Goal: Task Accomplishment & Management: Manage account settings

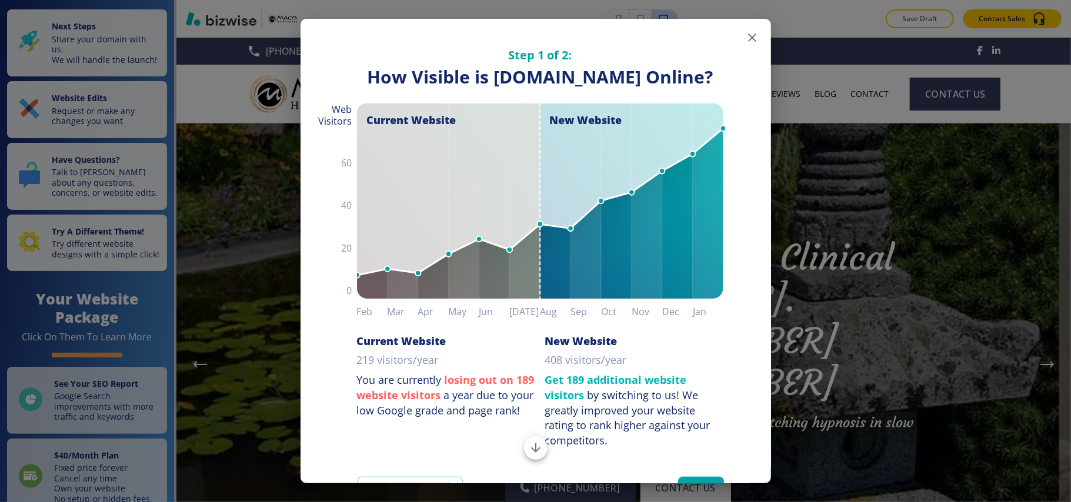
click at [745, 35] on icon "button" at bounding box center [752, 38] width 14 height 14
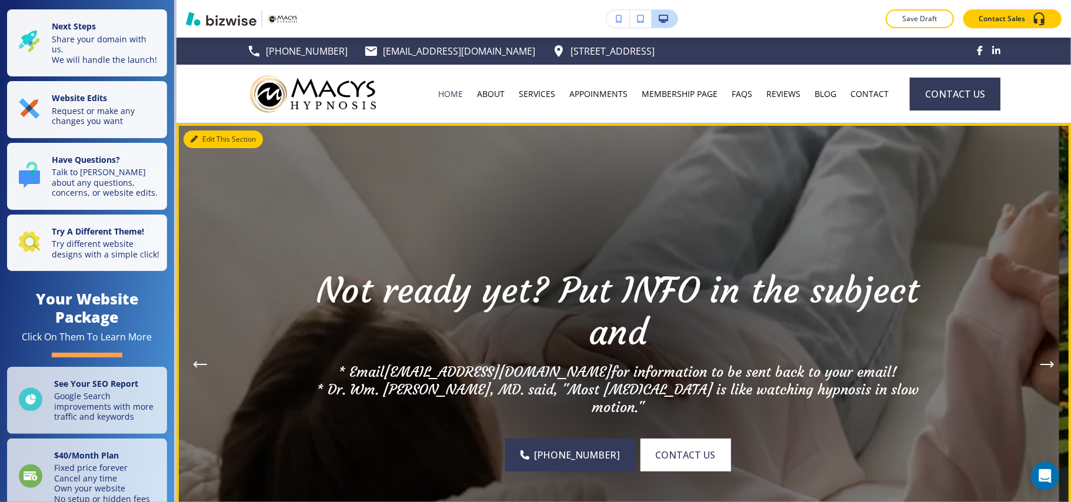
click at [215, 131] on button "Edit This Section" at bounding box center [222, 140] width 79 height 18
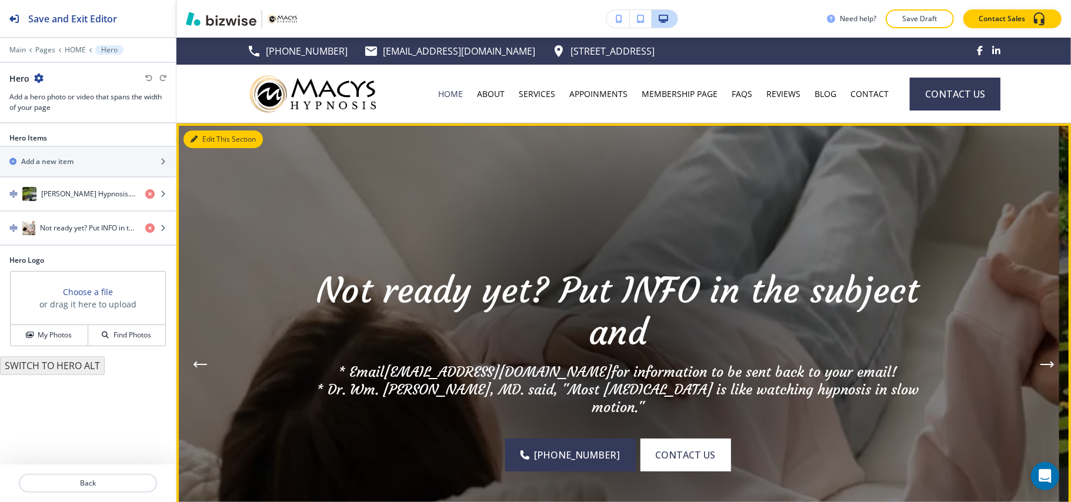
click at [201, 135] on button "Edit This Section" at bounding box center [222, 140] width 79 height 18
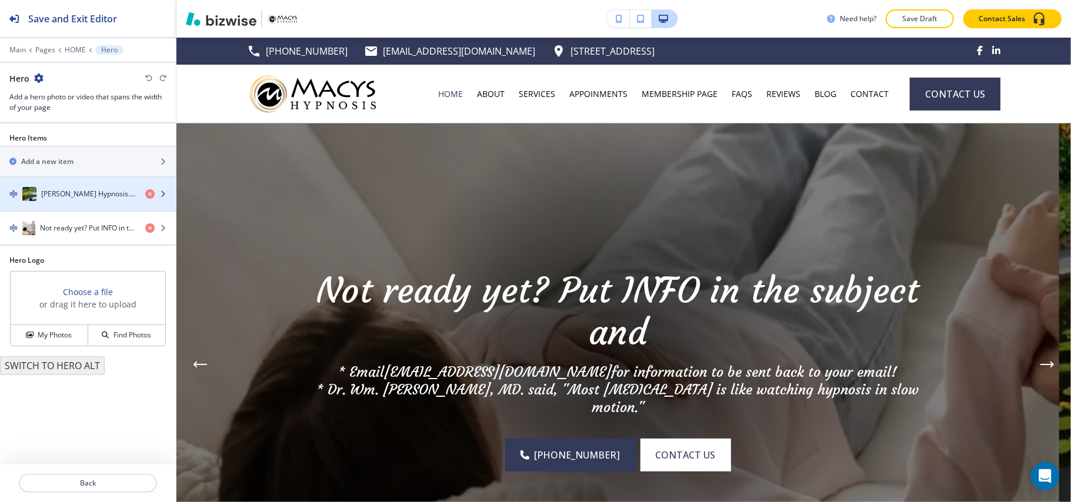
click at [92, 198] on h4 "[PERSON_NAME] Hypnosis. Clinical Hypnosis since [DATE][DOMAIN_NAME] now 559-344…" at bounding box center [88, 194] width 95 height 11
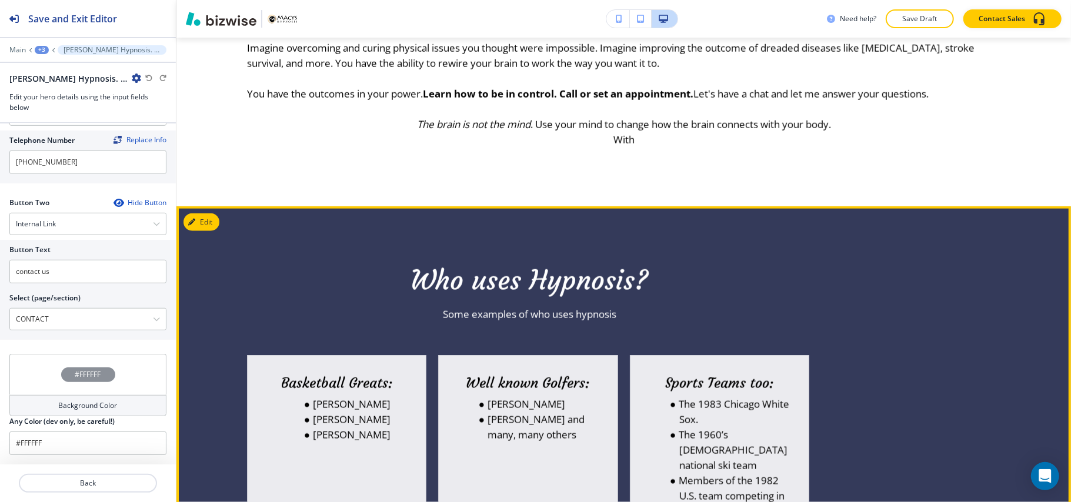
scroll to position [941, 0]
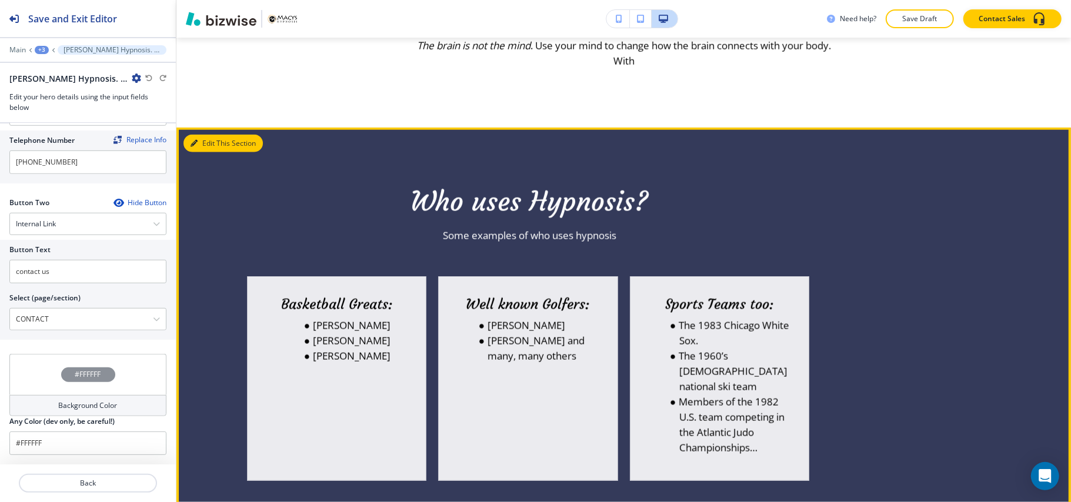
click at [203, 145] on button "Edit This Section" at bounding box center [222, 144] width 79 height 18
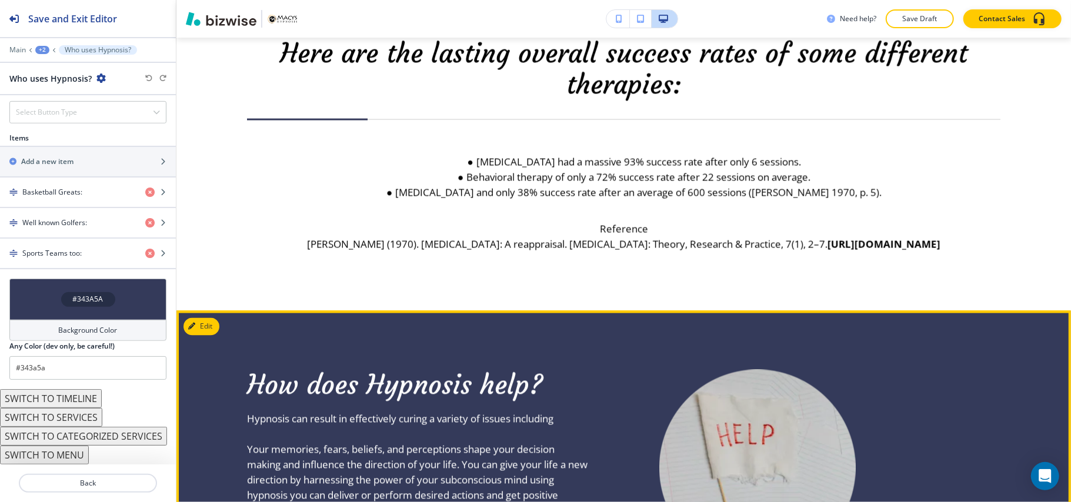
scroll to position [1423, 0]
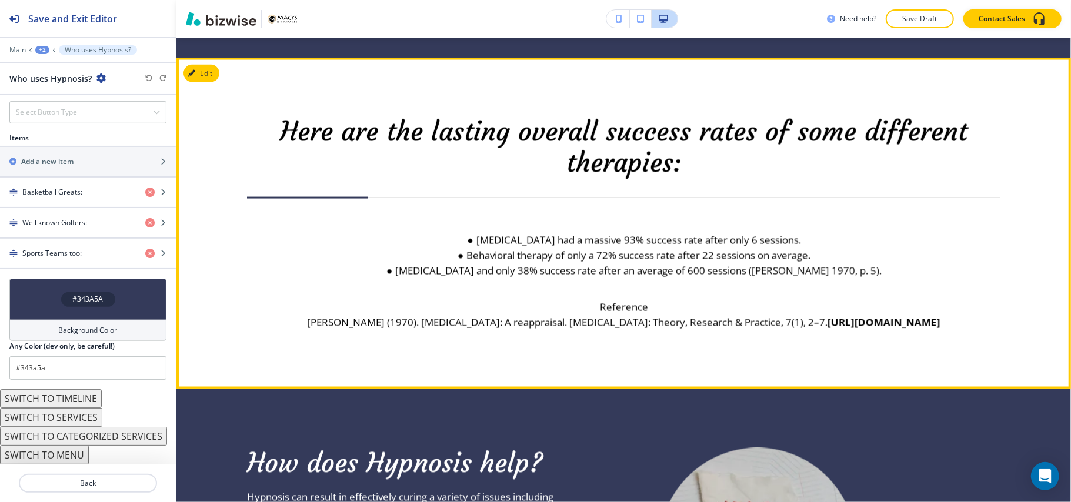
click at [219, 79] on div "Edit" at bounding box center [201, 74] width 36 height 18
click at [207, 74] on button "Edit This Section" at bounding box center [222, 74] width 79 height 18
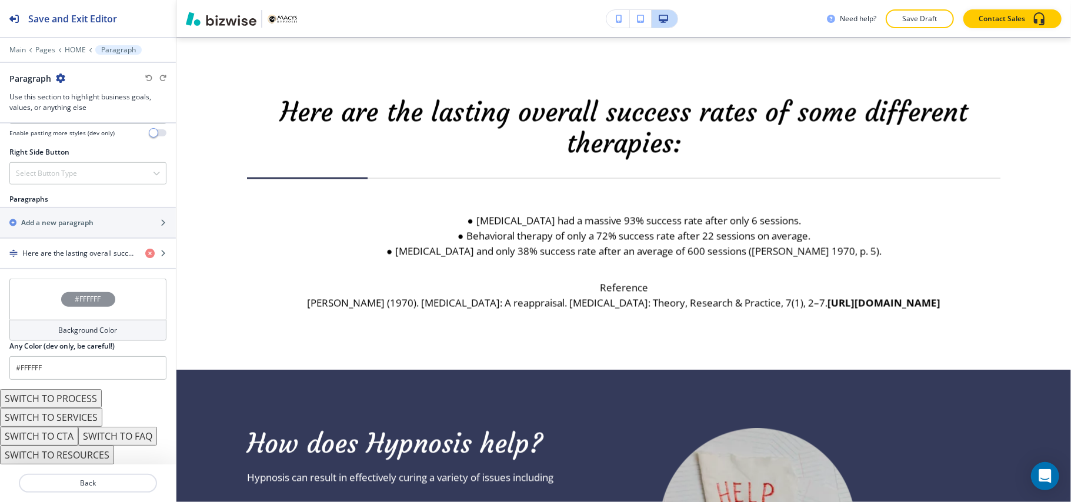
scroll to position [650, 0]
click at [61, 399] on button "SWITCH TO PROCESS" at bounding box center [51, 398] width 102 height 19
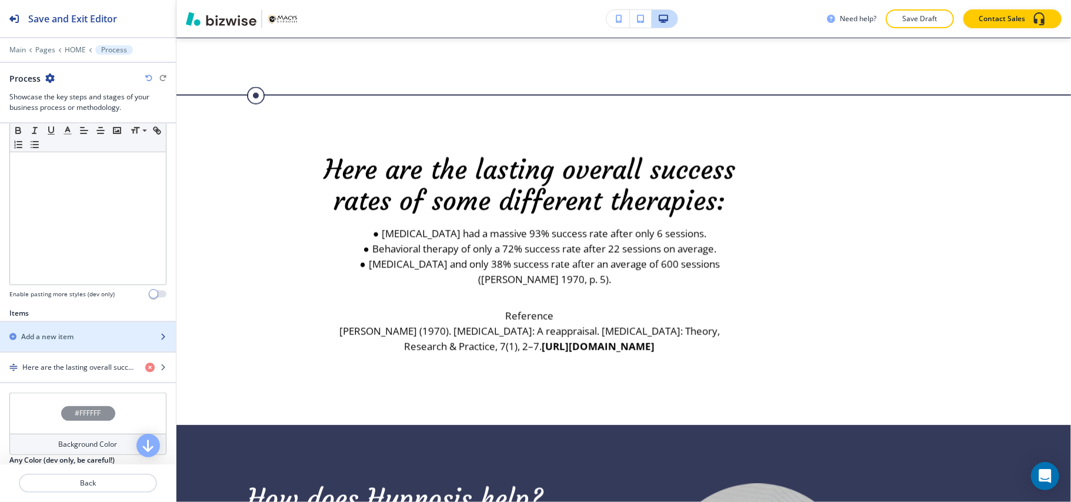
scroll to position [297, 0]
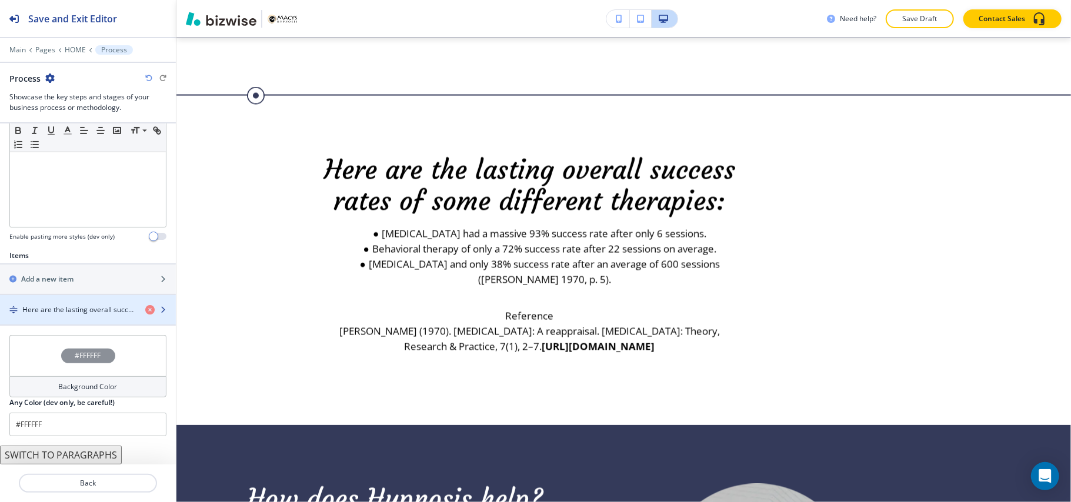
click at [41, 312] on h4 "Here are the lasting overall success rates of some different therapies:" at bounding box center [78, 310] width 113 height 11
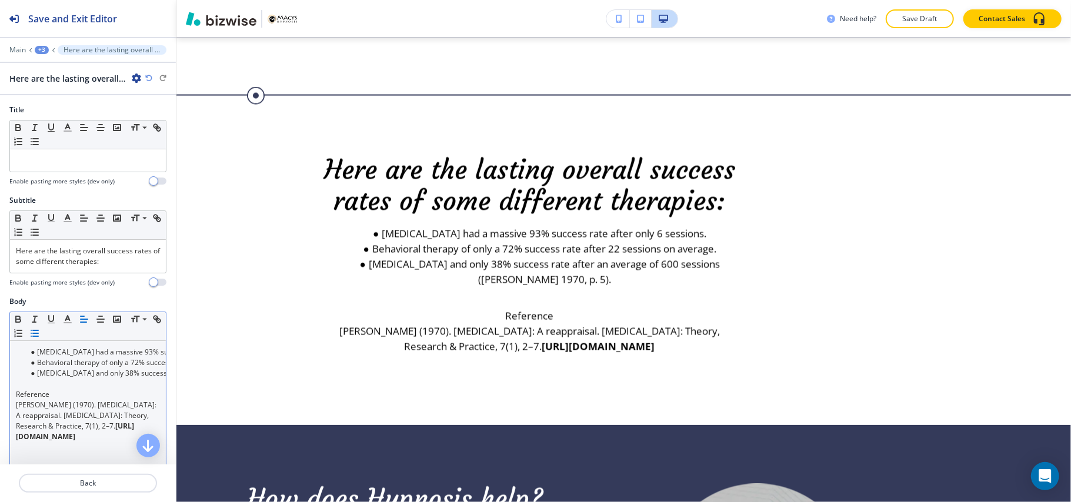
click at [86, 389] on p at bounding box center [88, 384] width 144 height 11
click at [78, 322] on button "button" at bounding box center [84, 319] width 16 height 14
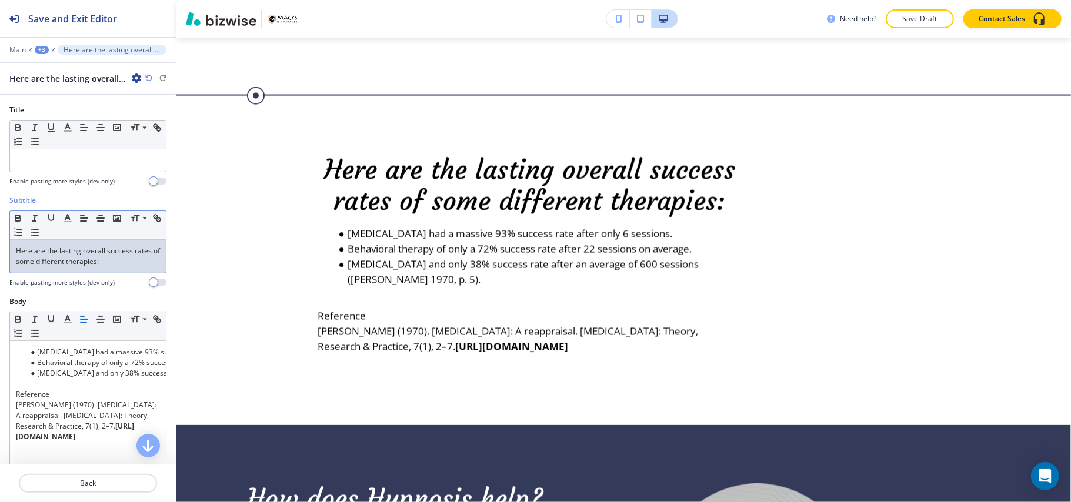
click at [64, 262] on p "Here are the lasting overall success rates of some different therapies:" at bounding box center [88, 256] width 144 height 21
drag, startPoint x: 64, startPoint y: 262, endPoint x: 41, endPoint y: 254, distance: 24.9
click at [41, 254] on p "Here are the lasting overall success rates of some different therapies:" at bounding box center [88, 256] width 144 height 21
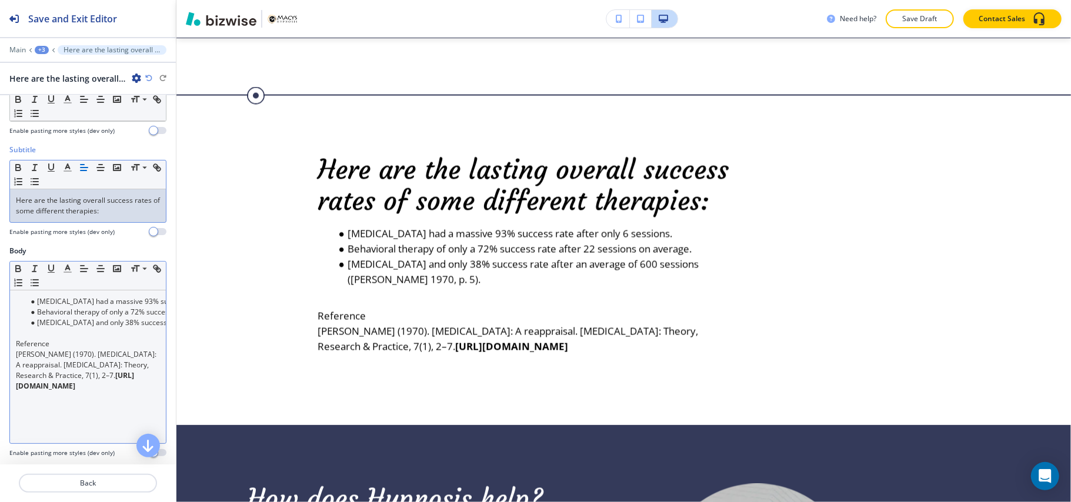
scroll to position [78, 0]
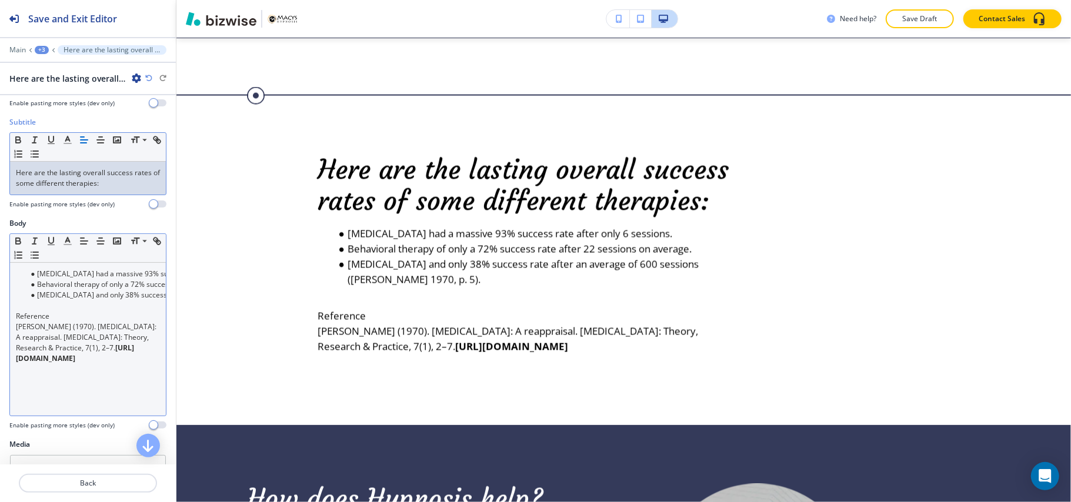
click at [69, 316] on p "Reference" at bounding box center [88, 316] width 144 height 11
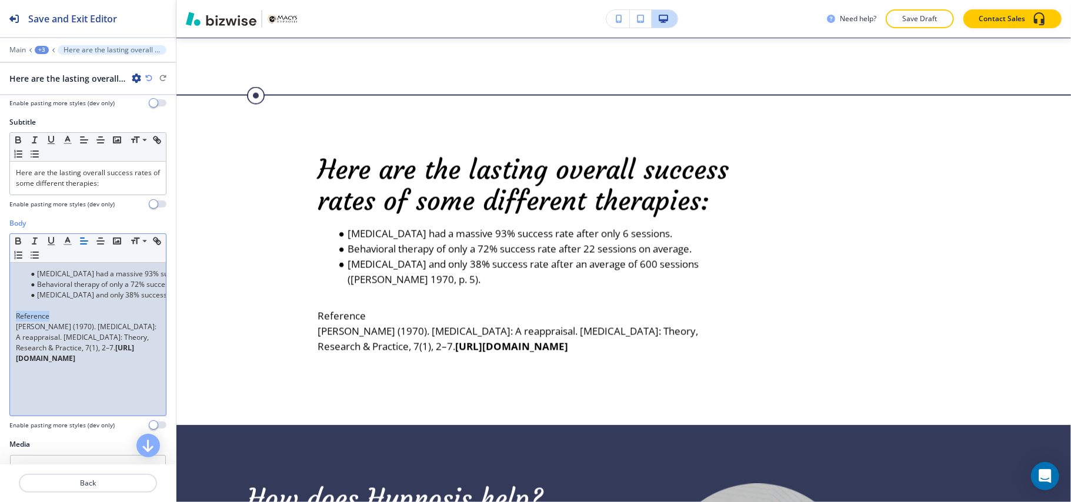
drag, startPoint x: 52, startPoint y: 320, endPoint x: 0, endPoint y: 318, distance: 51.8
click at [0, 318] on div "Body Small Normal Large Huge [MEDICAL_DATA] had a massive 93% success rate afte…" at bounding box center [88, 328] width 176 height 221
click at [25, 240] on button "button" at bounding box center [18, 241] width 16 height 14
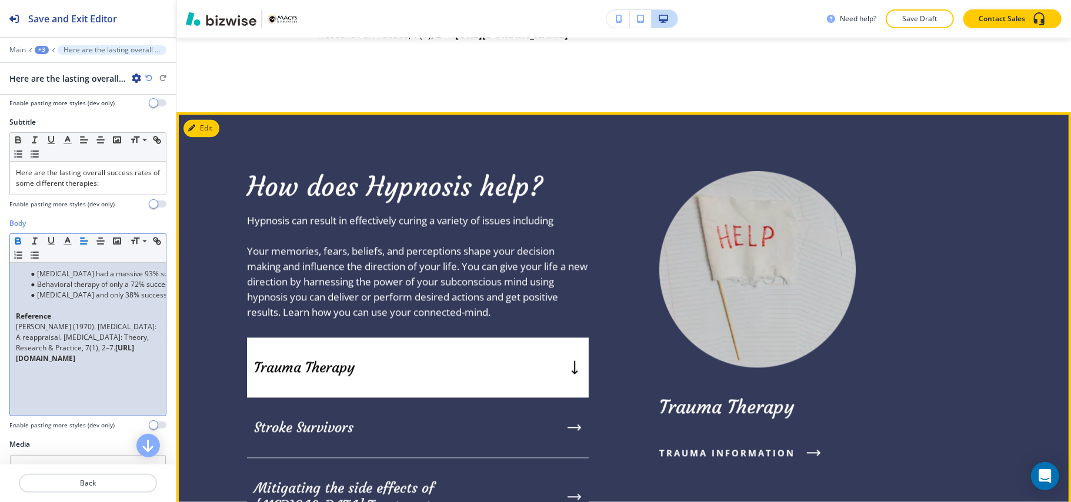
scroll to position [1756, 0]
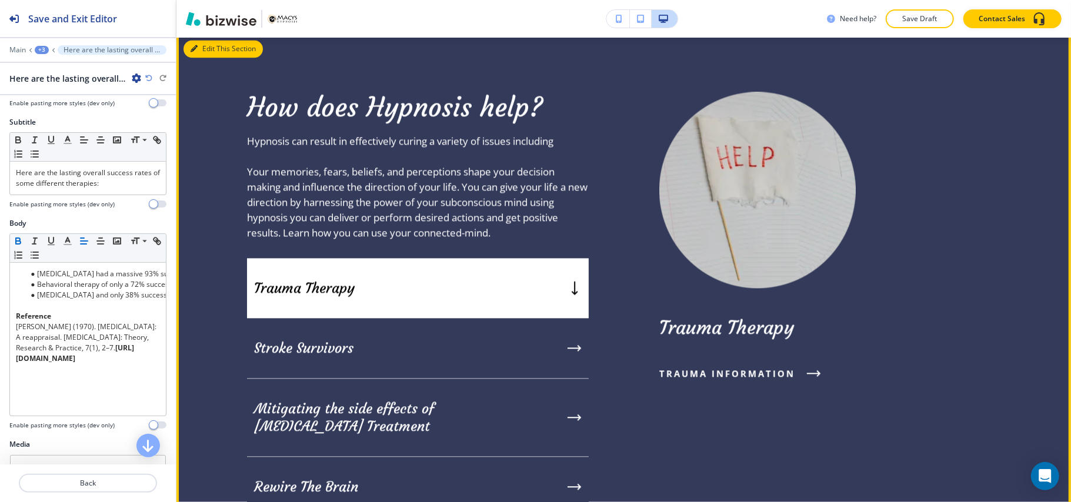
click at [205, 50] on button "Edit This Section" at bounding box center [222, 49] width 79 height 18
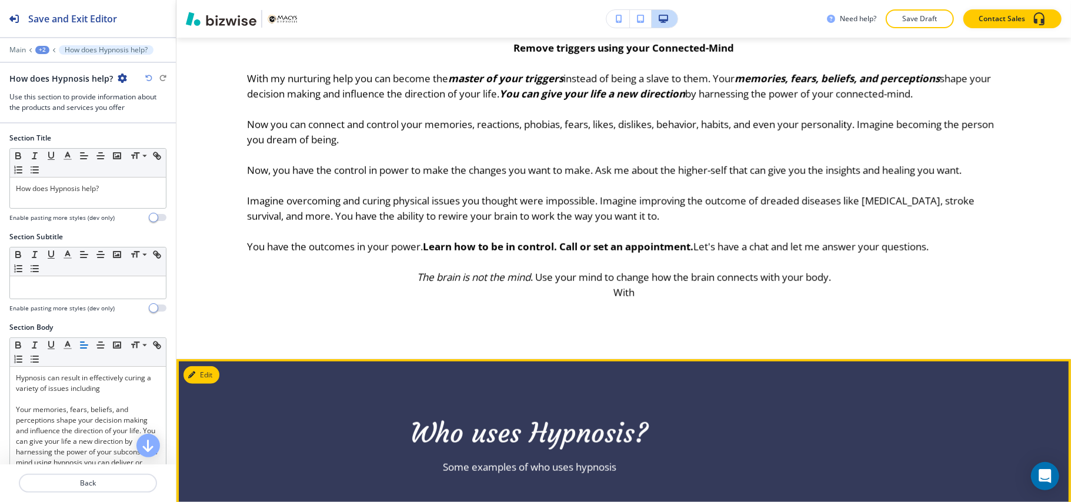
scroll to position [579, 0]
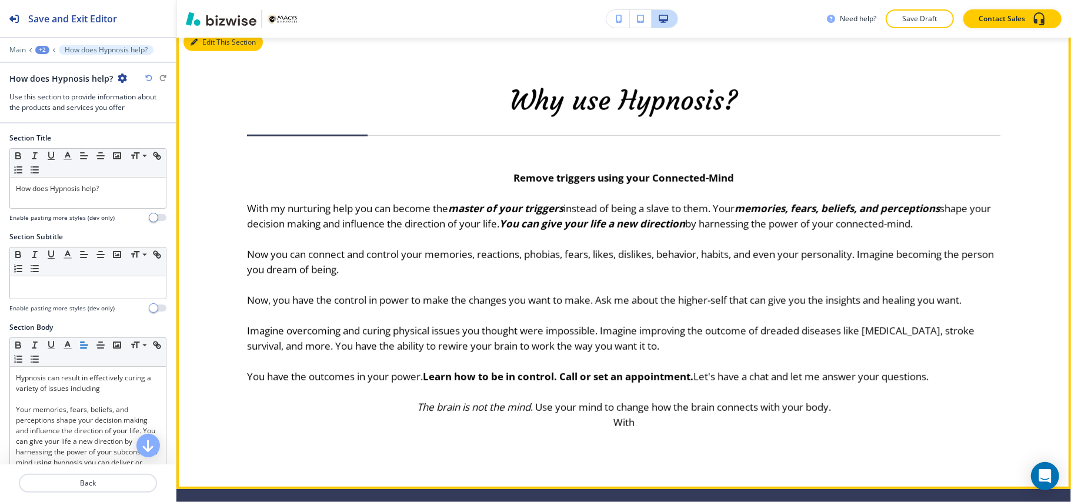
click at [213, 47] on button "Edit This Section" at bounding box center [222, 43] width 79 height 18
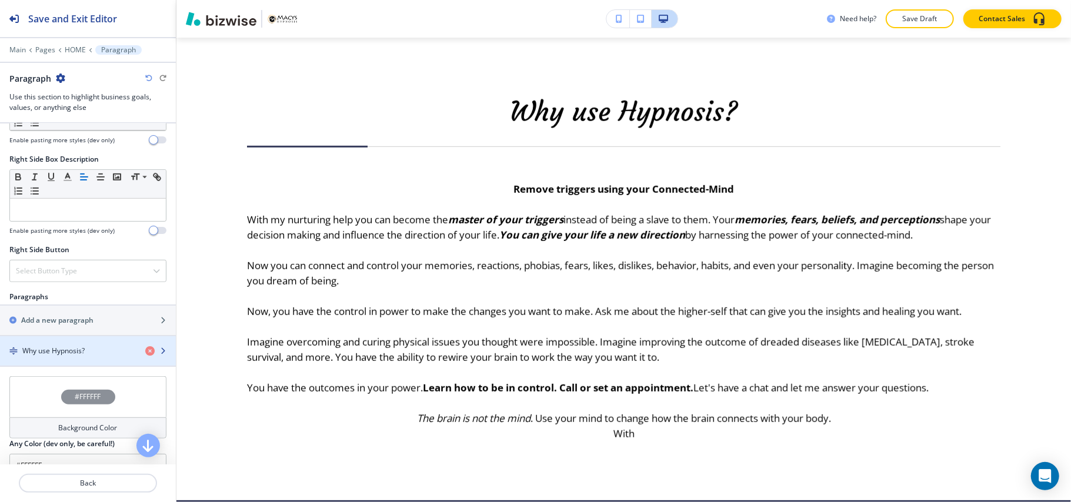
scroll to position [549, 0]
click at [55, 360] on div "button" at bounding box center [88, 357] width 176 height 9
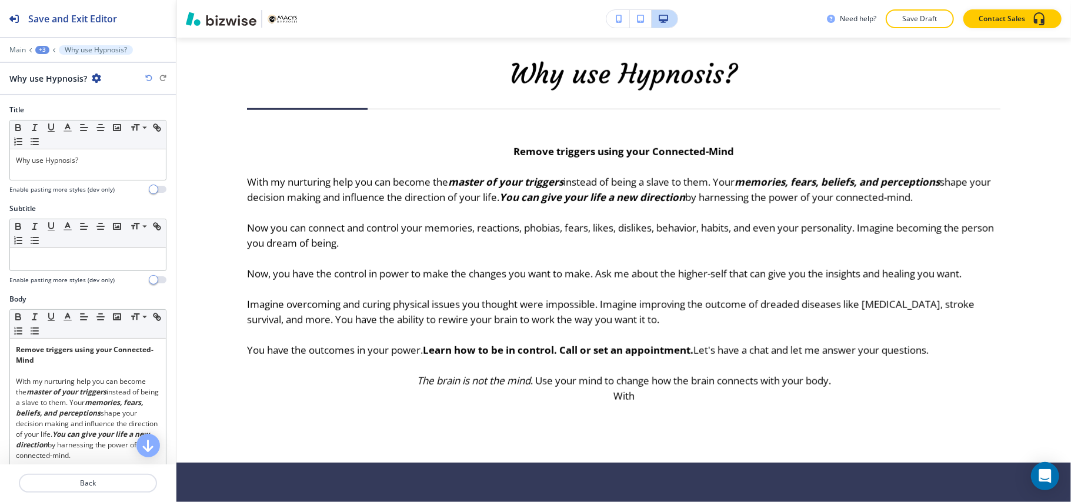
scroll to position [627, 0]
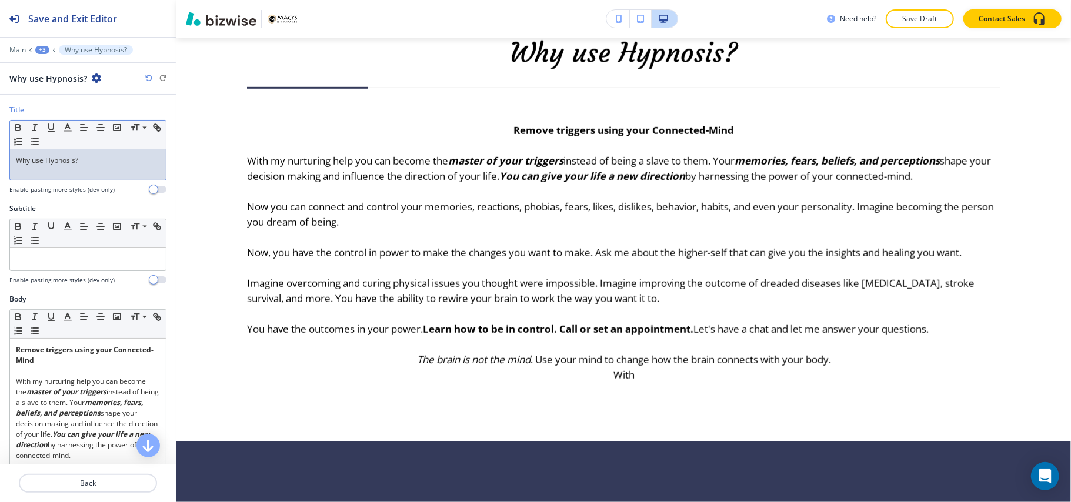
click at [90, 163] on p "Why use Hypnosis?" at bounding box center [88, 160] width 144 height 11
click at [81, 127] on icon "button" at bounding box center [84, 127] width 11 height 11
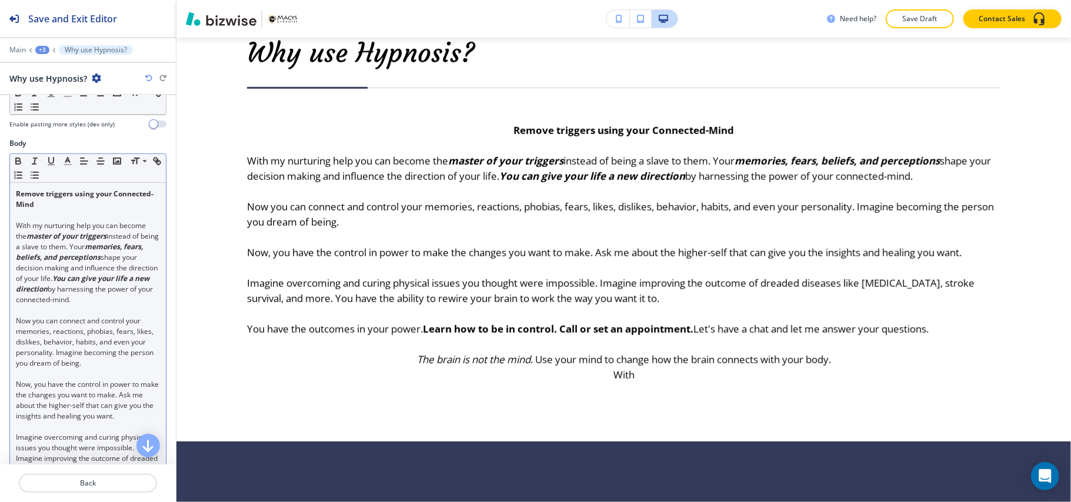
scroll to position [156, 0]
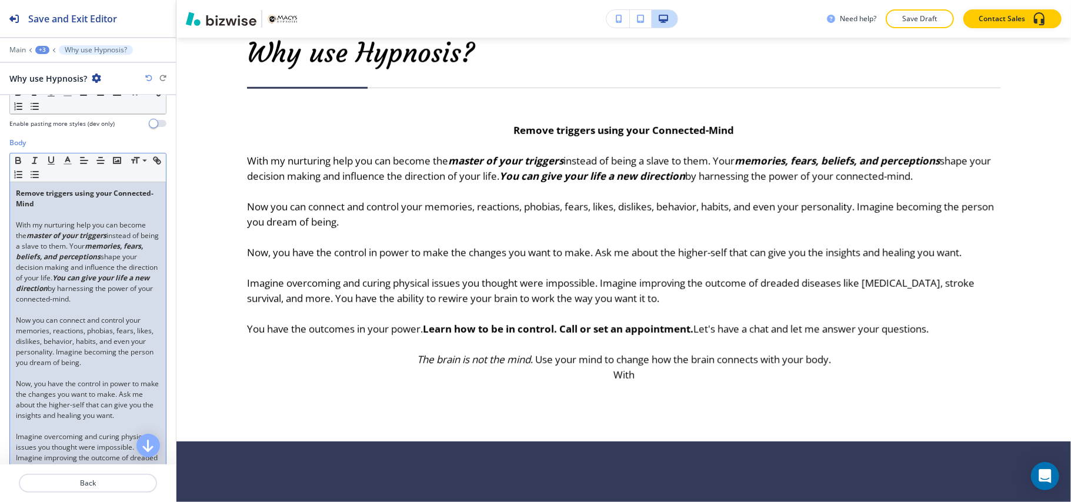
click at [85, 335] on p "Now you can connect and control your memories, reactions, phobias, fears, likes…" at bounding box center [88, 341] width 144 height 53
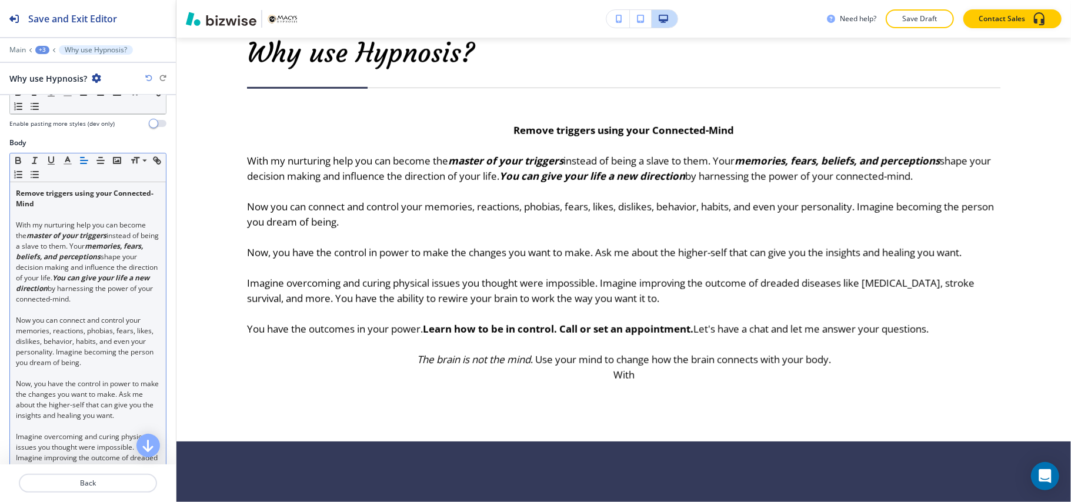
click at [85, 158] on icon "button" at bounding box center [84, 160] width 11 height 11
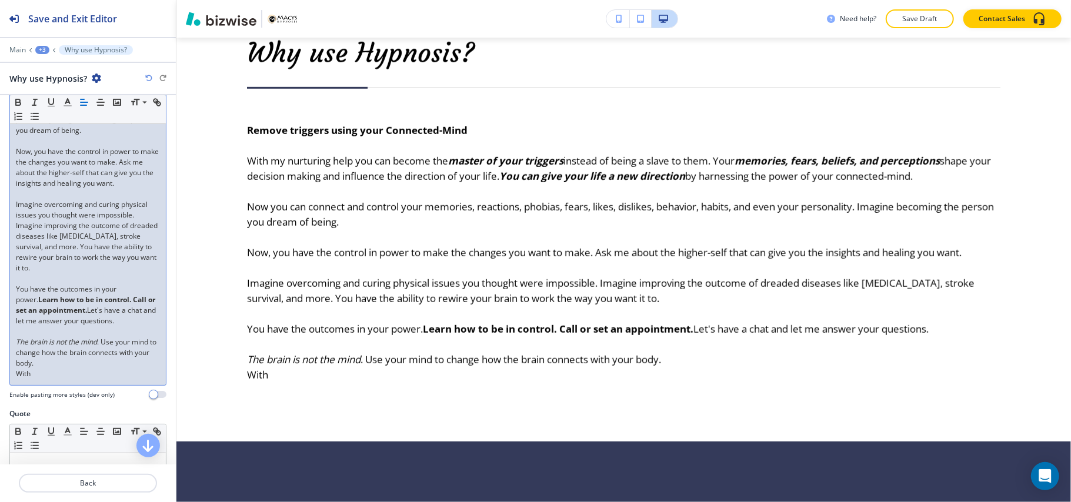
scroll to position [309, 0]
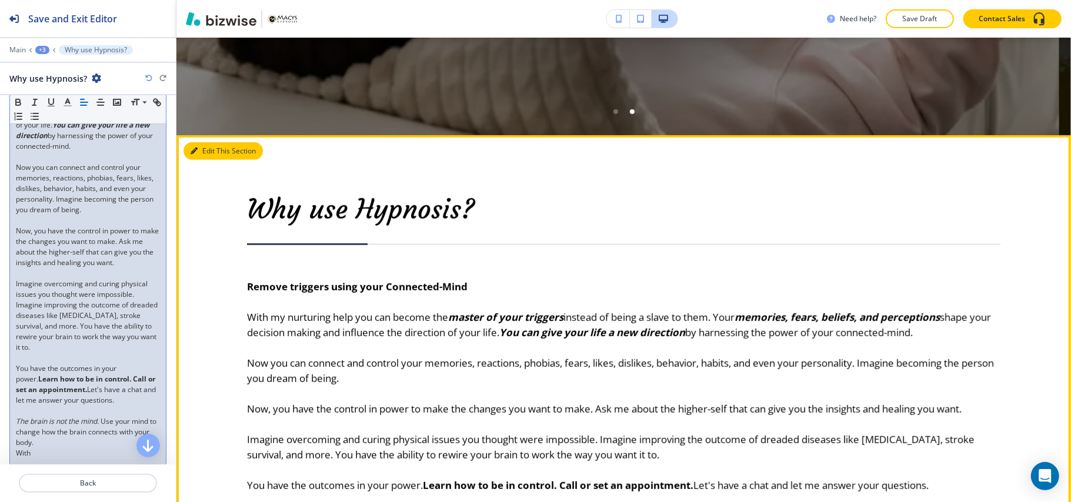
click at [203, 152] on button "Edit This Section" at bounding box center [222, 151] width 79 height 18
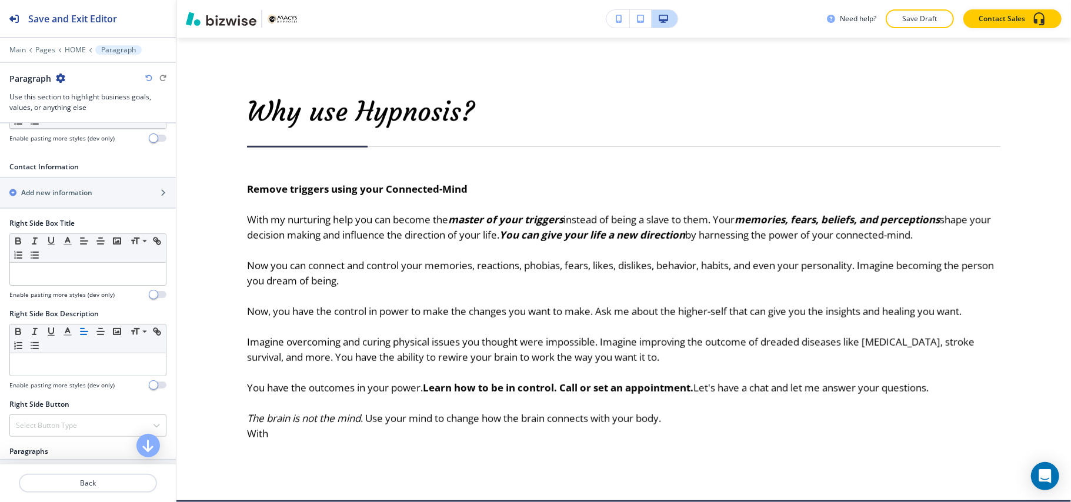
scroll to position [392, 0]
click at [89, 187] on div "button" at bounding box center [88, 182] width 176 height 9
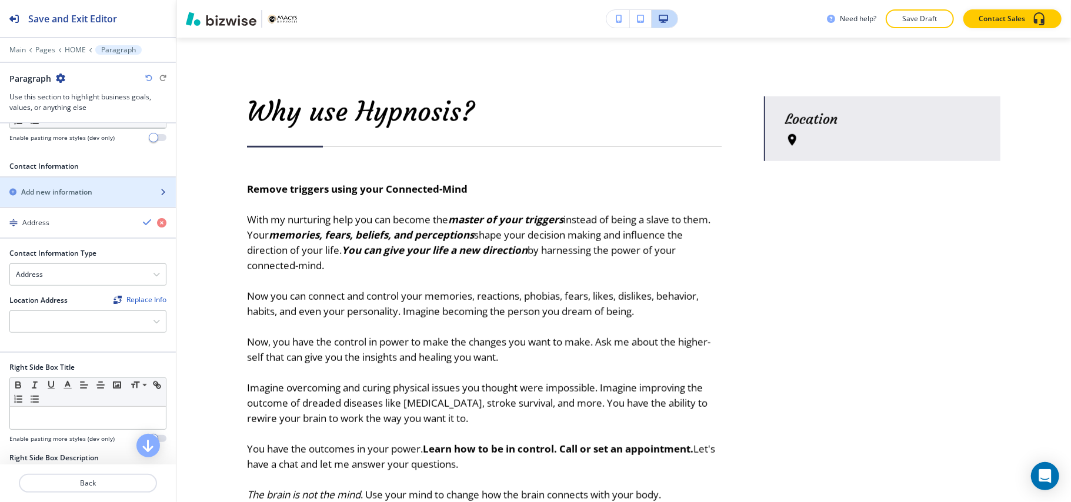
click at [92, 187] on div "button" at bounding box center [88, 182] width 176 height 9
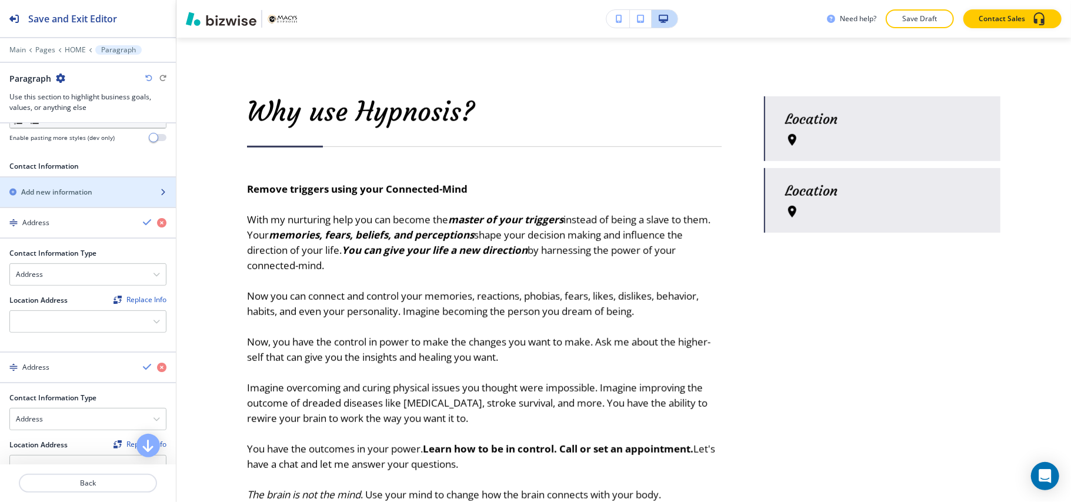
click at [92, 187] on div "button" at bounding box center [88, 182] width 176 height 9
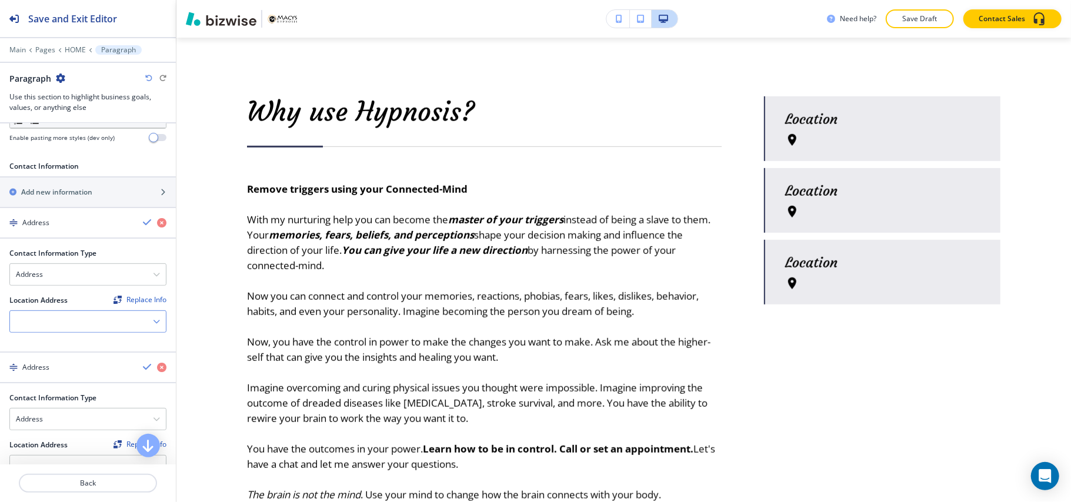
click at [51, 323] on div at bounding box center [88, 321] width 156 height 21
click at [45, 346] on h4 "[STREET_ADDRESS]" at bounding box center [88, 342] width 144 height 11
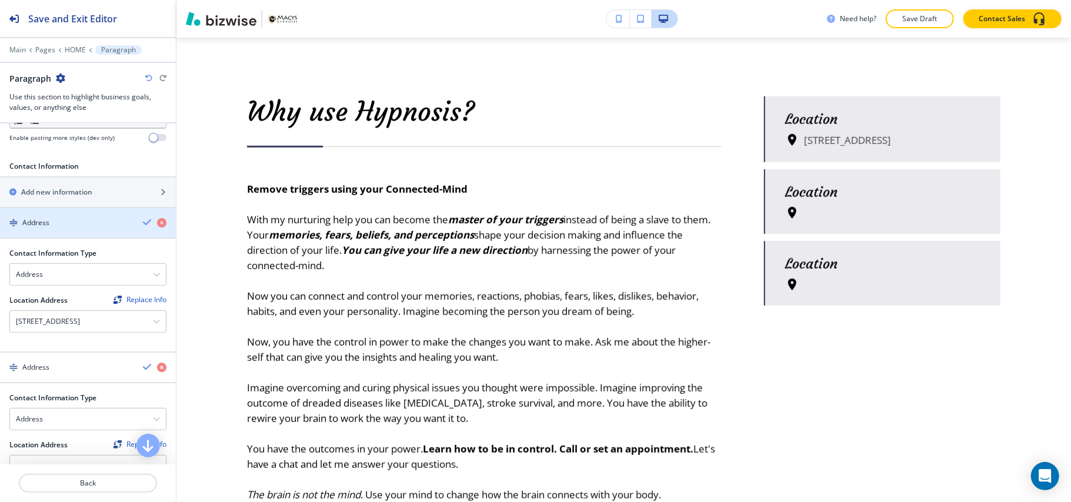
click at [73, 222] on div "Address" at bounding box center [66, 223] width 133 height 11
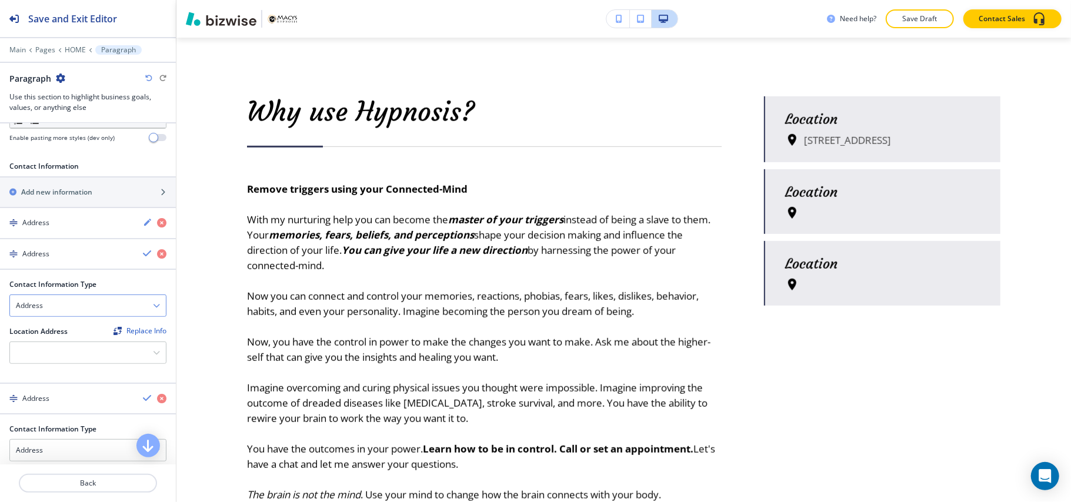
click at [43, 309] on div "Address" at bounding box center [88, 305] width 156 height 21
click at [42, 330] on h4 "Email Address" at bounding box center [88, 326] width 144 height 11
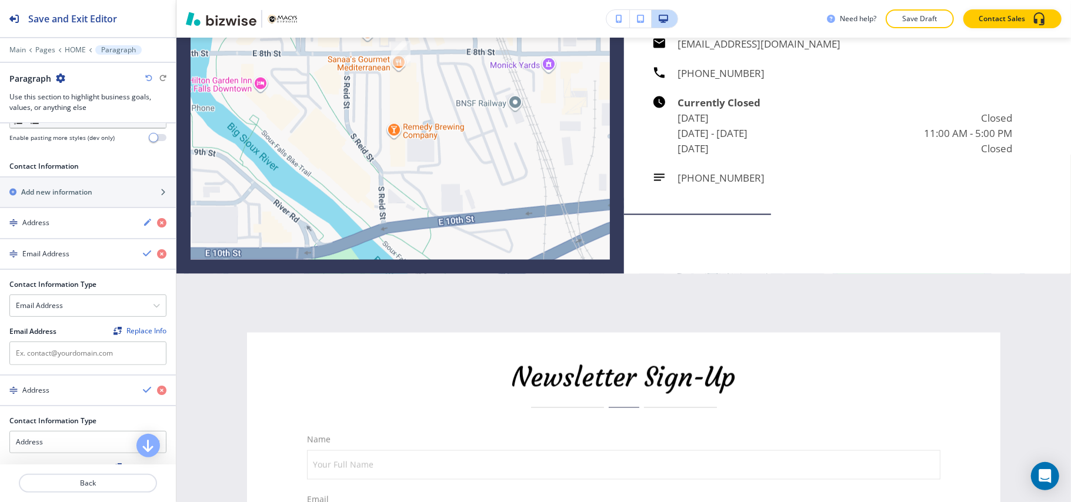
scroll to position [4366, 0]
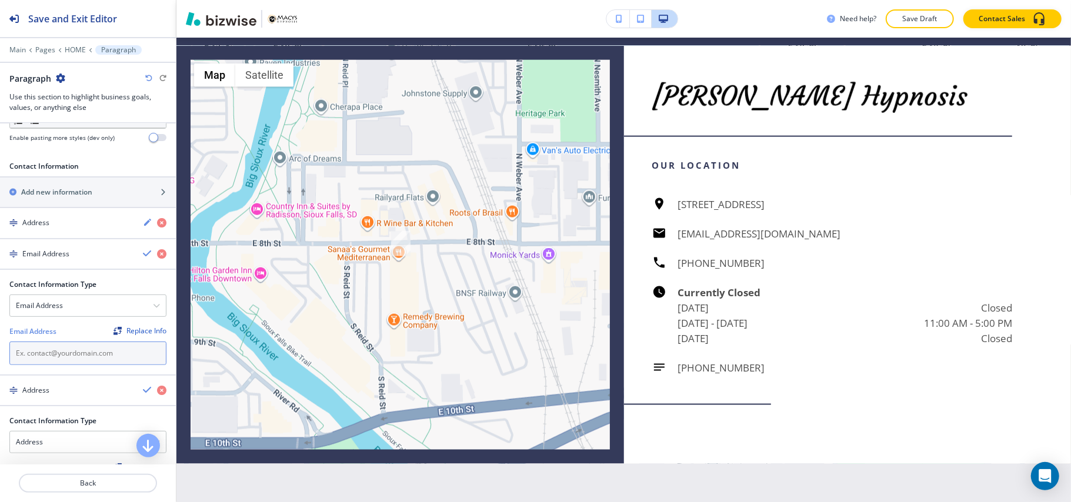
click at [38, 359] on input "text" at bounding box center [87, 354] width 157 height 24
paste input "[EMAIL_ADDRESS][DOMAIN_NAME]"
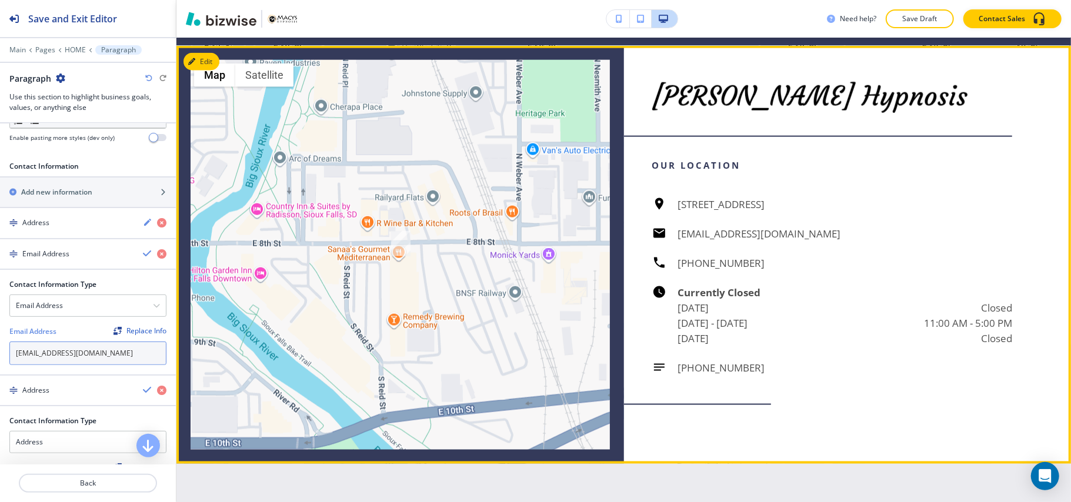
type input "[EMAIL_ADDRESS][DOMAIN_NAME]"
drag, startPoint x: 714, startPoint y: 241, endPoint x: 656, endPoint y: 245, distance: 57.7
click at [656, 245] on div "[STREET_ADDRESS] [EMAIL_ADDRESS][DOMAIN_NAME] [PHONE_NUMBER] Currently Closed […" at bounding box center [832, 286] width 360 height 179
copy h6 "[PHONE_NUMBER]"
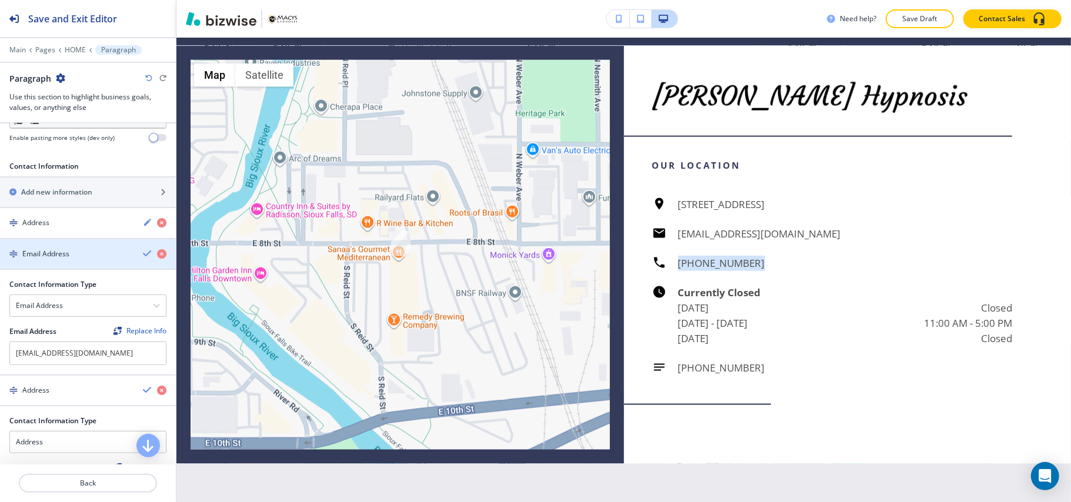
click at [58, 259] on h4 "Email Address" at bounding box center [45, 254] width 47 height 11
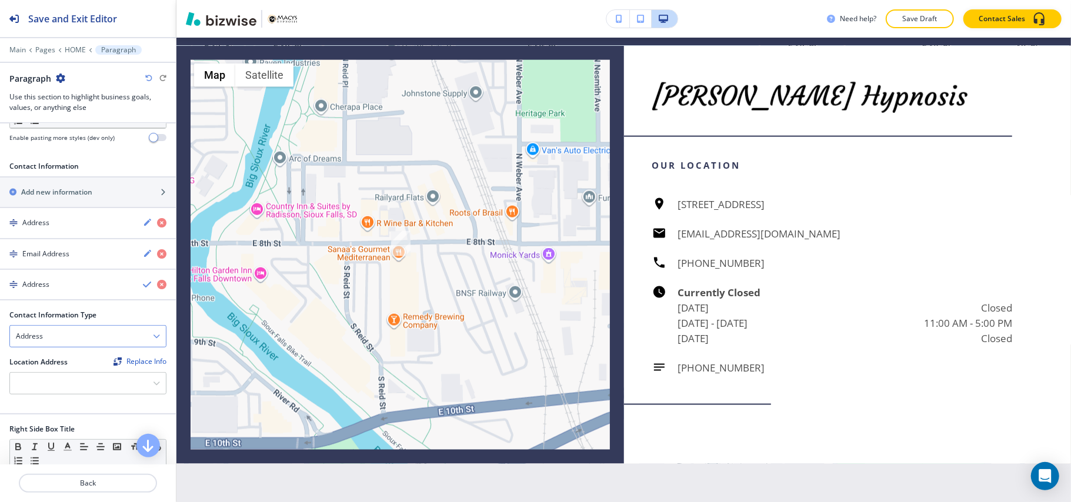
click at [59, 342] on div "Address" at bounding box center [88, 336] width 156 height 21
click at [54, 382] on h4 "Phone Number" at bounding box center [88, 377] width 144 height 11
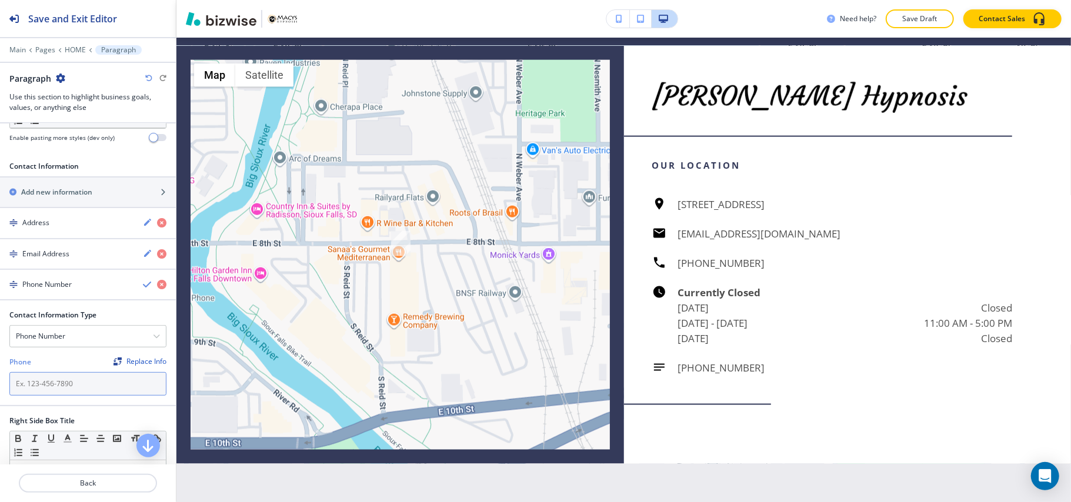
click at [55, 383] on input "text" at bounding box center [87, 384] width 157 height 24
paste input "[PHONE_NUMBER]"
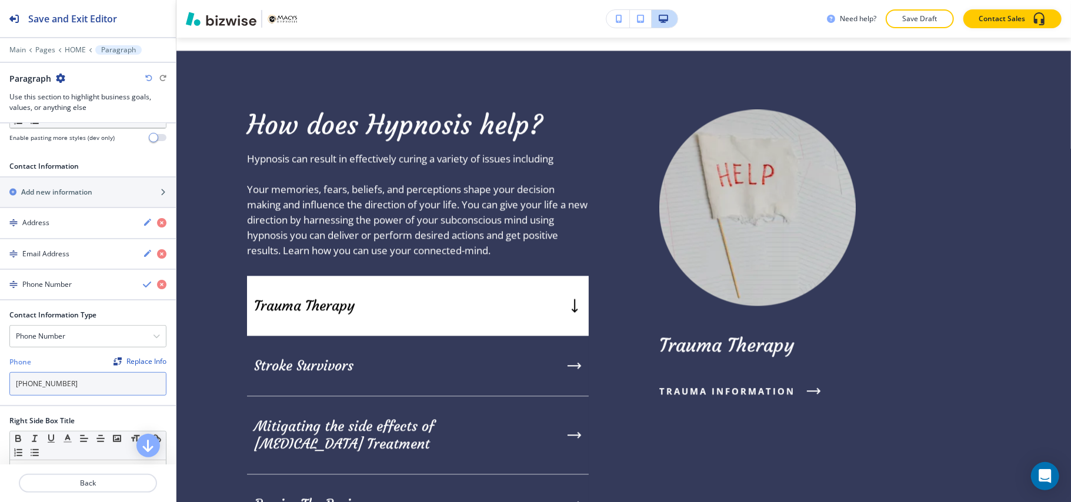
scroll to position [1925, 0]
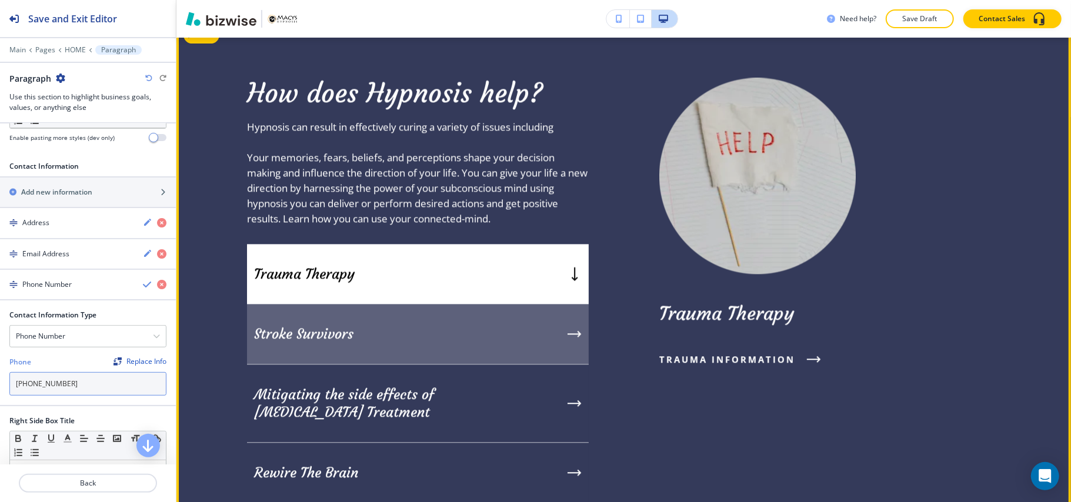
type input "[PHONE_NUMBER]"
click at [349, 333] on p "Stroke Survivors" at bounding box center [303, 334] width 99 height 18
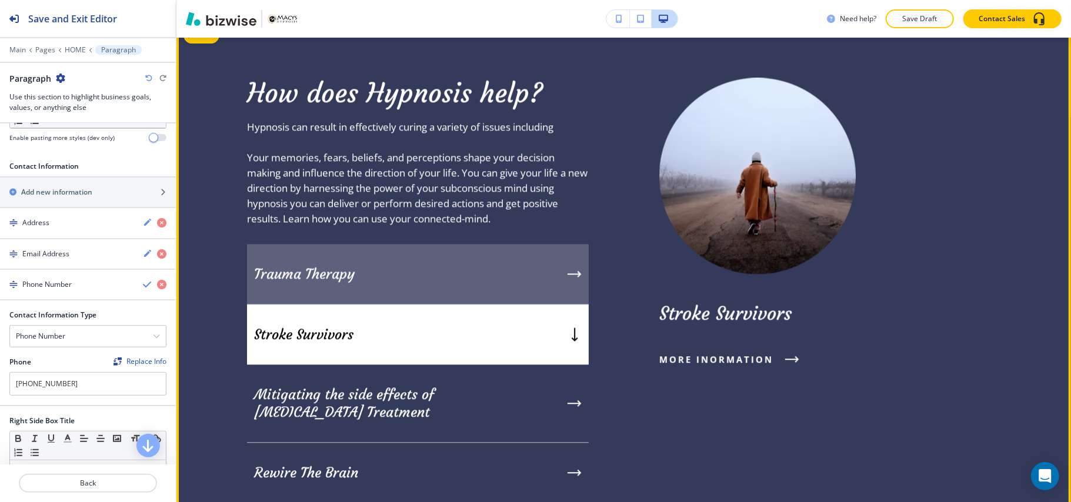
click at [405, 282] on div "Trauma Therapy" at bounding box center [418, 274] width 342 height 61
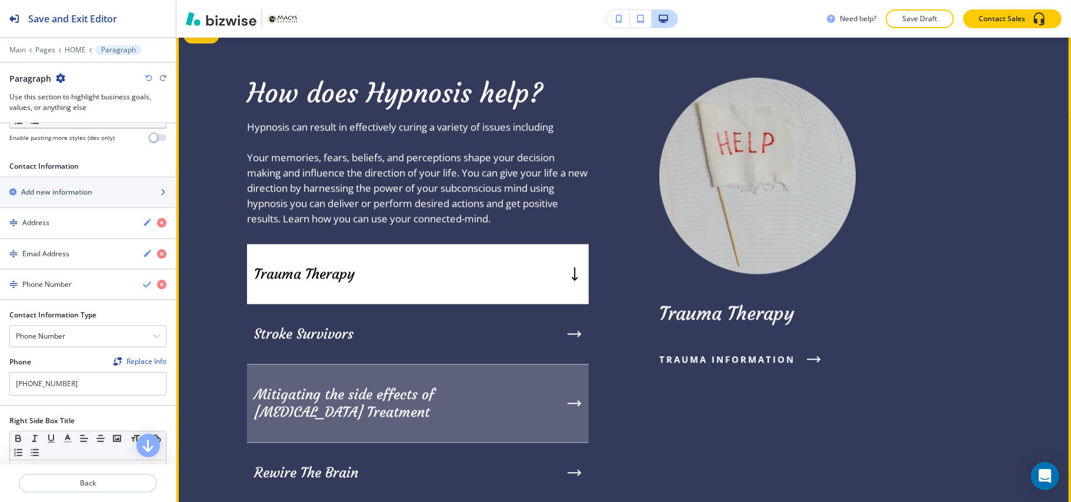
click at [346, 401] on p "Mitigating the side effects of" at bounding box center [344, 395] width 180 height 18
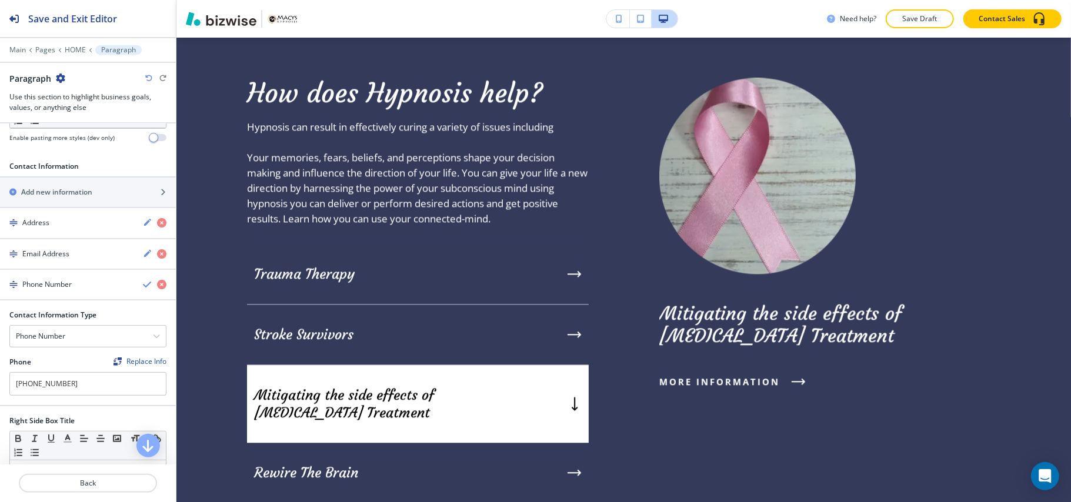
click at [210, 42] on div "Edit How does Hypnosis help? Hypnosis can result in effectively curing a variet…" at bounding box center [623, 290] width 894 height 543
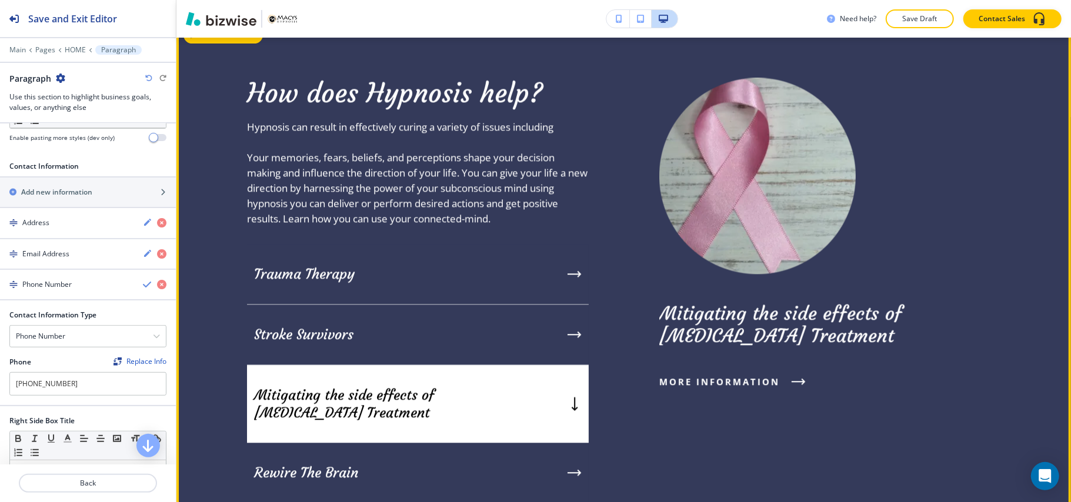
click at [210, 43] on button "Edit This Section" at bounding box center [222, 35] width 79 height 18
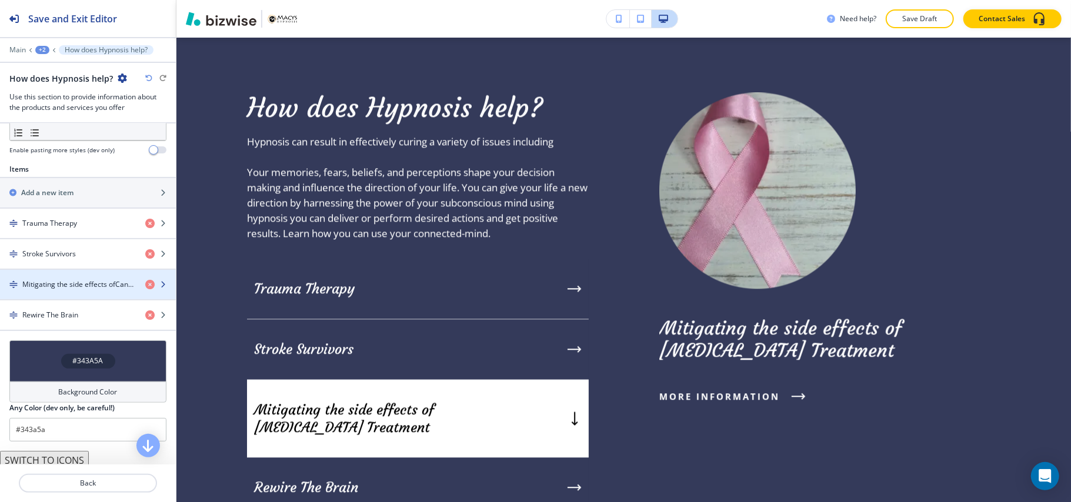
scroll to position [392, 0]
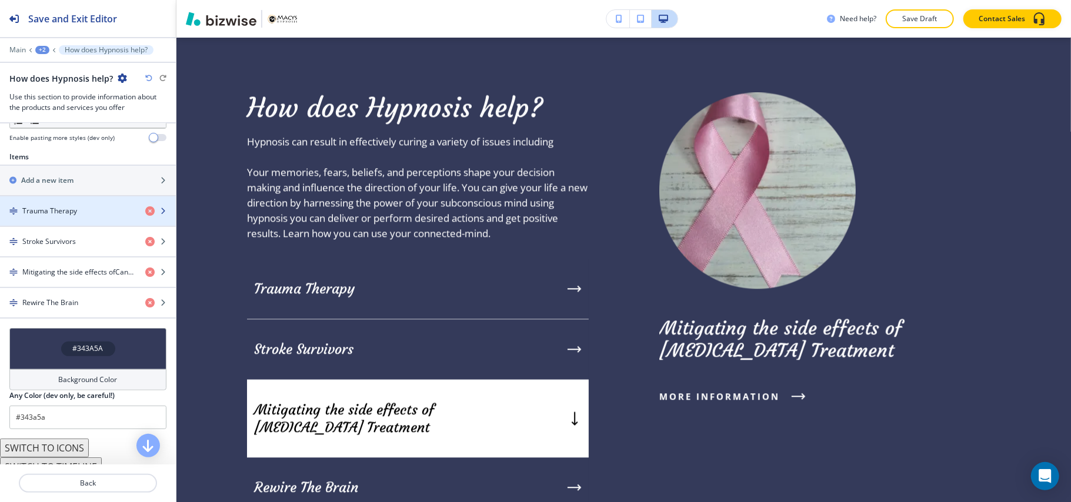
click at [75, 215] on h4 "Trauma Therapy" at bounding box center [49, 211] width 55 height 11
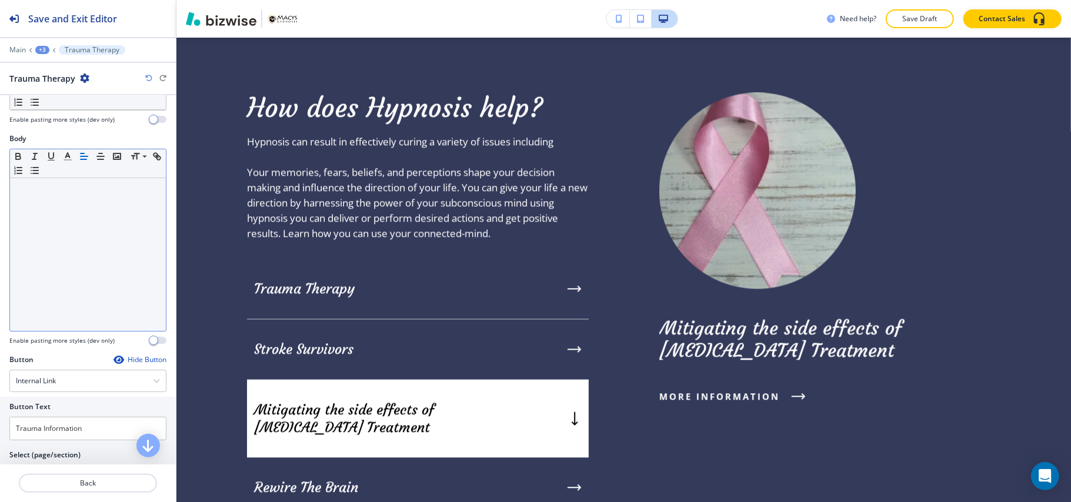
scroll to position [212, 0]
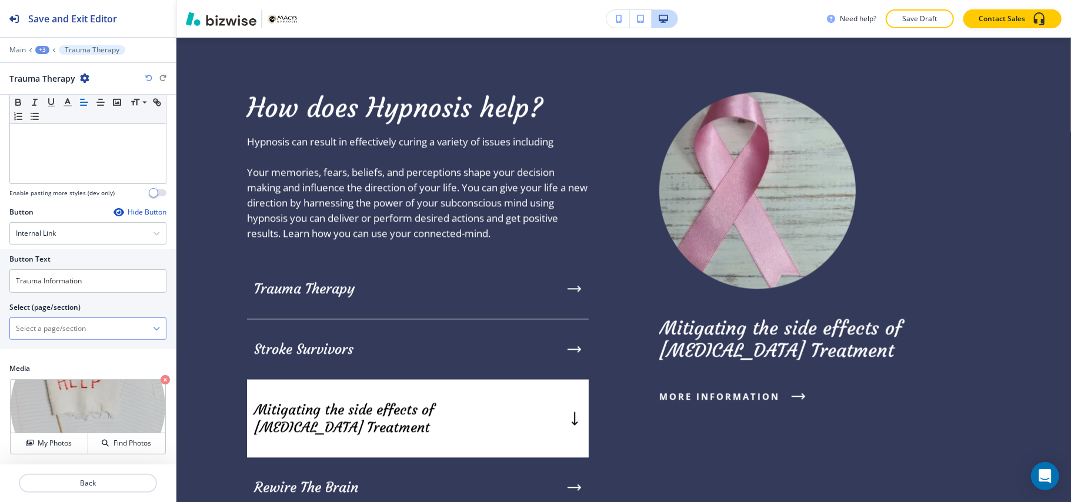
drag, startPoint x: 89, startPoint y: 330, endPoint x: 205, endPoint y: 59, distance: 295.3
click at [89, 330] on \(page\/section\) "Manual Input" at bounding box center [81, 329] width 143 height 20
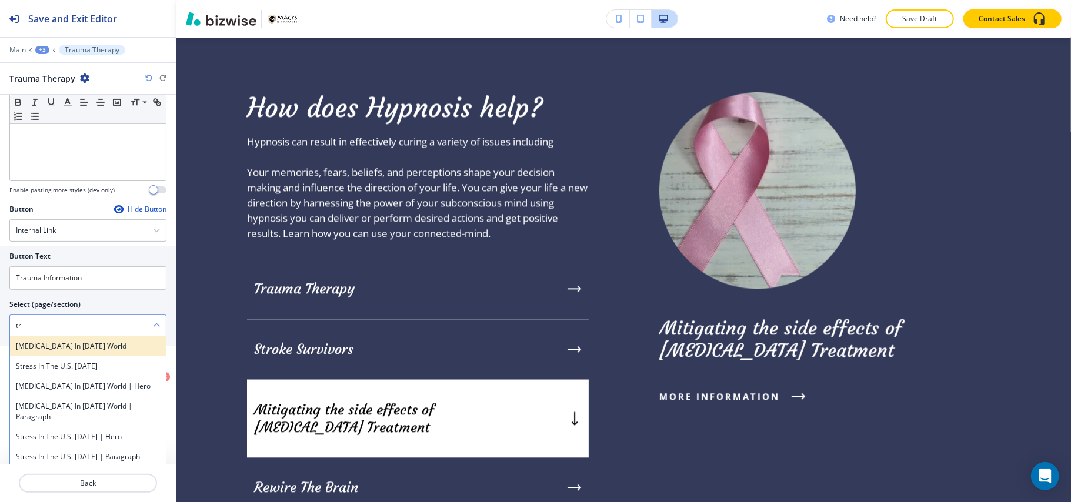
type \(page\/section\) "t"
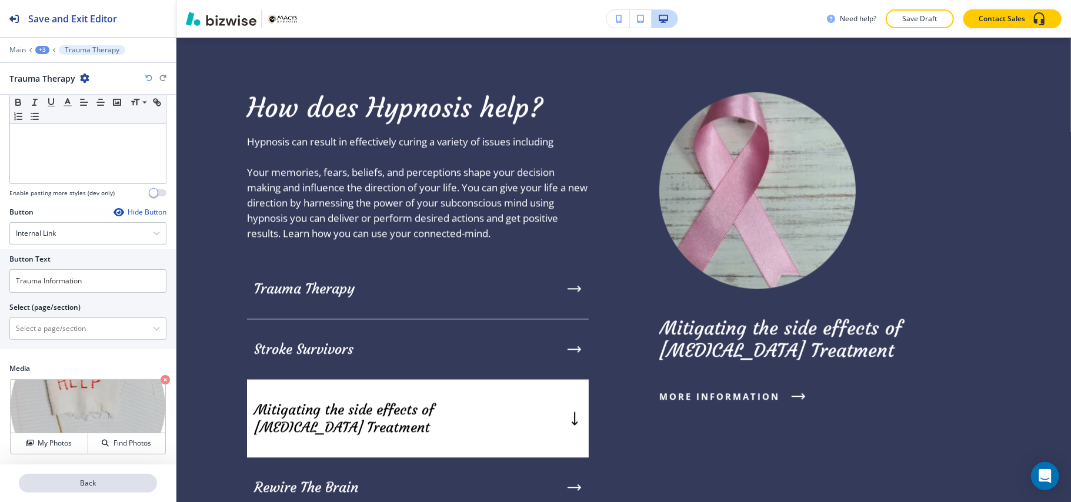
click at [95, 489] on button "Back" at bounding box center [88, 483] width 138 height 19
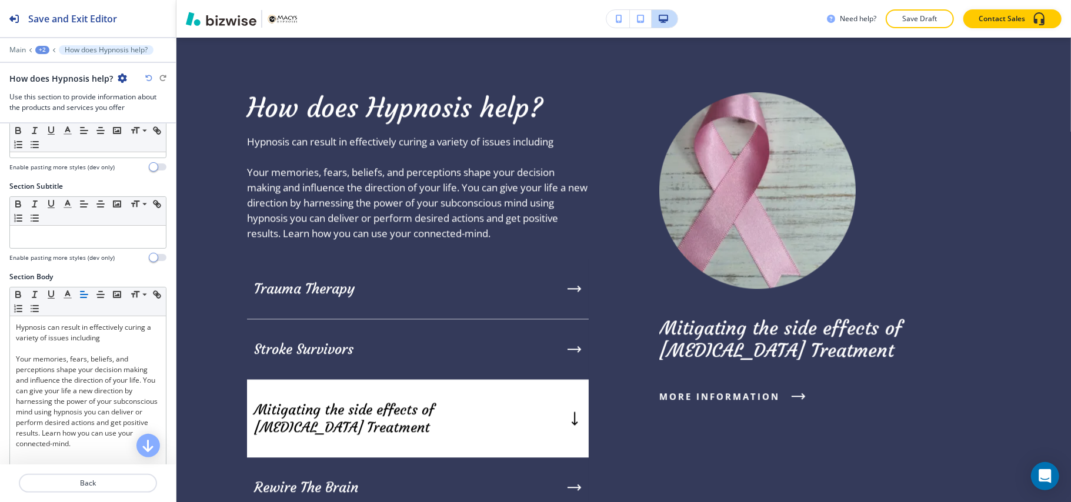
scroll to position [78, 0]
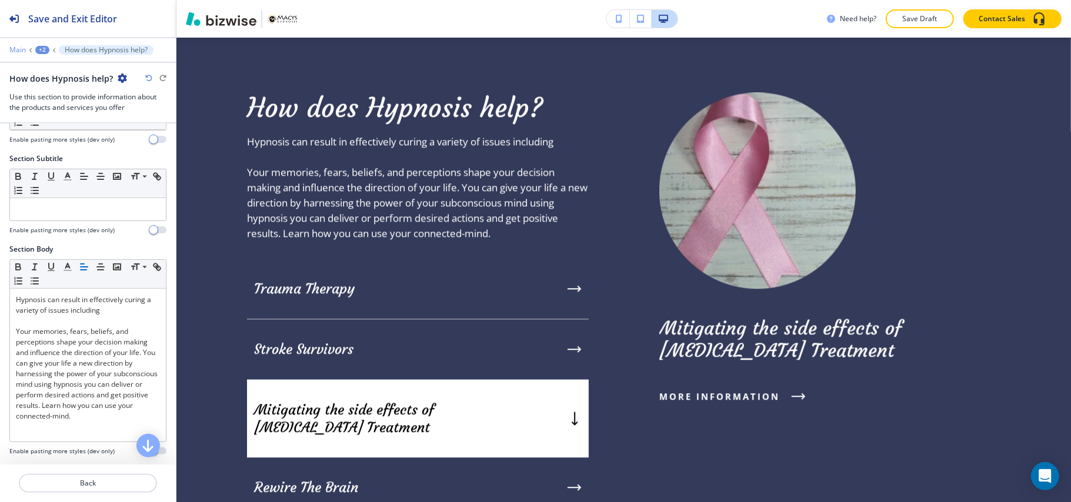
click at [24, 47] on p "Main" at bounding box center [17, 50] width 16 height 8
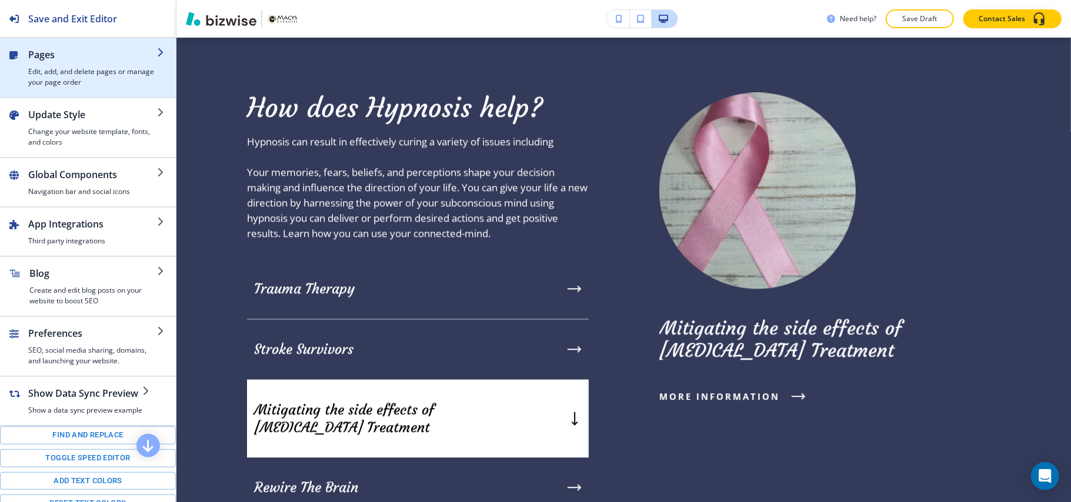
click at [58, 59] on h2 "Pages" at bounding box center [92, 55] width 129 height 14
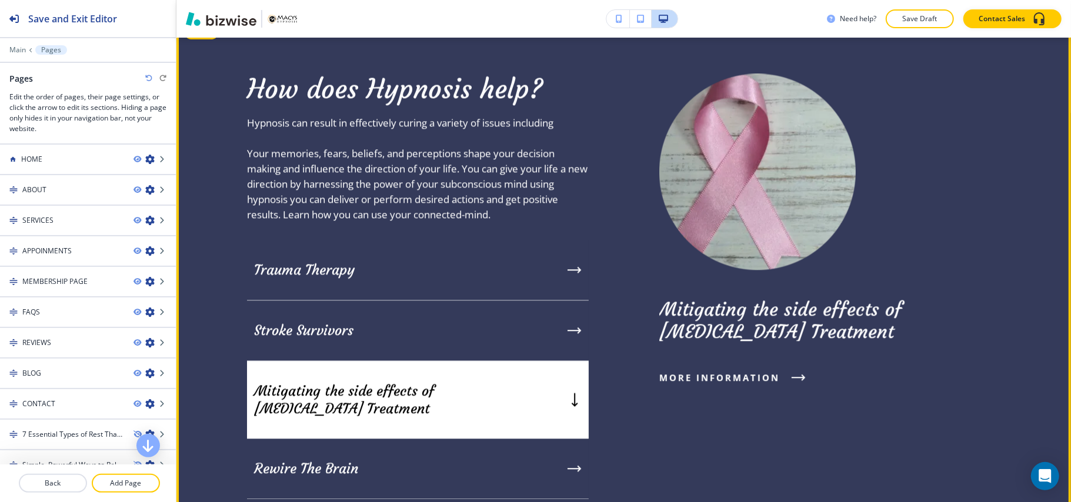
scroll to position [1910, 0]
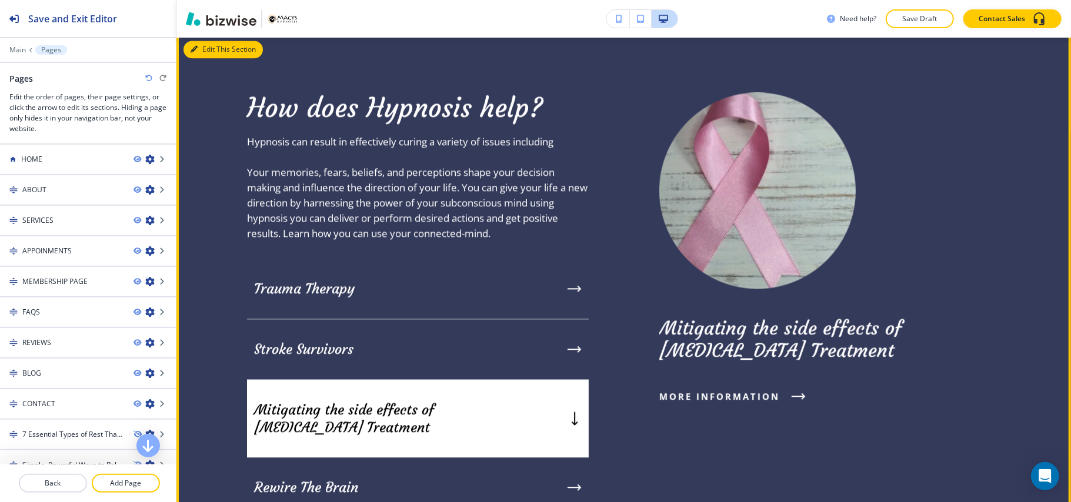
click at [213, 51] on button "Edit This Section" at bounding box center [222, 50] width 79 height 18
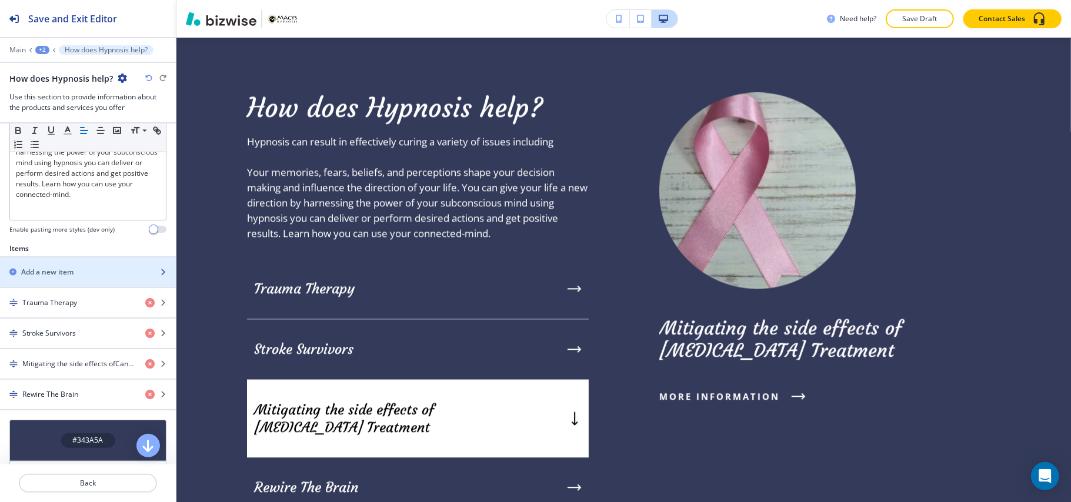
scroll to position [433, 0]
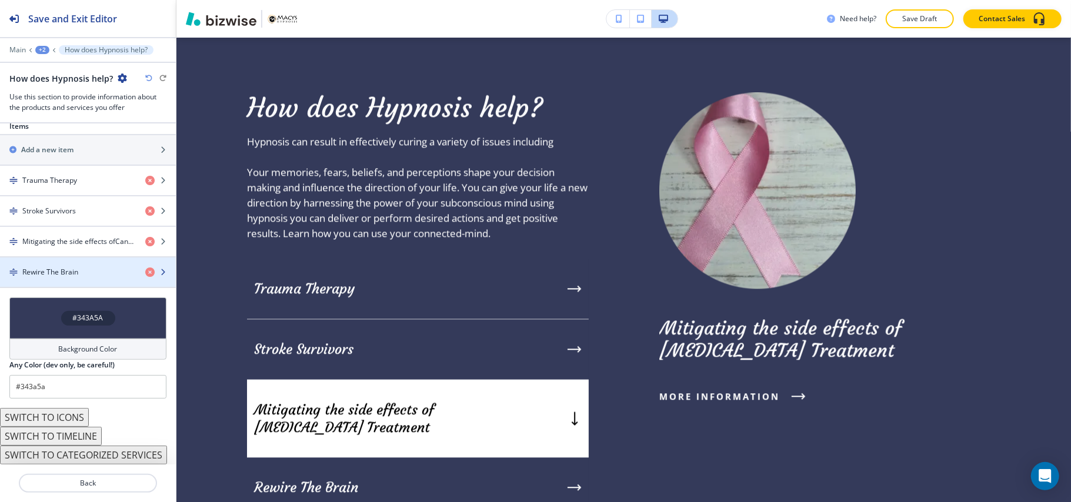
click at [64, 268] on h4 "Rewire The Brain" at bounding box center [50, 272] width 56 height 11
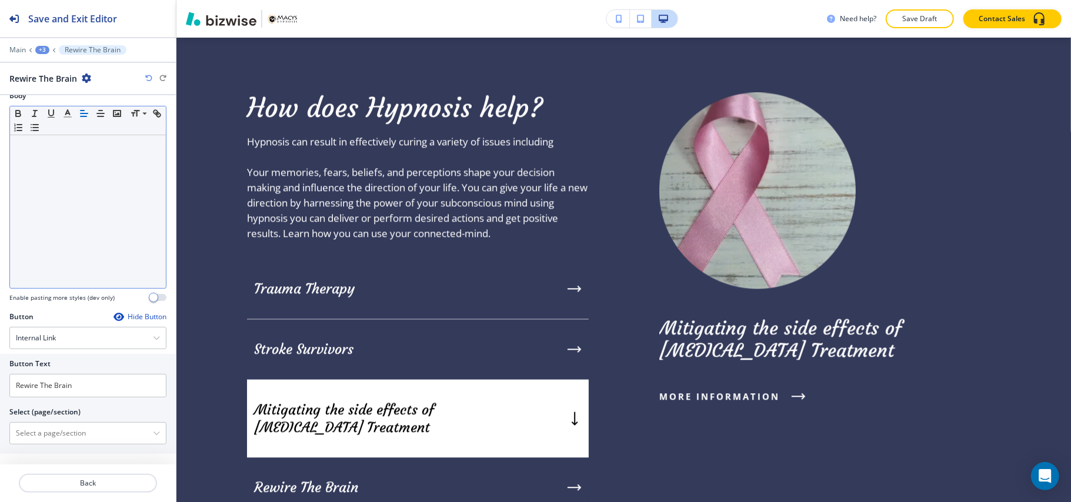
scroll to position [212, 0]
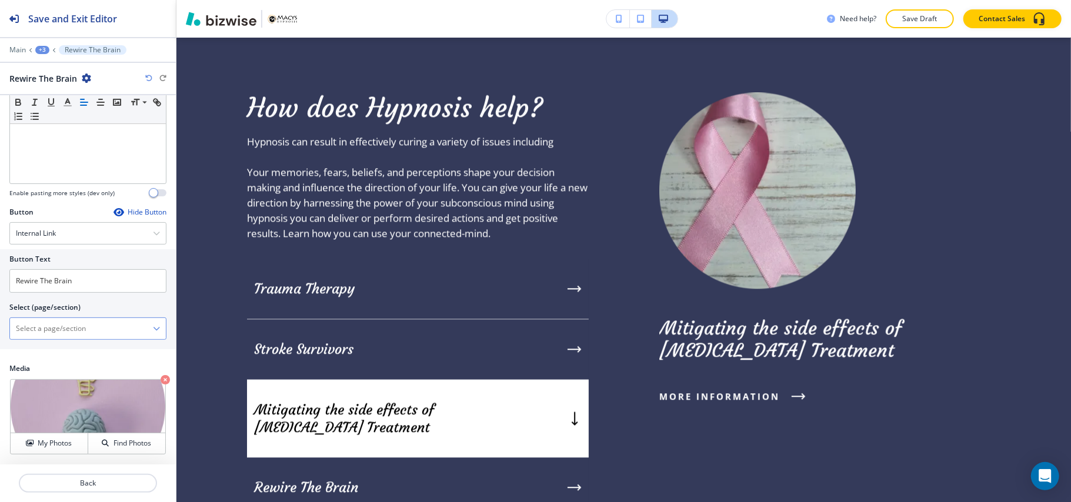
click at [89, 332] on \(page\/section\) "Manual Input" at bounding box center [81, 329] width 143 height 20
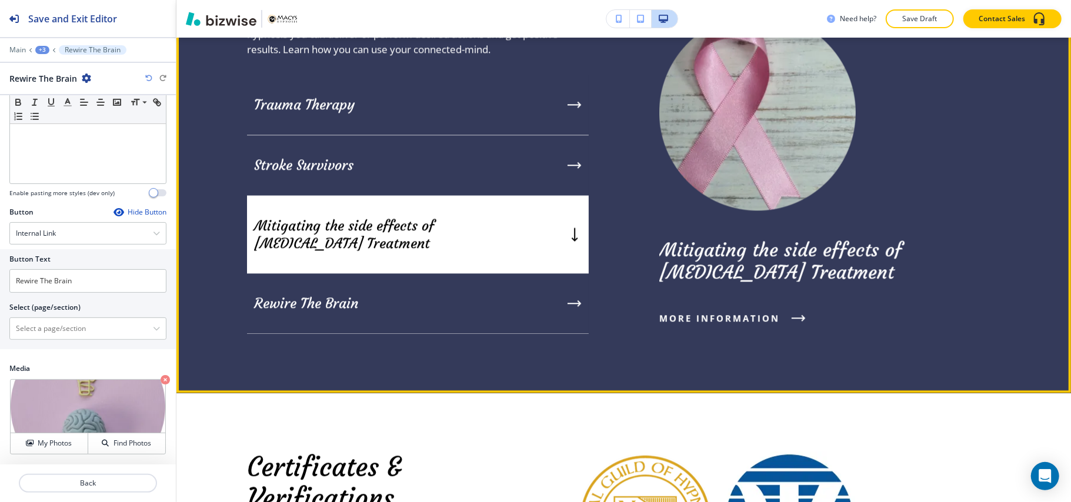
scroll to position [2067, 0]
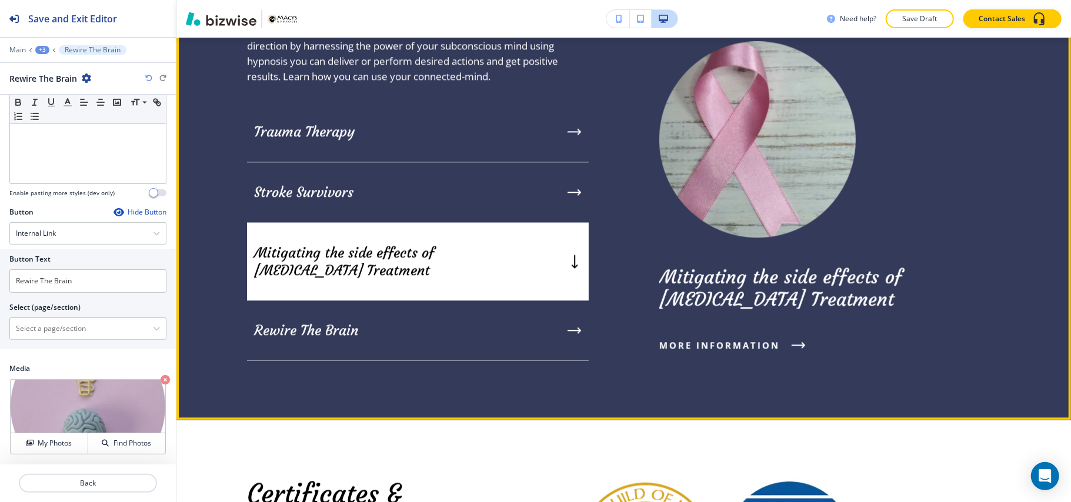
click at [626, 415] on div "How does Hypnosis help? Hypnosis can result in effectively curing a variety of …" at bounding box center [623, 148] width 894 height 543
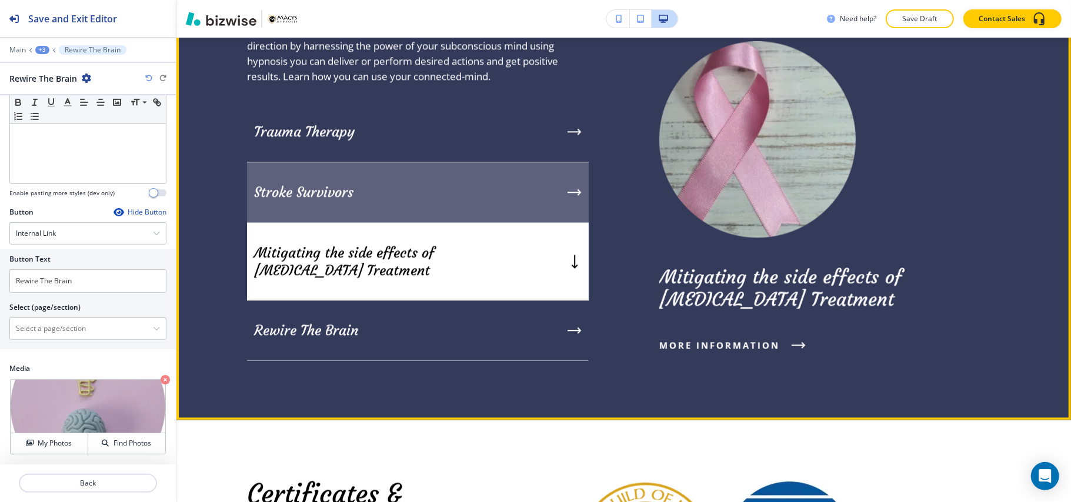
scroll to position [1988, 0]
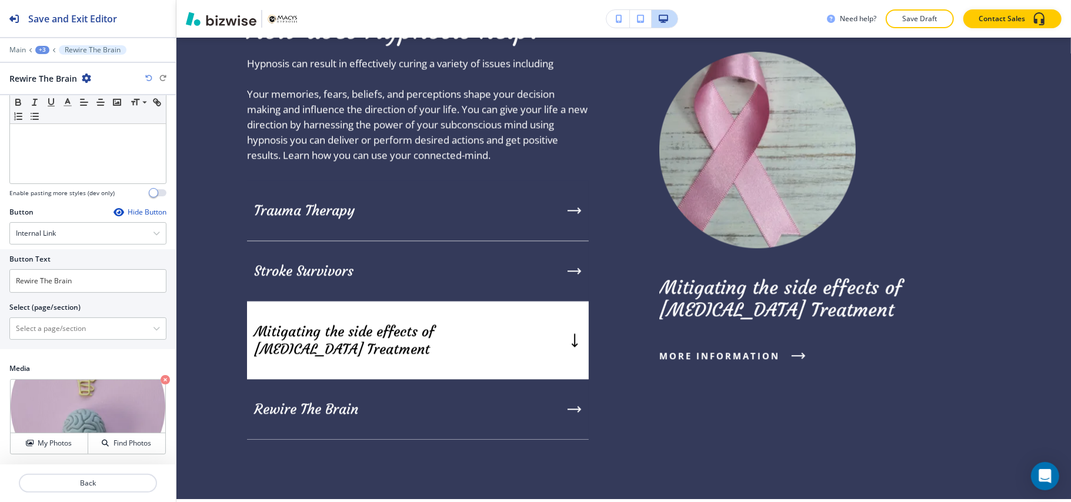
drag, startPoint x: 207, startPoint y: 27, endPoint x: 930, endPoint y: 462, distance: 843.2
click at [930, 462] on div "Cancel Copy Capture" at bounding box center [535, 260] width 1071 height 502
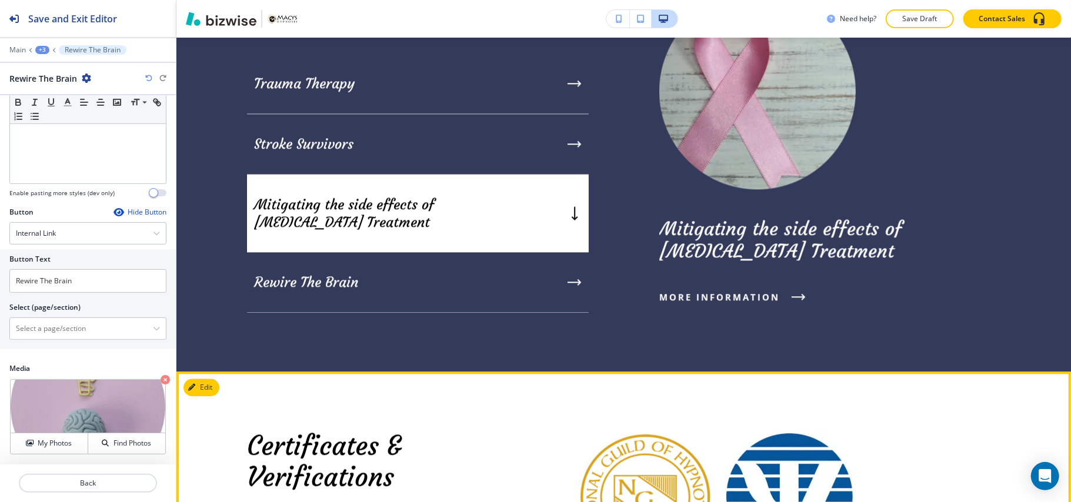
scroll to position [2302, 0]
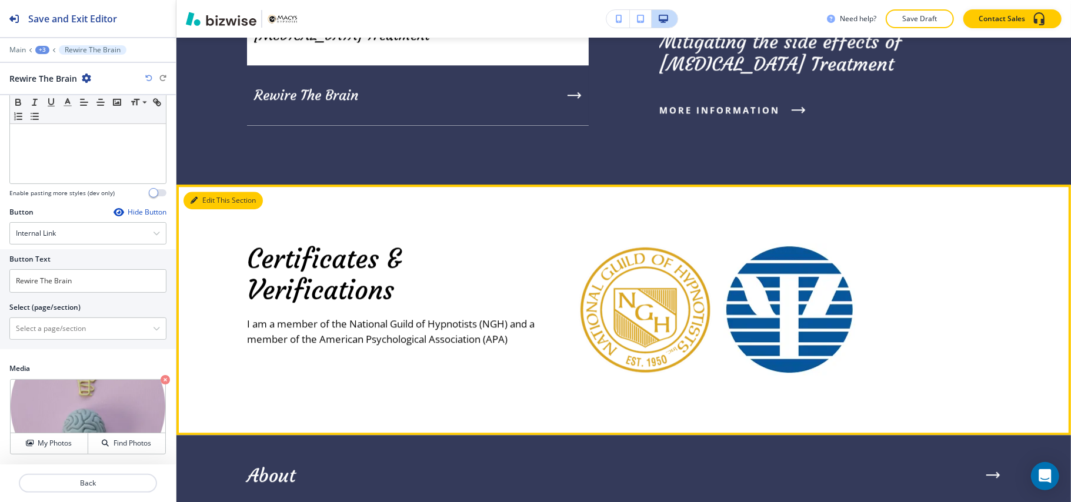
click at [221, 201] on button "Edit This Section" at bounding box center [222, 201] width 79 height 18
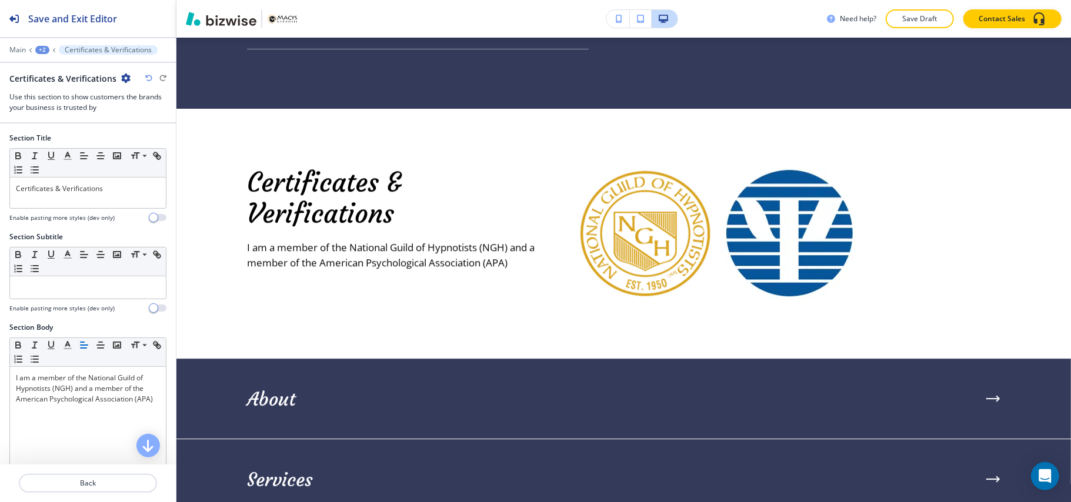
scroll to position [2454, 0]
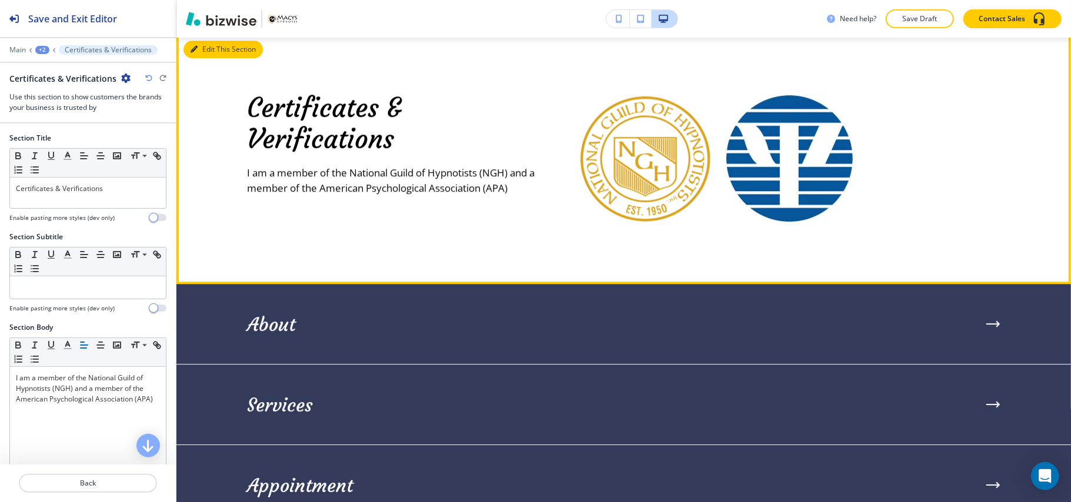
click at [208, 49] on button "Edit This Section" at bounding box center [222, 50] width 79 height 18
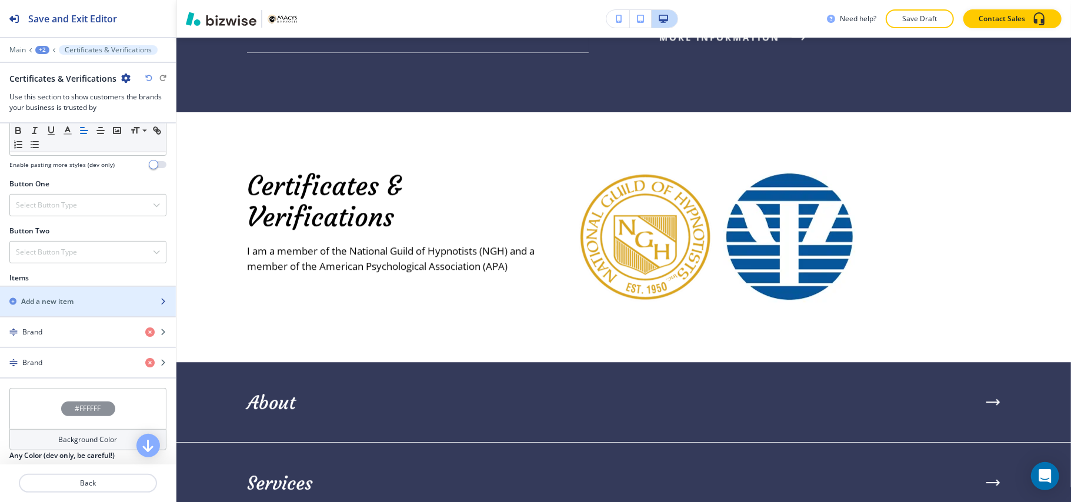
scroll to position [392, 0]
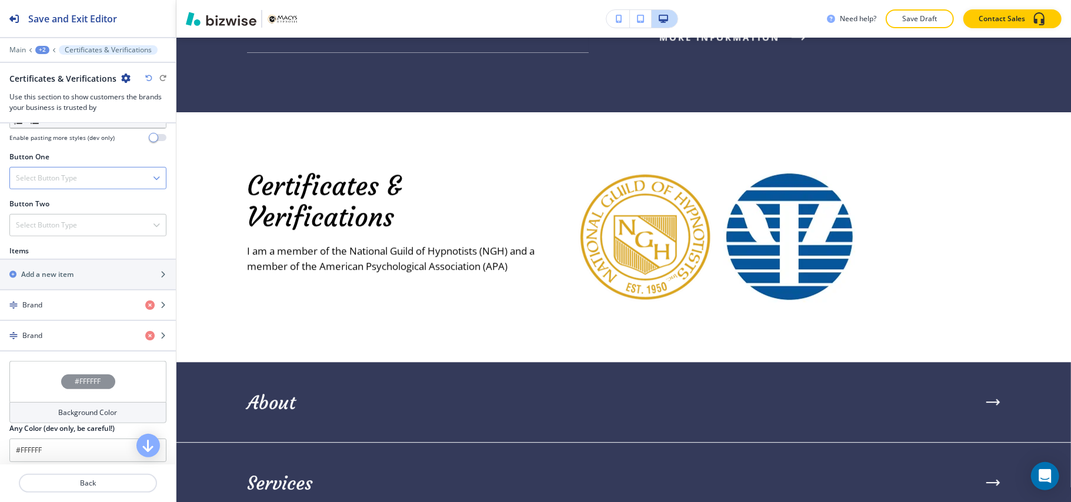
click at [54, 176] on h4 "Select Button Type" at bounding box center [46, 178] width 61 height 11
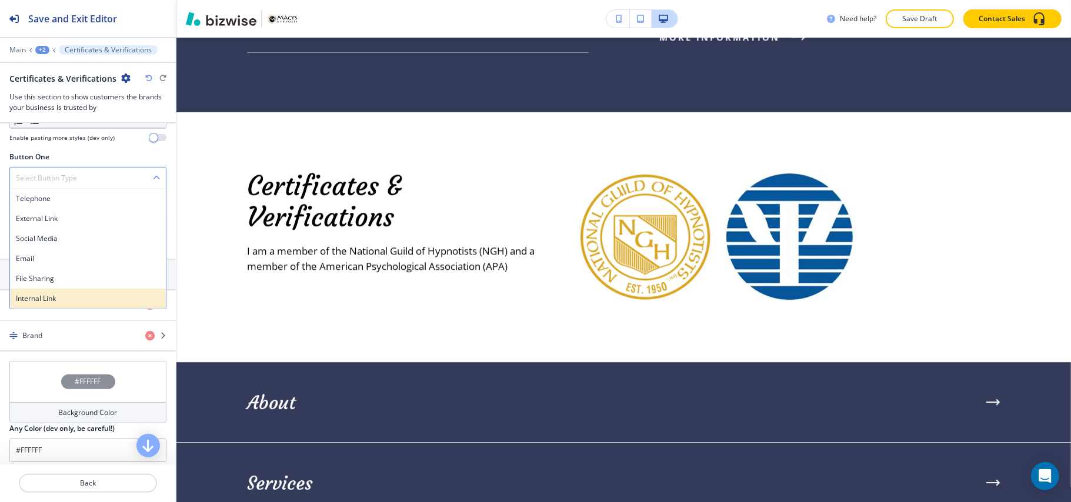
click at [39, 296] on h4 "Internal Link" at bounding box center [88, 298] width 144 height 11
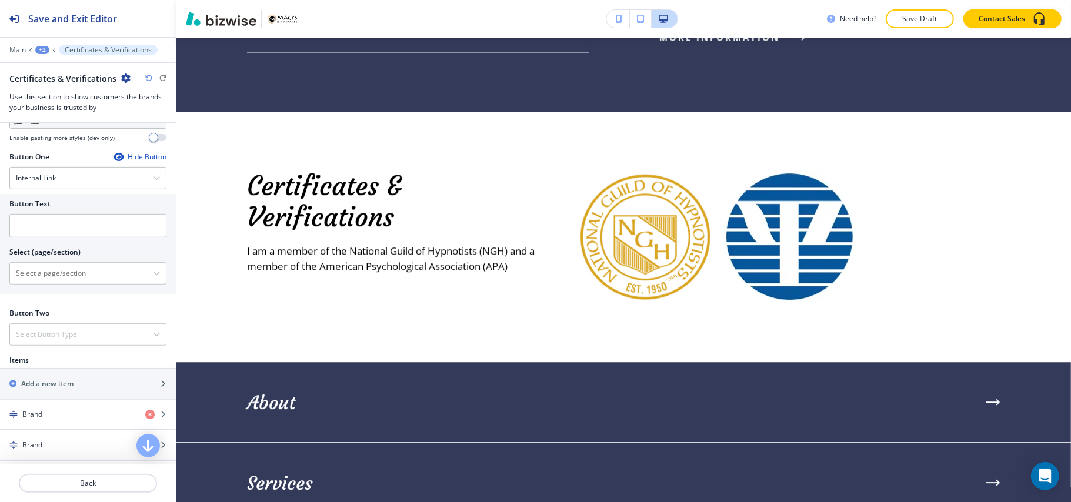
click at [59, 205] on div "Button Text" at bounding box center [87, 204] width 157 height 11
click at [45, 224] on input "text" at bounding box center [87, 226] width 157 height 24
paste input "Check Out What They’re Saying"
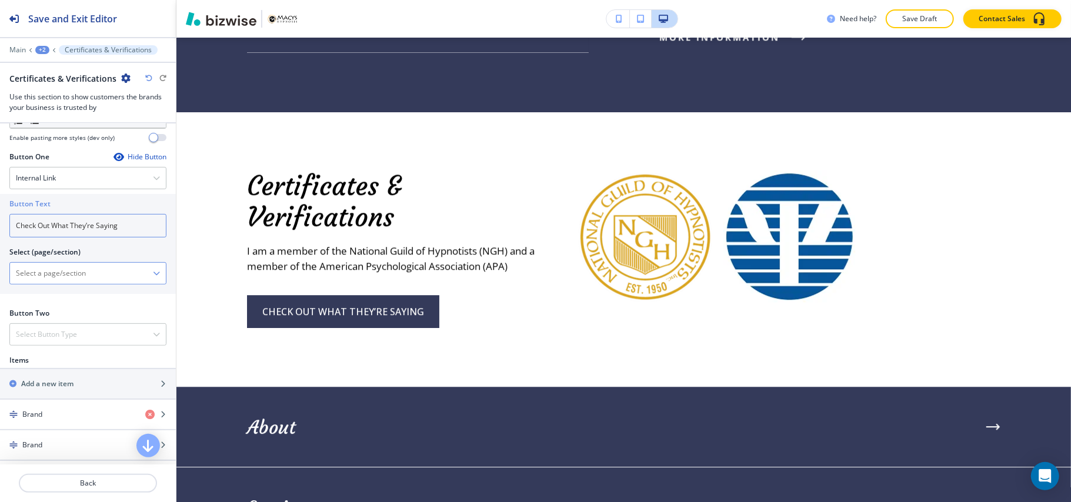
type input "Check Out What They’re Saying"
click at [53, 280] on \(page\/section\) "Manual Input" at bounding box center [81, 273] width 143 height 20
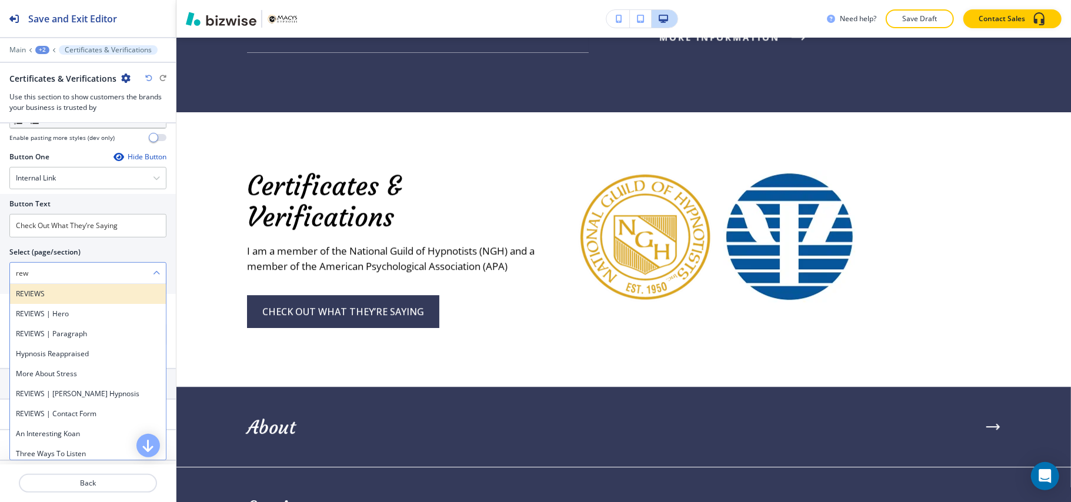
click at [41, 296] on h4 "REVIEWS" at bounding box center [88, 294] width 144 height 11
type \(page\/section\) "REVIEWS"
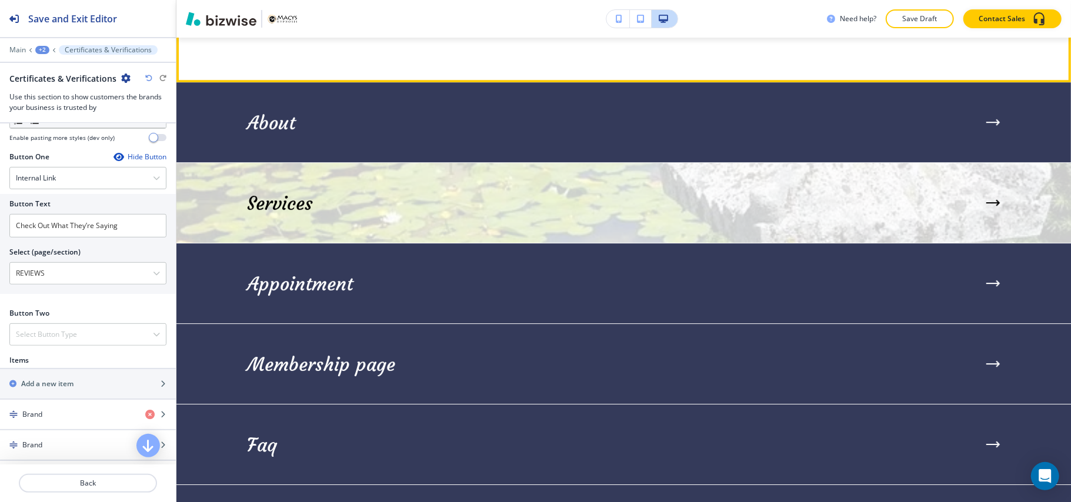
scroll to position [2689, 0]
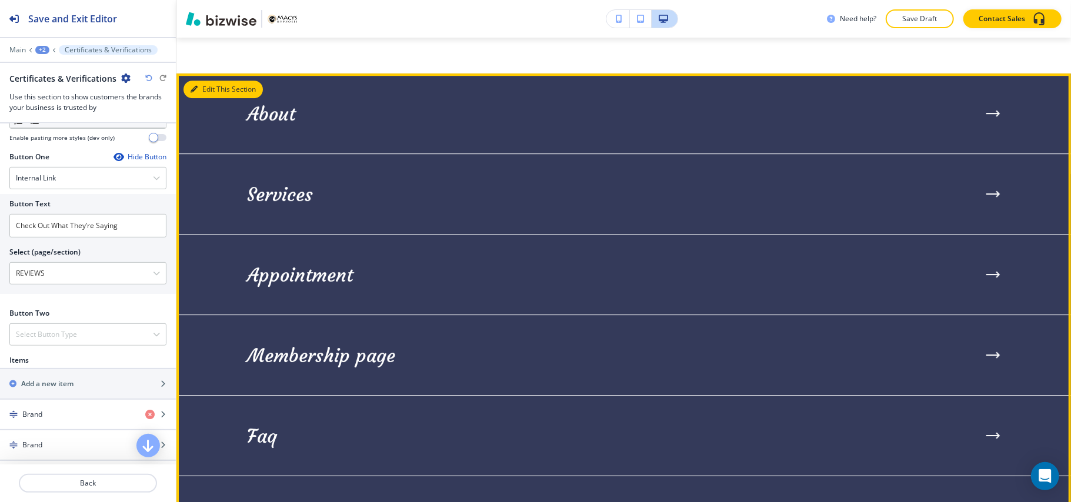
click at [203, 98] on button "Edit This Section" at bounding box center [222, 90] width 79 height 18
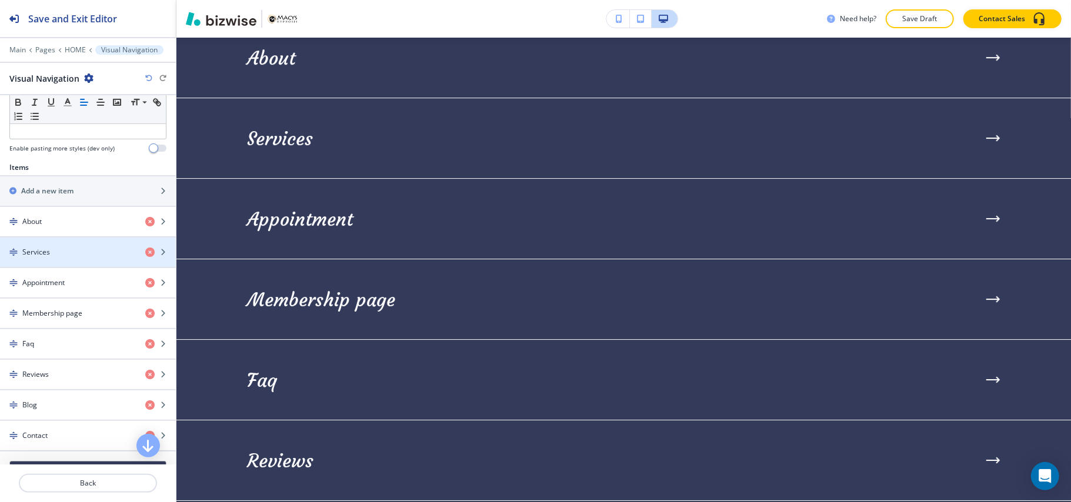
scroll to position [499, 0]
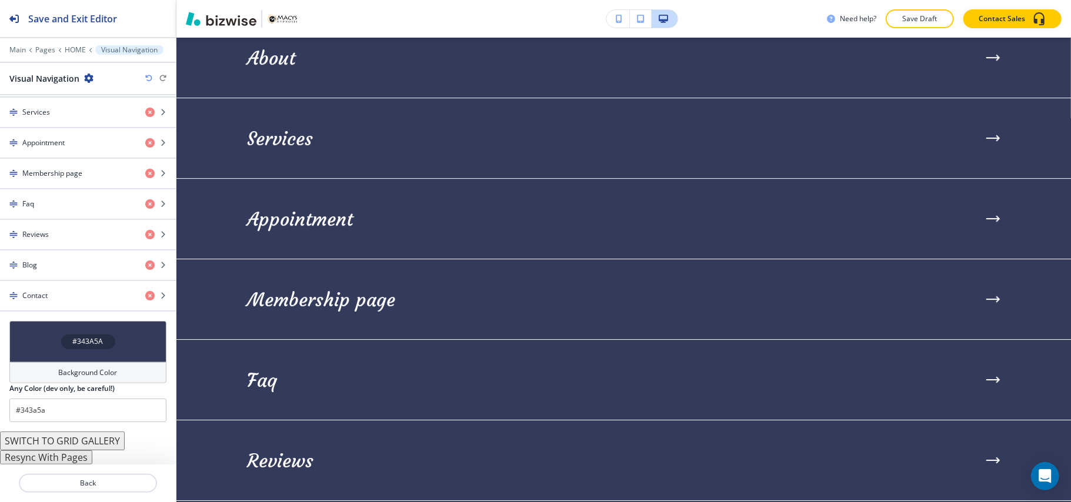
click at [66, 456] on button "Resync With Pages" at bounding box center [46, 457] width 92 height 14
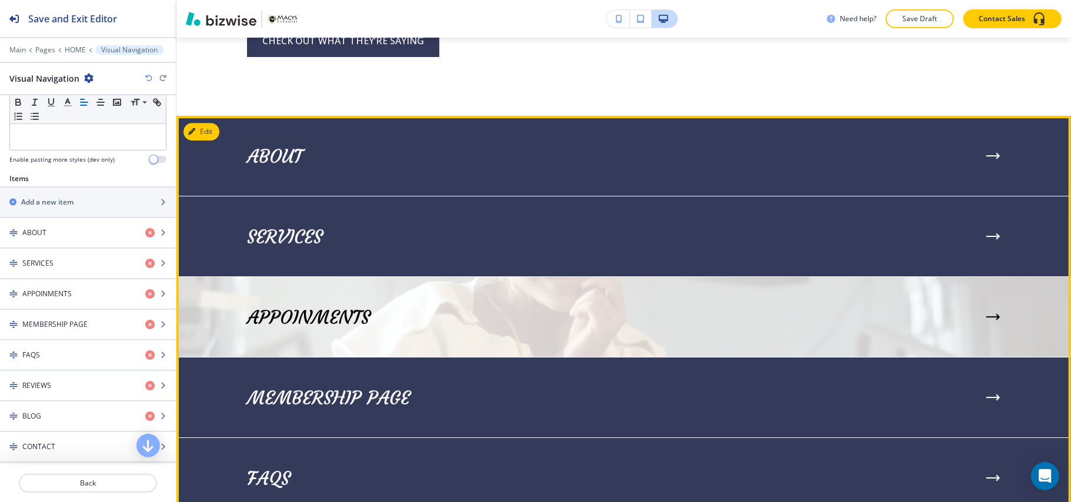
scroll to position [2745, 0]
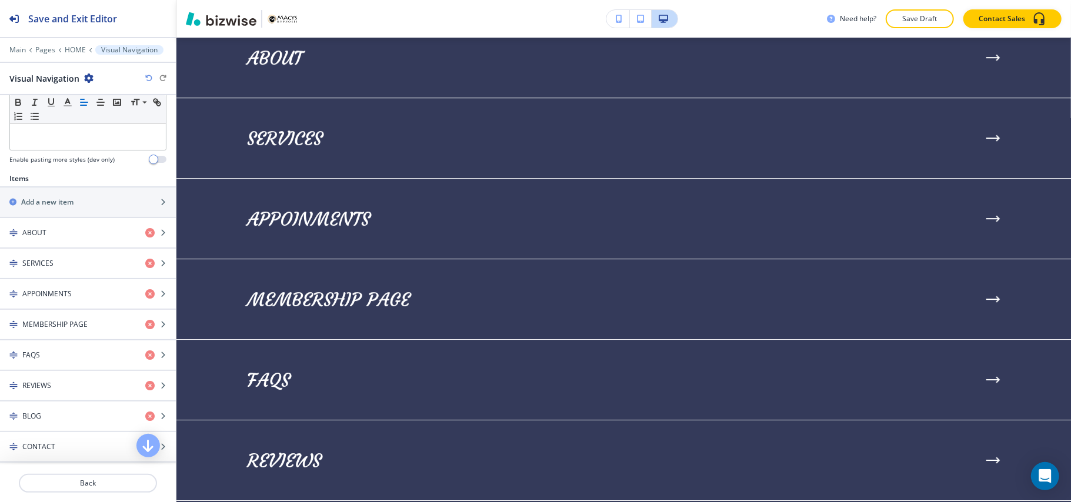
click at [148, 78] on icon "button" at bounding box center [148, 78] width 7 height 7
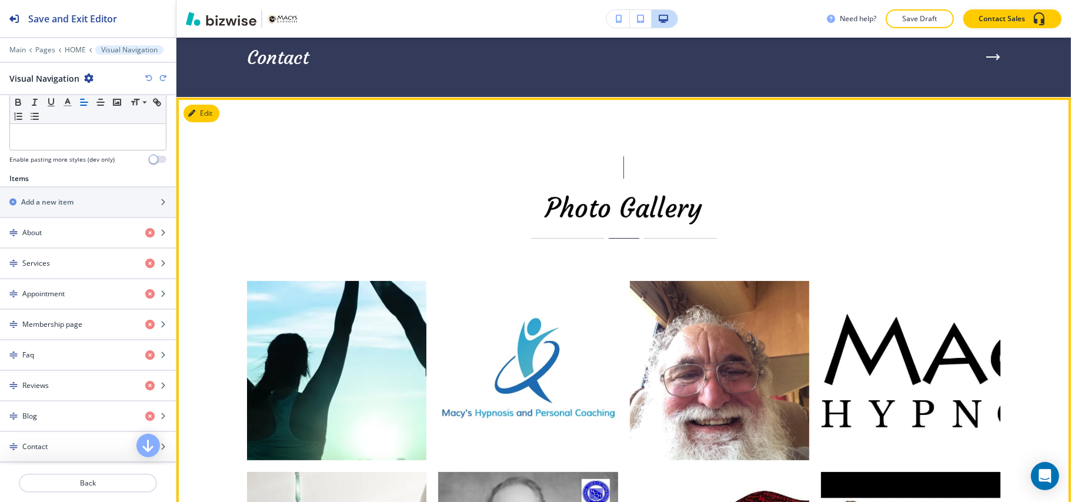
scroll to position [3371, 0]
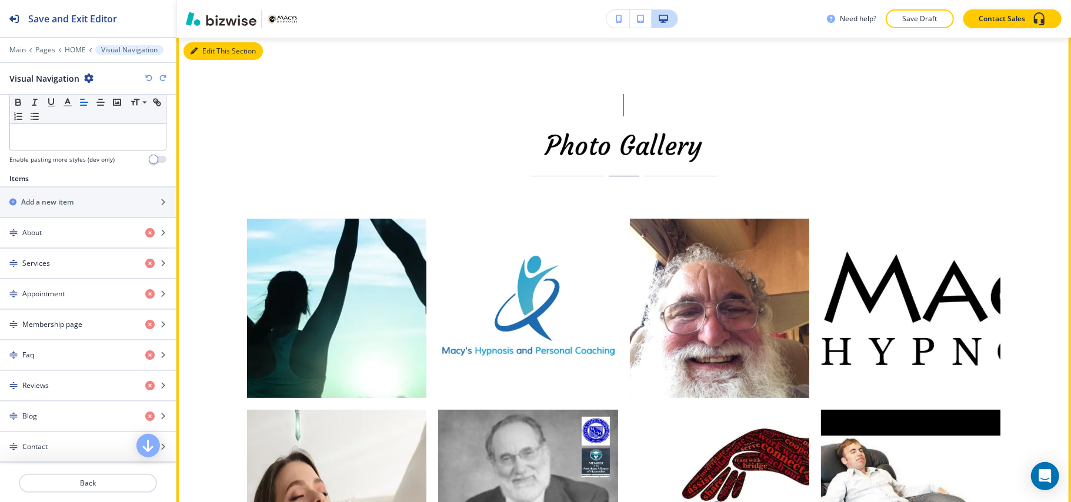
click at [208, 60] on button "Edit This Section" at bounding box center [222, 51] width 79 height 18
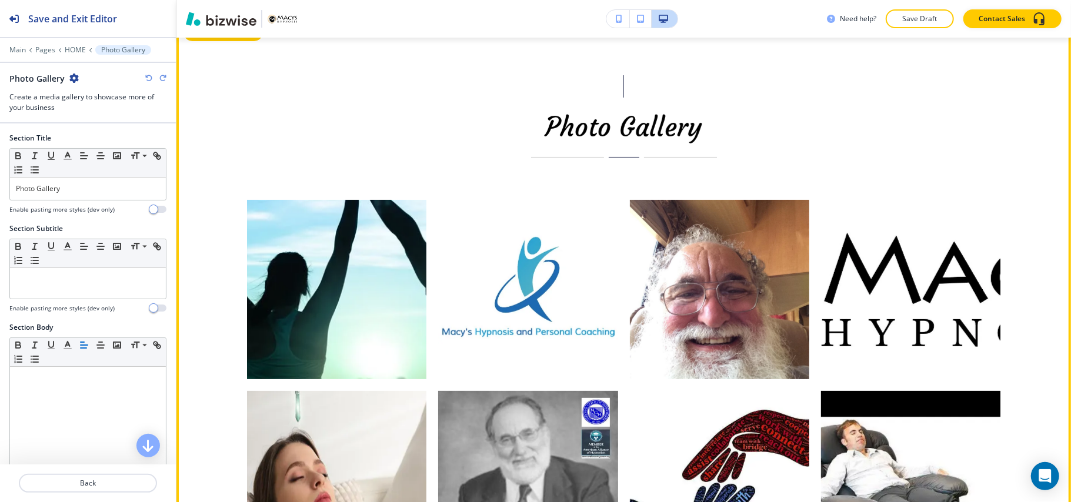
click at [202, 41] on button "Edit This Section" at bounding box center [222, 33] width 79 height 18
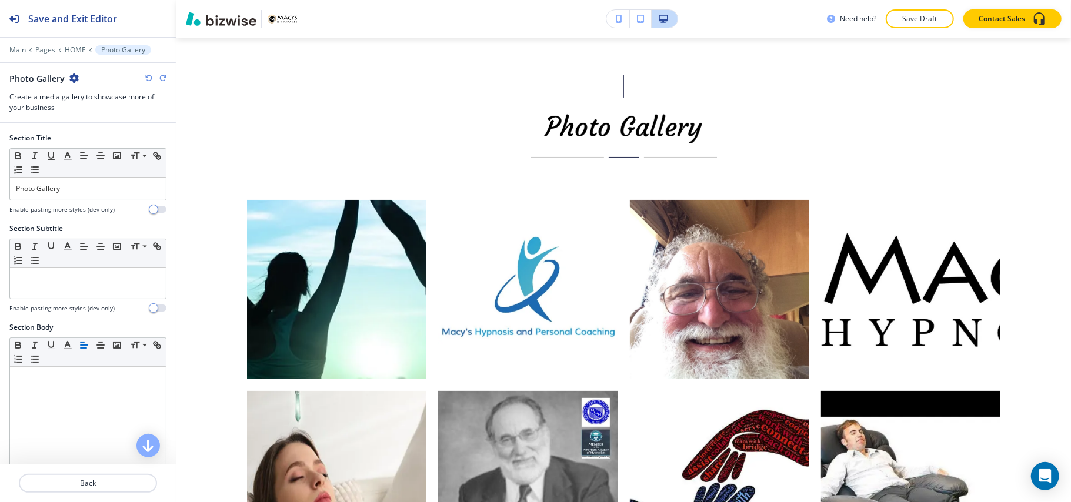
click at [73, 78] on icon "button" at bounding box center [73, 77] width 9 height 9
click at [99, 151] on button "Delete Section" at bounding box center [105, 140] width 75 height 21
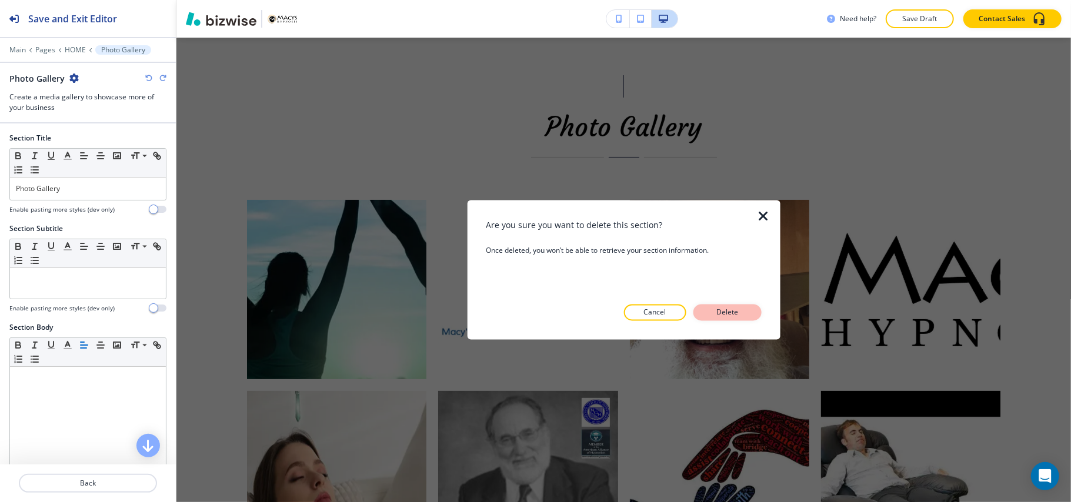
click at [728, 313] on p "Delete" at bounding box center [727, 313] width 28 height 11
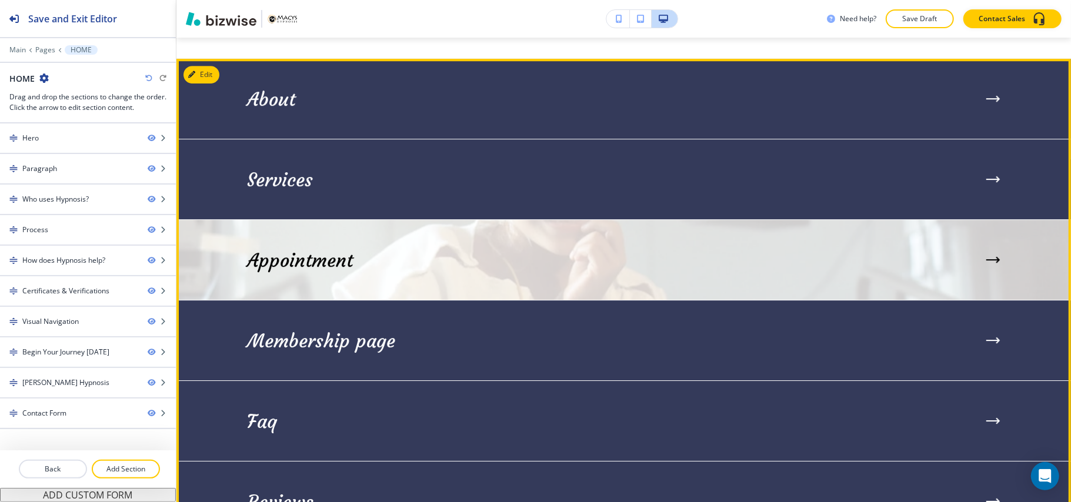
scroll to position [2685, 0]
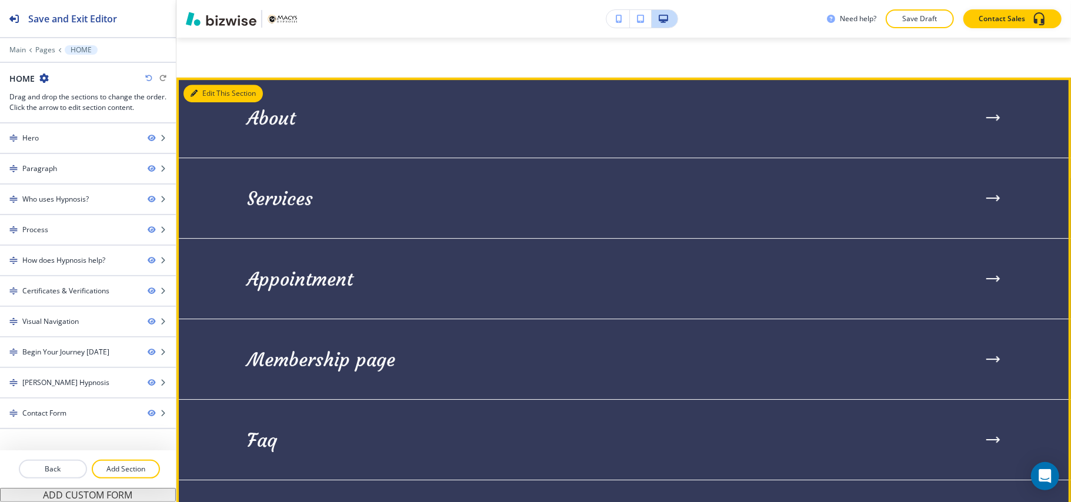
click at [200, 102] on button "Edit This Section" at bounding box center [222, 94] width 79 height 18
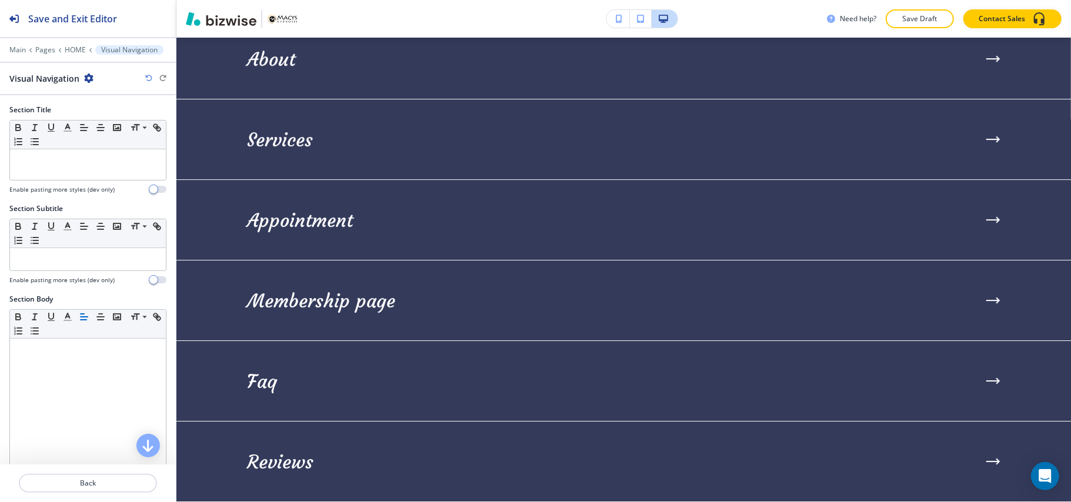
scroll to position [2745, 0]
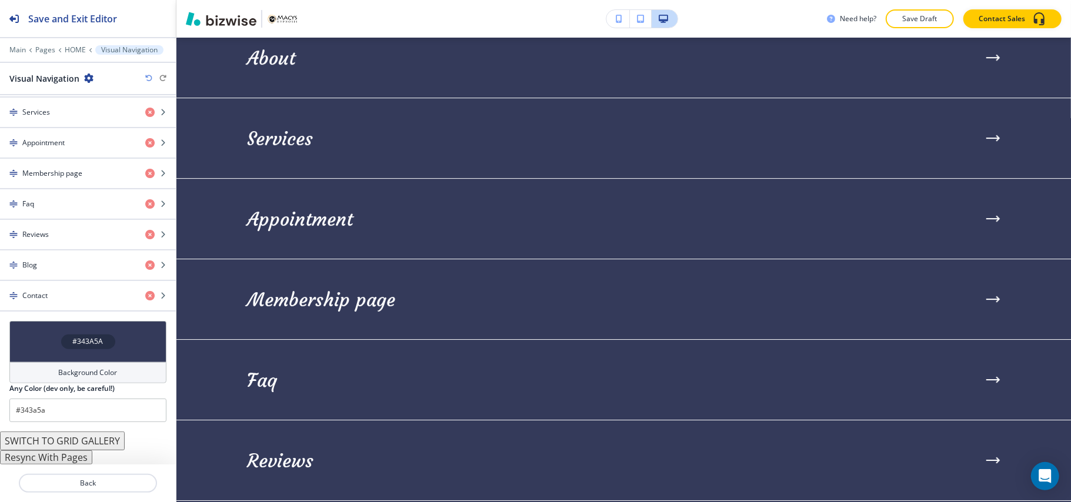
click at [45, 345] on div "#343A5A" at bounding box center [87, 341] width 157 height 41
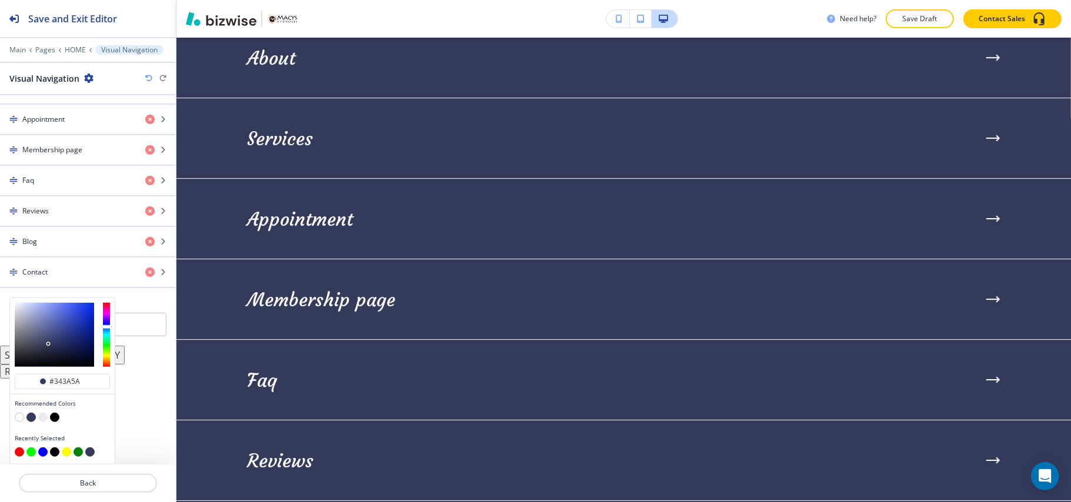
click at [46, 417] on button "button" at bounding box center [42, 417] width 9 height 9
type input "#ebebef"
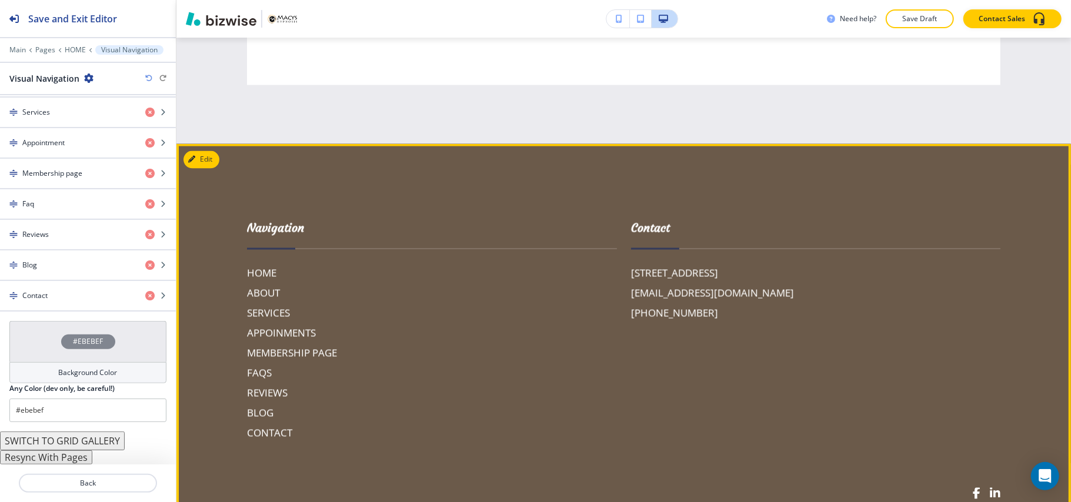
scroll to position [4860, 0]
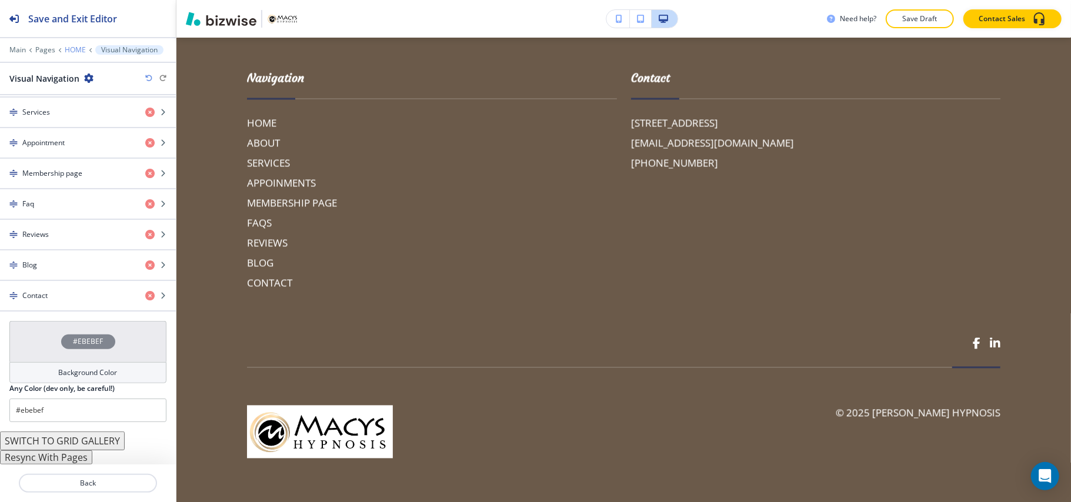
click at [66, 48] on p "HOME" at bounding box center [75, 50] width 21 height 8
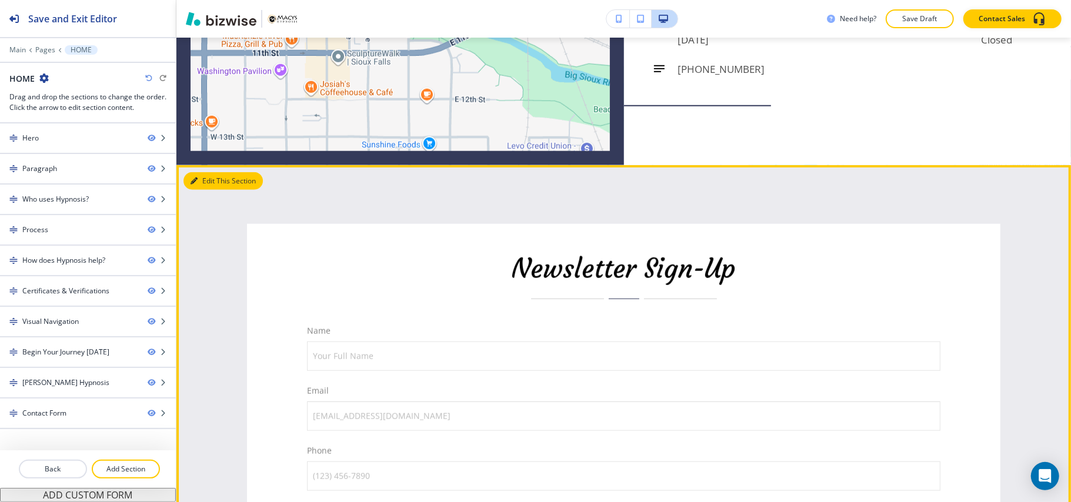
click at [196, 185] on icon "button" at bounding box center [194, 181] width 7 height 7
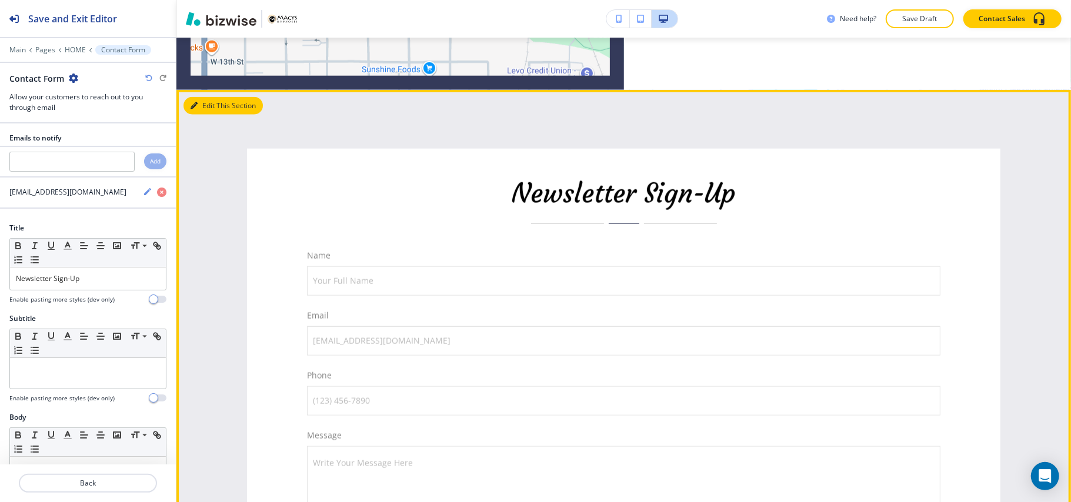
scroll to position [4208, 0]
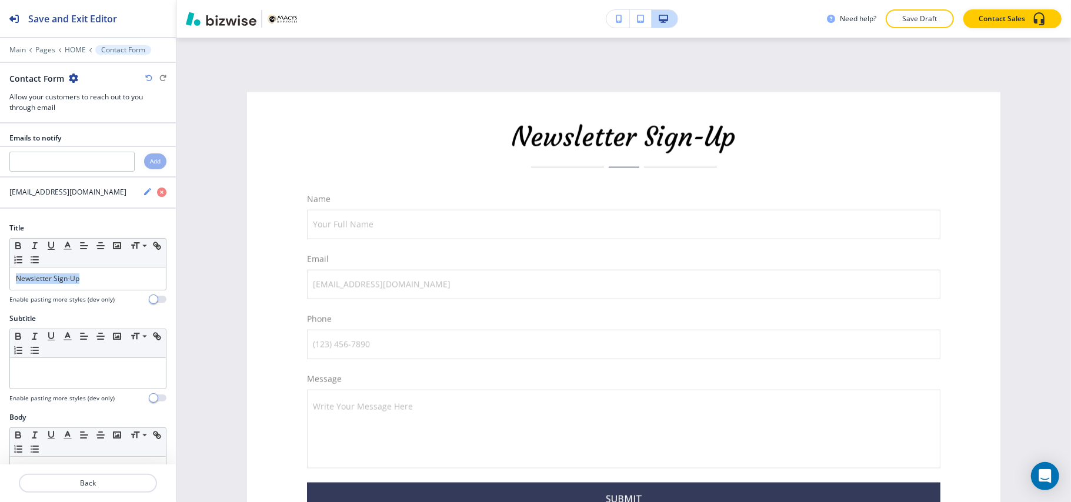
drag, startPoint x: 11, startPoint y: 281, endPoint x: 0, endPoint y: 270, distance: 15.0
click at [0, 272] on div "Title Small Normal Large Huge Newsletter Sign-Up Enable pasting more styles (de…" at bounding box center [88, 268] width 176 height 91
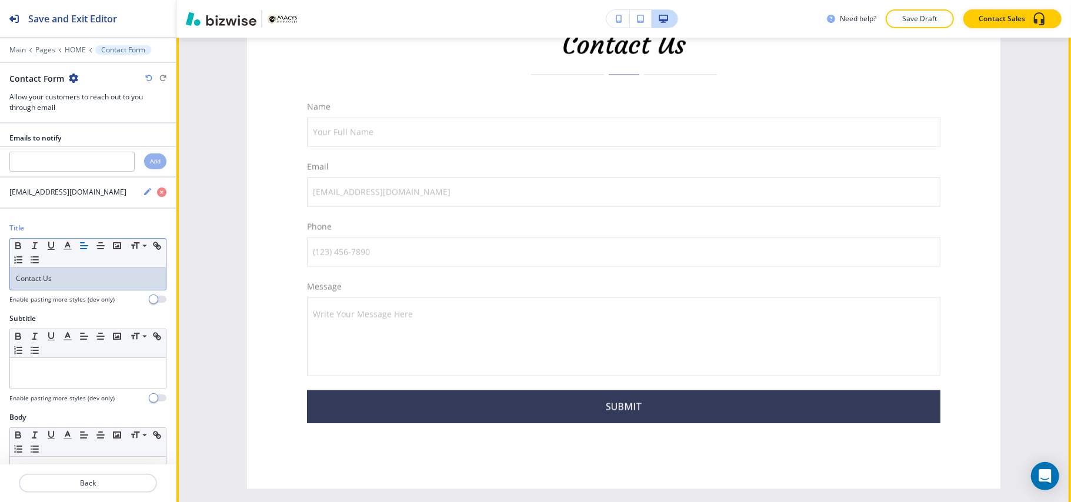
scroll to position [4521, 0]
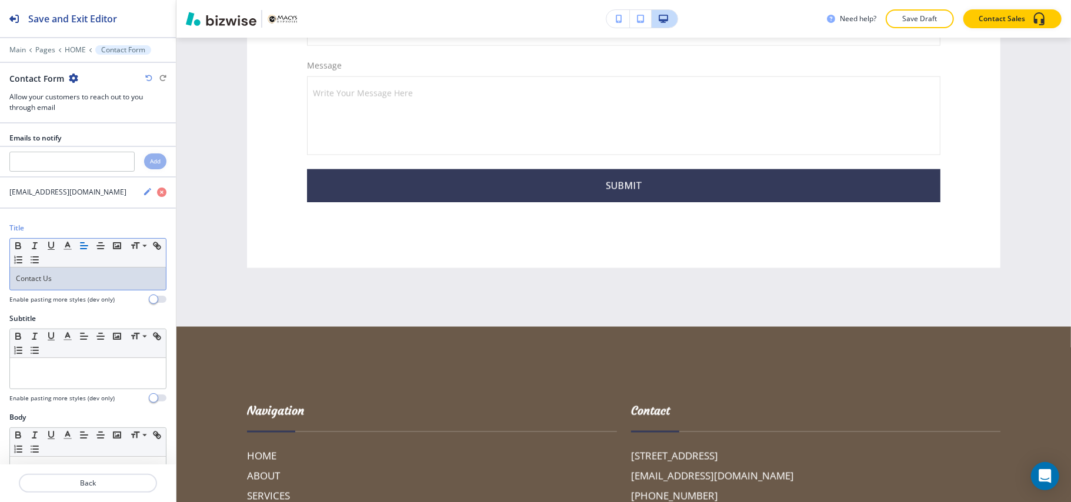
click at [64, 45] on div at bounding box center [88, 41] width 176 height 7
click at [69, 47] on p "HOME" at bounding box center [75, 50] width 21 height 8
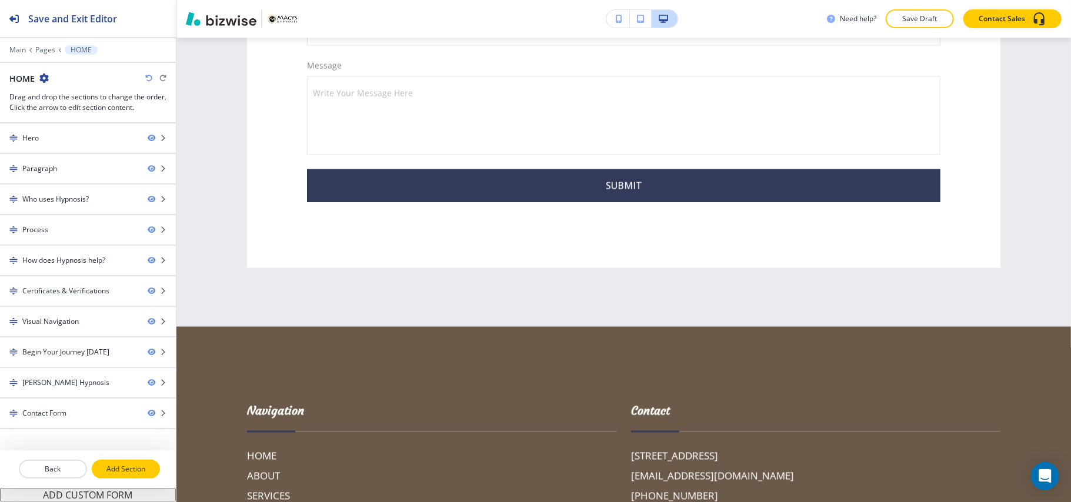
click at [120, 469] on p "Add Section" at bounding box center [126, 469] width 66 height 11
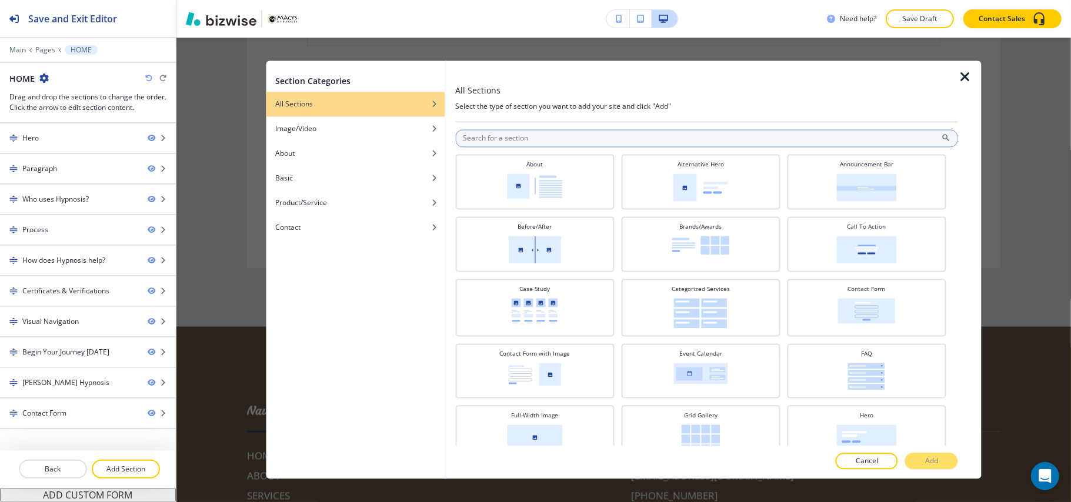
click at [534, 137] on input "text" at bounding box center [706, 139] width 503 height 18
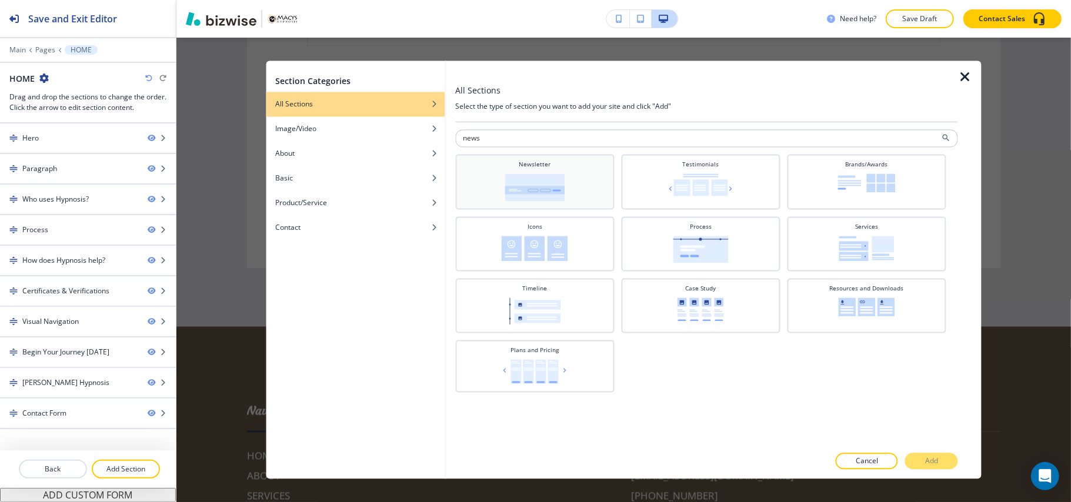
type input "news"
click at [567, 189] on div "Newsletter" at bounding box center [534, 181] width 147 height 41
click at [933, 459] on p "Add" at bounding box center [931, 461] width 13 height 11
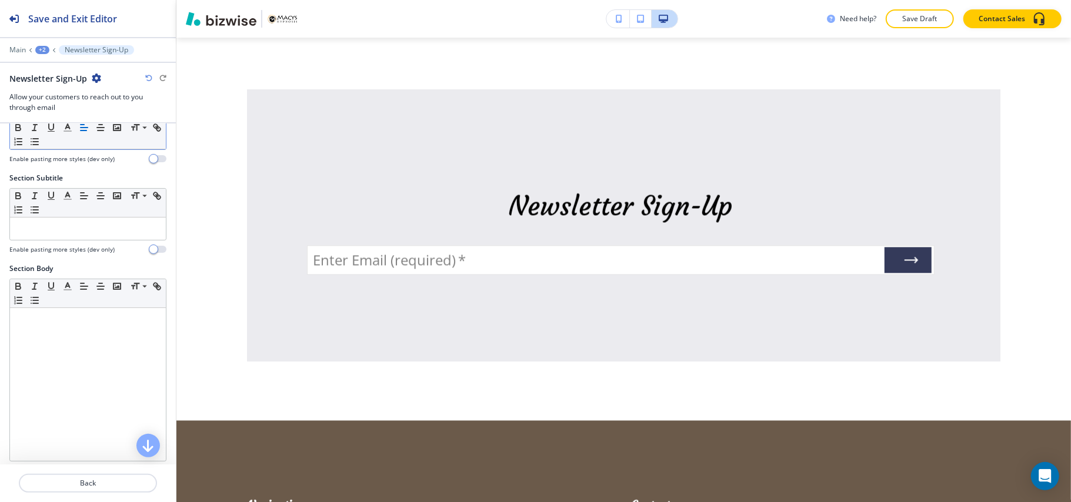
scroll to position [294, 0]
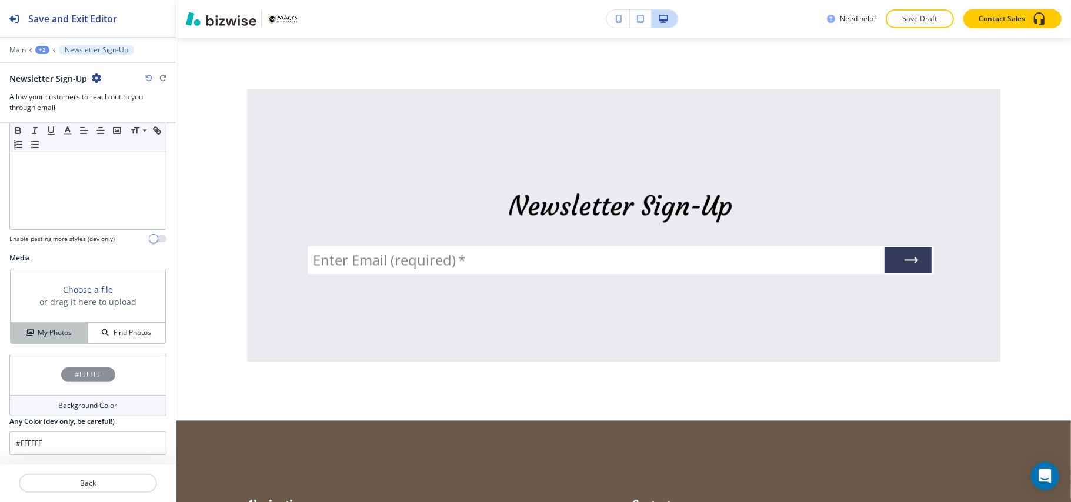
click at [38, 323] on button "My Photos" at bounding box center [50, 333] width 78 height 21
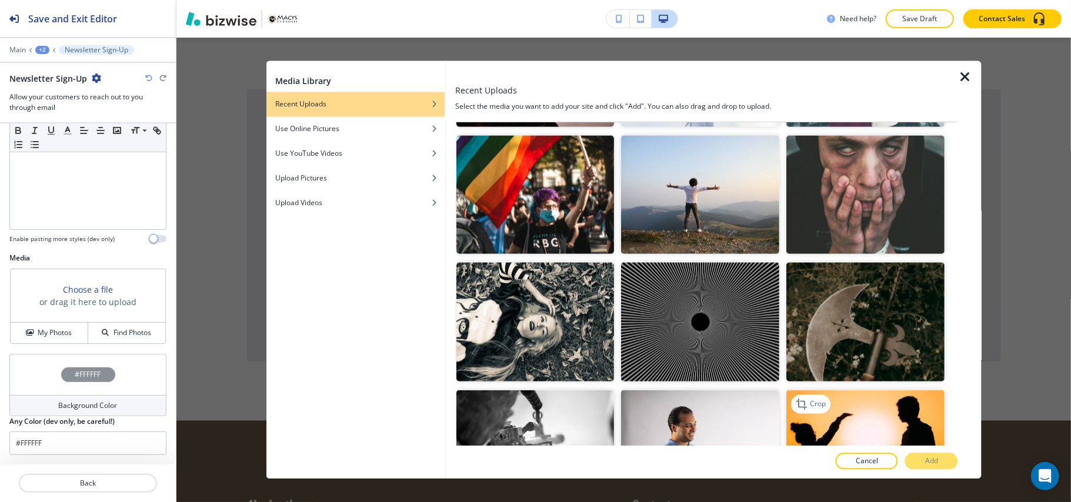
scroll to position [1631, 0]
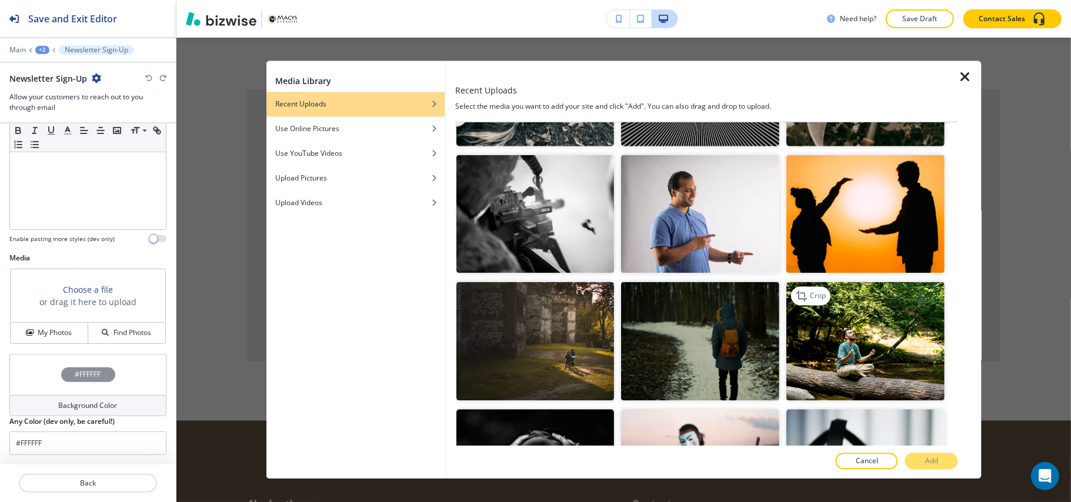
click at [847, 295] on img "button" at bounding box center [866, 341] width 158 height 119
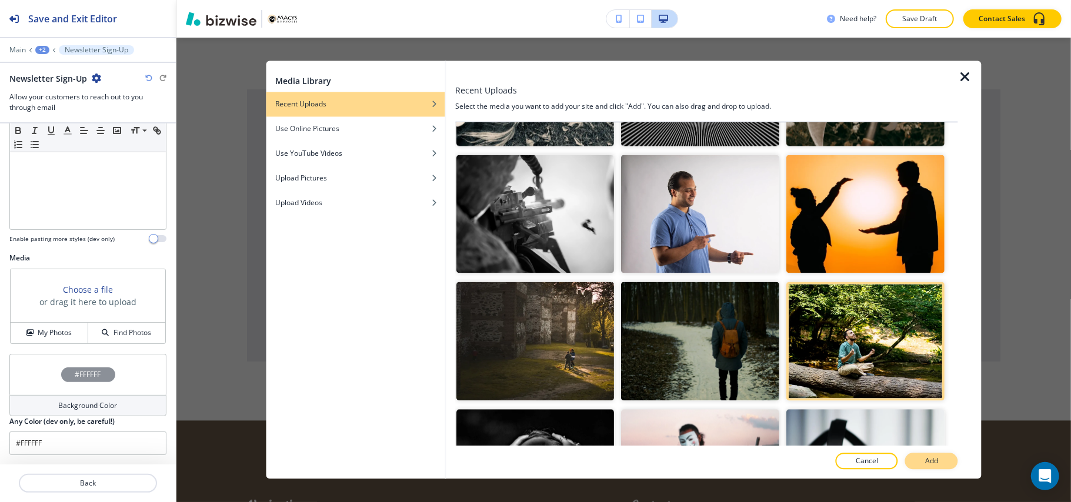
click at [940, 456] on button "Add" at bounding box center [931, 461] width 53 height 16
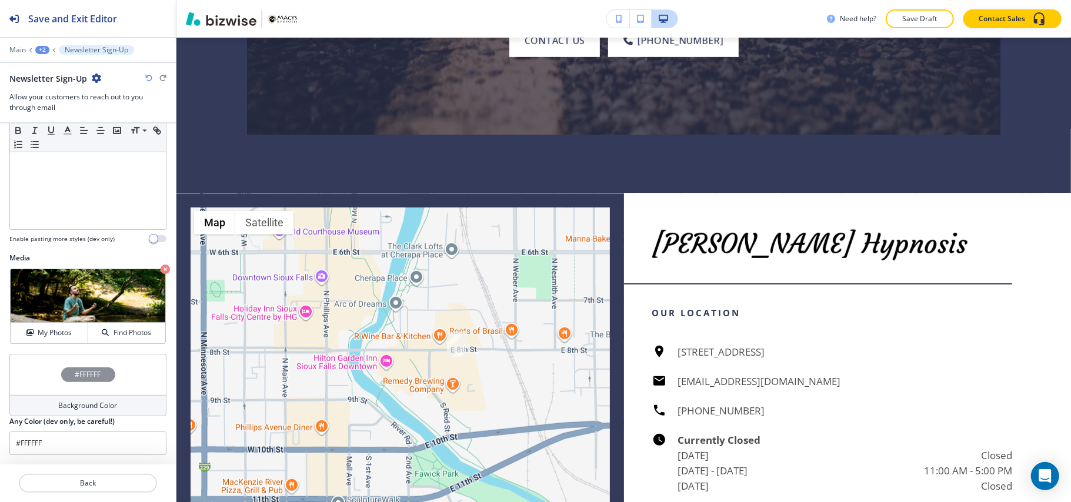
scroll to position [3784, 0]
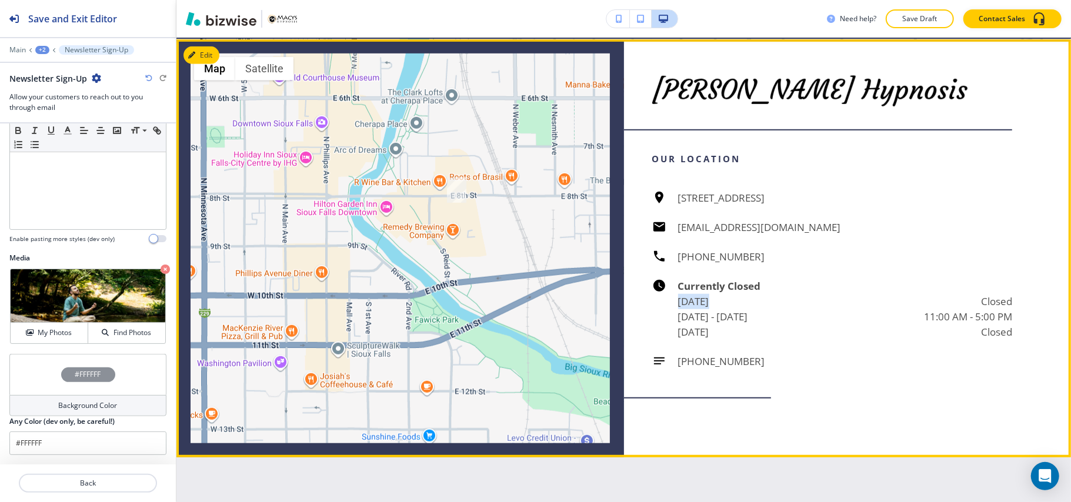
drag, startPoint x: 670, startPoint y: 307, endPoint x: 733, endPoint y: 306, distance: 62.3
click at [733, 306] on div "Currently Closed [DATE] Closed [DATE] - [DATE] 11:00 AM - 5:00 PM [DATE] Closed" at bounding box center [832, 309] width 360 height 61
drag, startPoint x: 659, startPoint y: 321, endPoint x: 885, endPoint y: 320, distance: 225.8
click at [885, 320] on div "Currently Closed [DATE] Closed [DATE] - [DATE] 11:00 AM - 5:00 PM [DATE] Closed" at bounding box center [832, 309] width 360 height 61
click at [193, 56] on icon "button" at bounding box center [194, 55] width 7 height 7
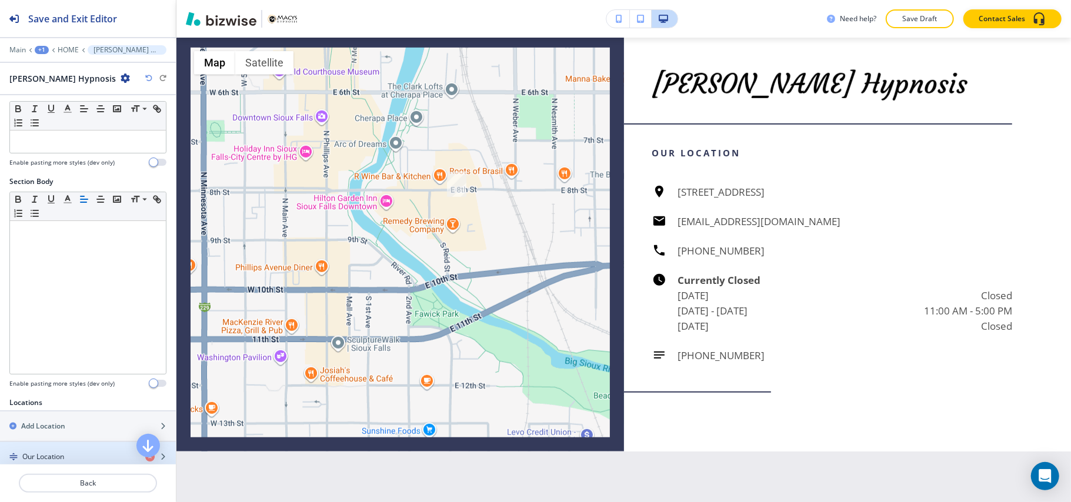
scroll to position [313, 0]
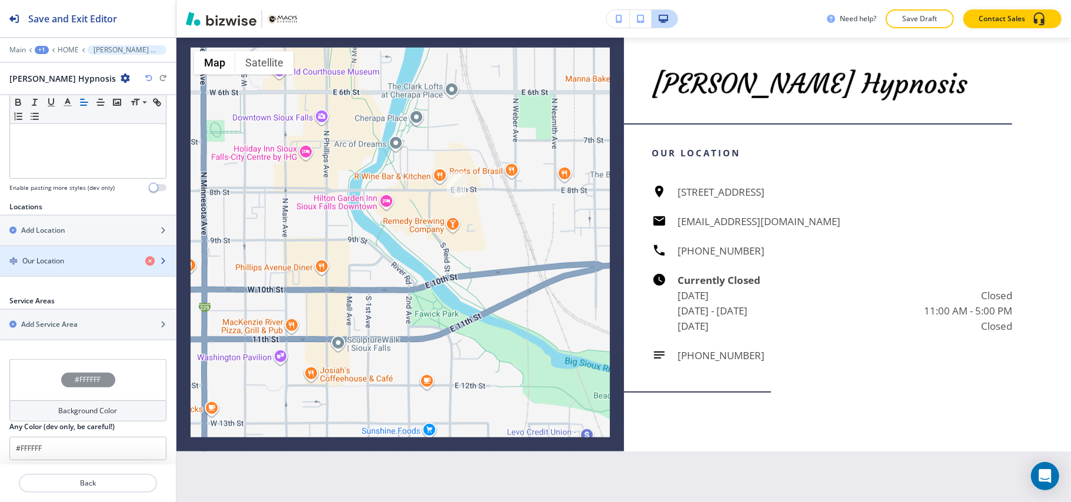
click at [45, 265] on h4 "Our Location" at bounding box center [43, 261] width 42 height 11
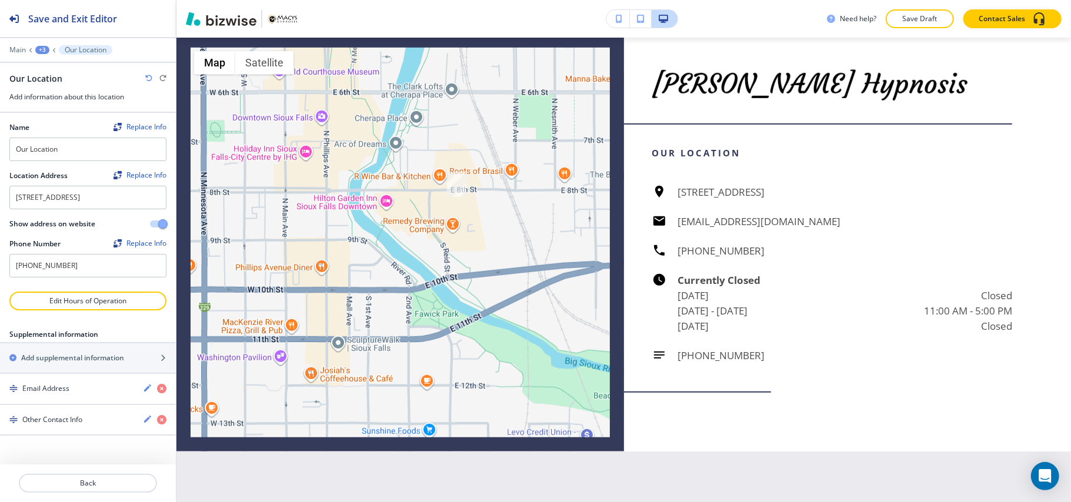
click at [64, 342] on div at bounding box center [88, 341] width 176 height 2
click at [64, 363] on h2 "Add supplemental information" at bounding box center [72, 358] width 103 height 11
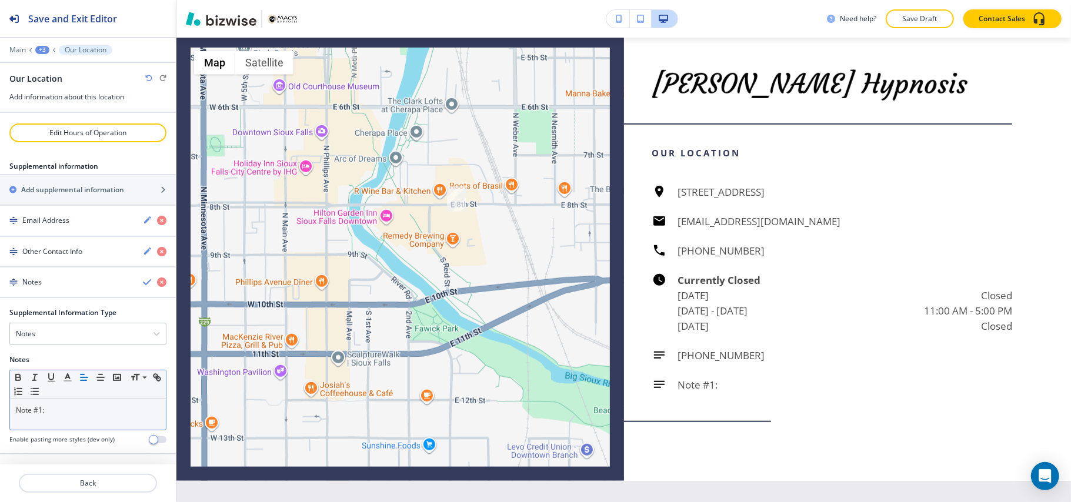
scroll to position [183, 0]
drag, startPoint x: 75, startPoint y: 406, endPoint x: 10, endPoint y: 405, distance: 65.3
click at [0, 405] on div "Supplemental Information Type Notes Notes Email Address PO Box Fax Number Other…" at bounding box center [88, 381] width 176 height 146
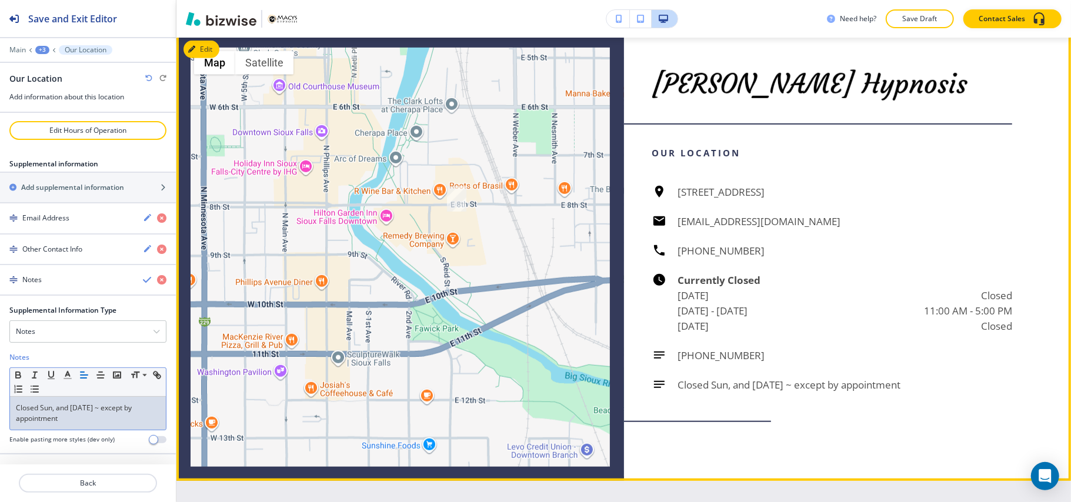
scroll to position [3947, 0]
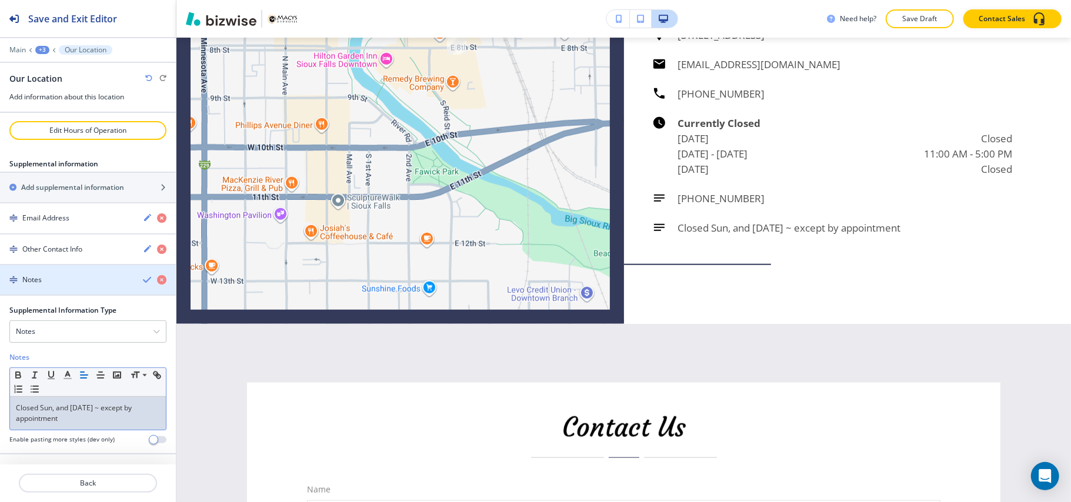
click at [85, 283] on div "Notes" at bounding box center [66, 280] width 133 height 11
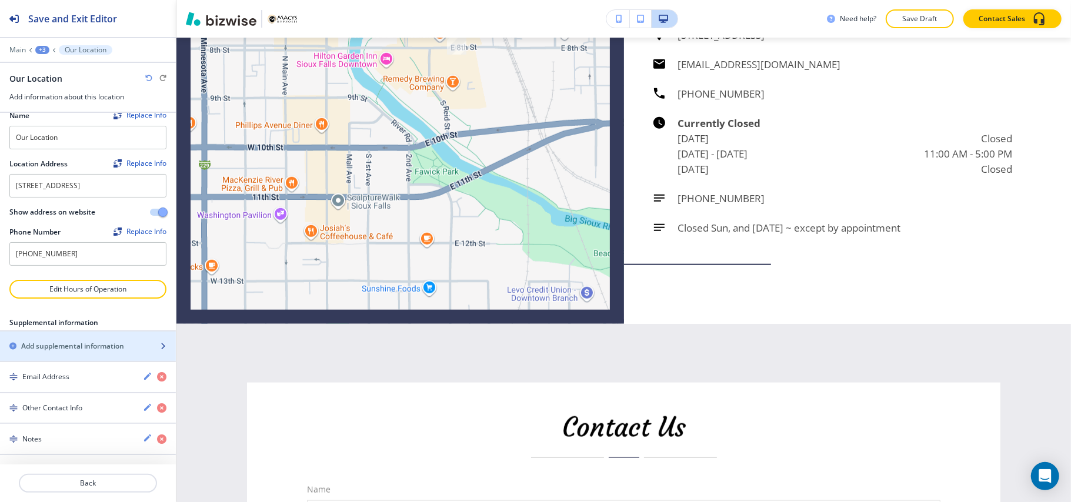
click at [65, 349] on h2 "Add supplemental information" at bounding box center [72, 346] width 103 height 11
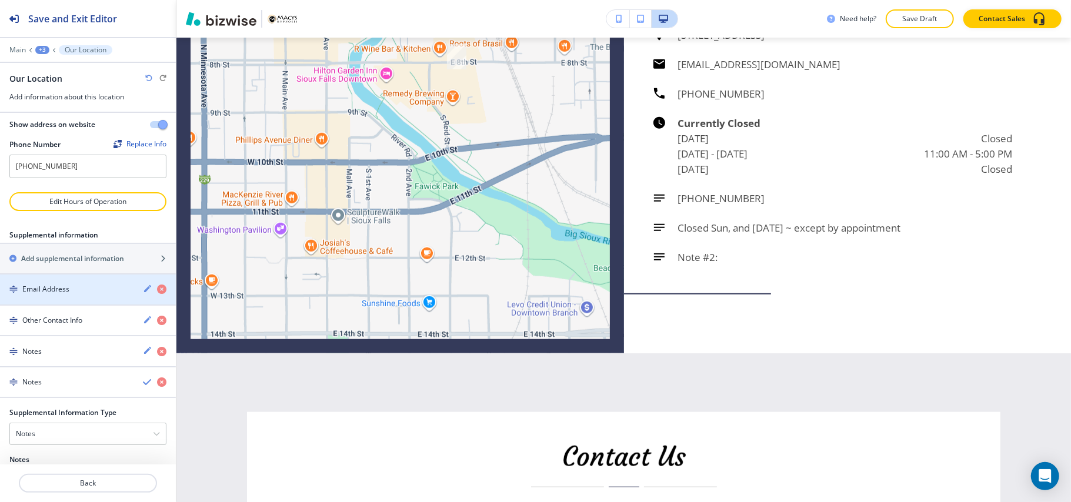
scroll to position [215, 0]
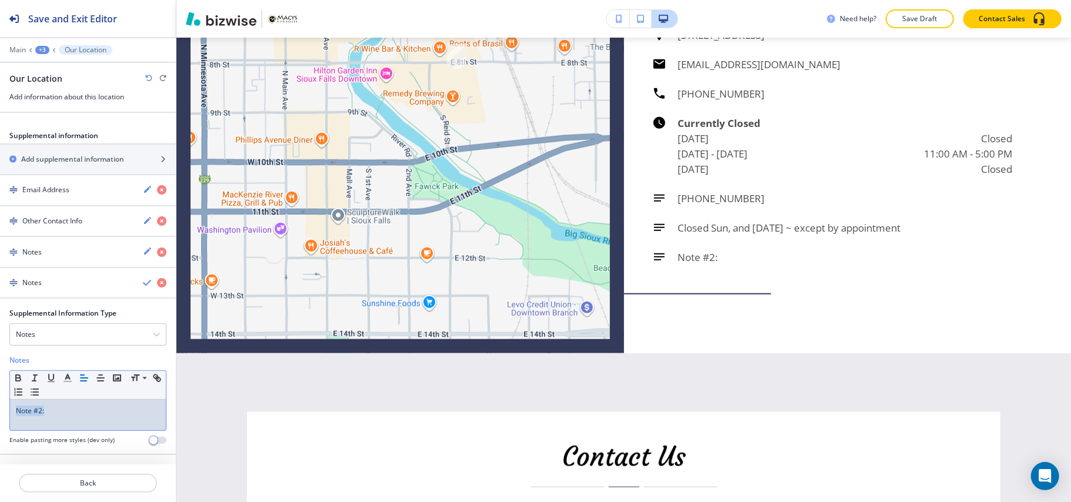
drag, startPoint x: 66, startPoint y: 409, endPoint x: 0, endPoint y: 410, distance: 66.4
click at [0, 410] on div "Supplemental Information Type Notes Notes Email Address PO Box Fax Number Other…" at bounding box center [88, 381] width 176 height 146
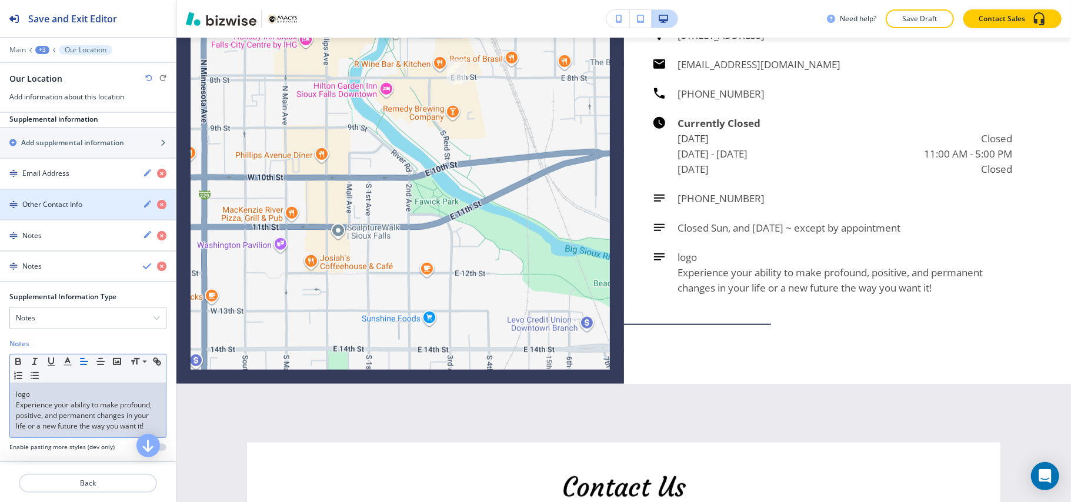
scroll to position [0, 0]
drag, startPoint x: 15, startPoint y: 423, endPoint x: 2, endPoint y: 406, distance: 21.5
click at [2, 406] on div "Supplemental Information Type Notes Notes Email Address PO Box Fax Number Other…" at bounding box center [88, 376] width 176 height 169
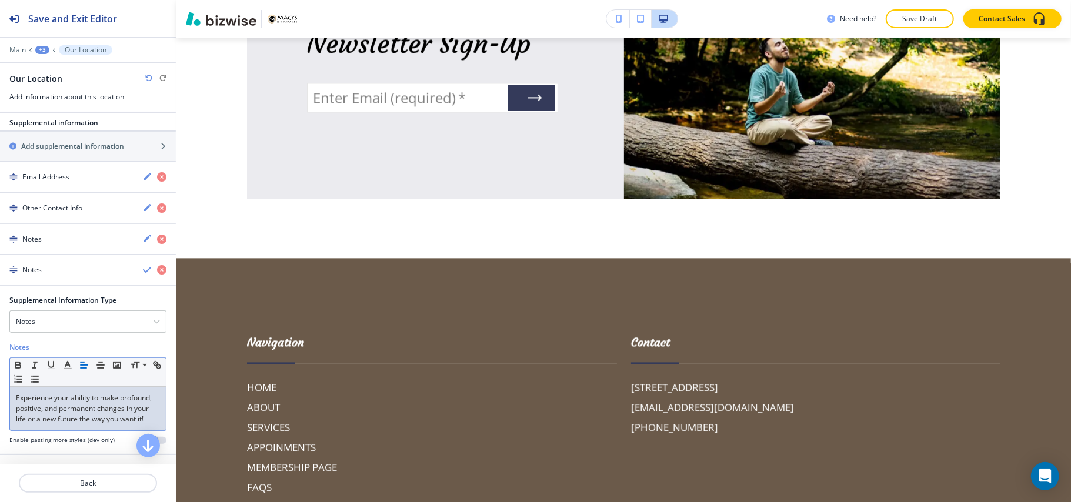
scroll to position [5325, 0]
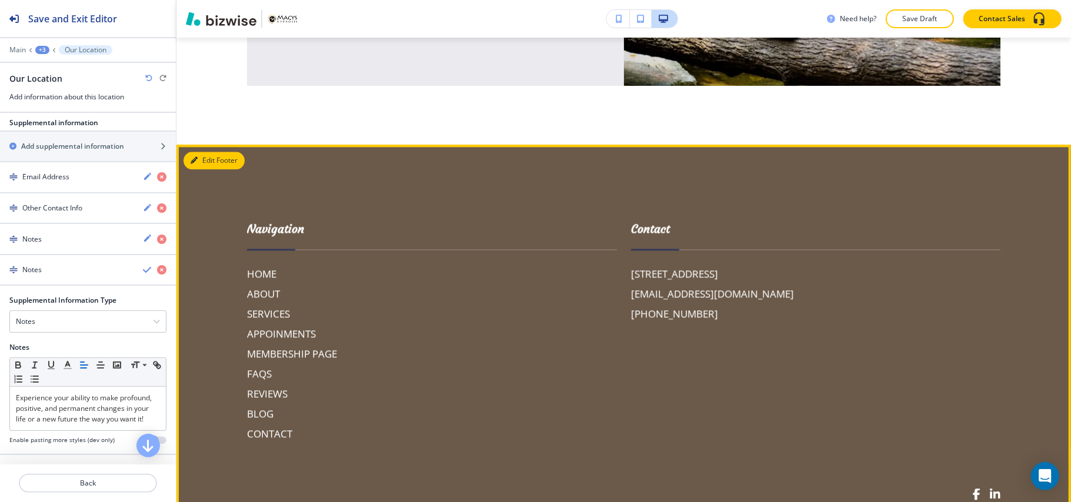
click at [206, 168] on button "Edit Footer" at bounding box center [213, 161] width 61 height 18
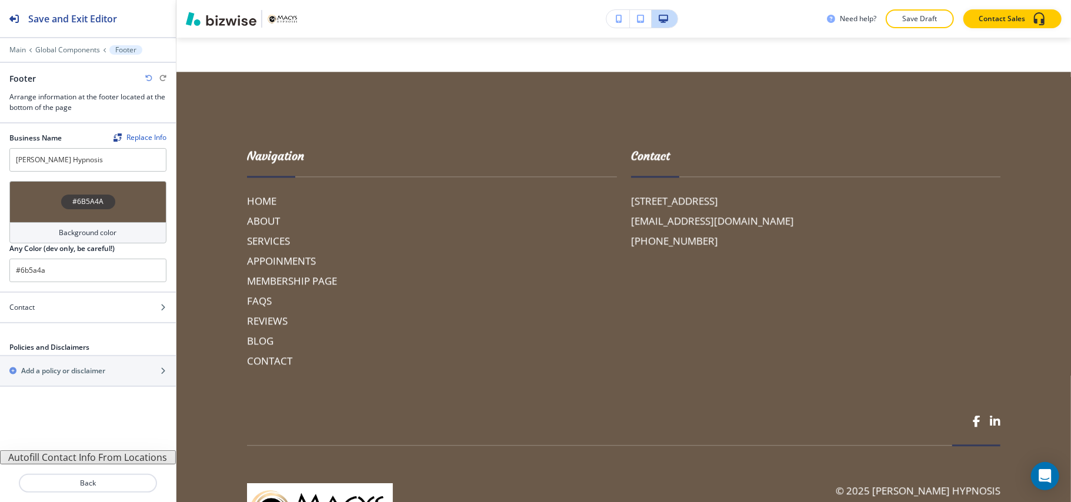
scroll to position [5281, 0]
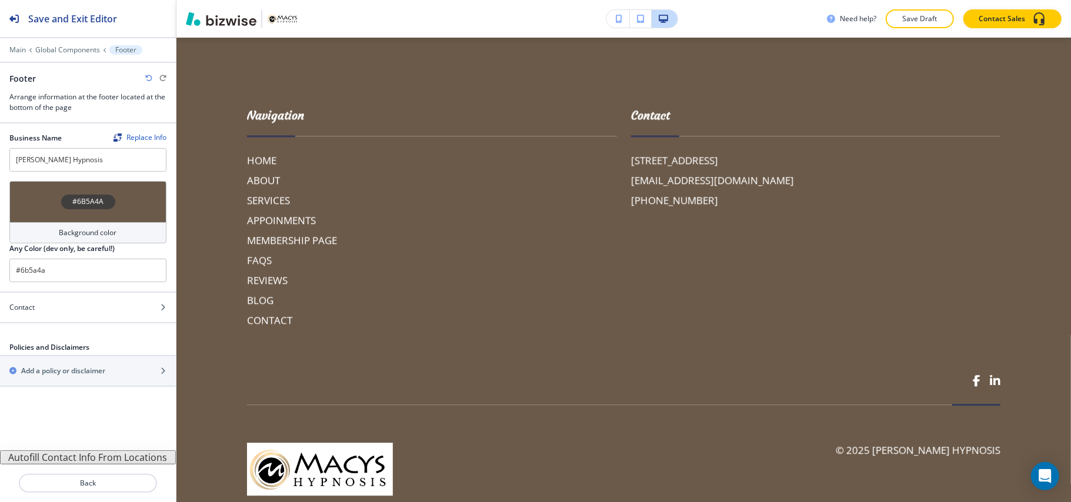
click at [91, 459] on button "Autofill Contact Info From Locations" at bounding box center [88, 457] width 176 height 14
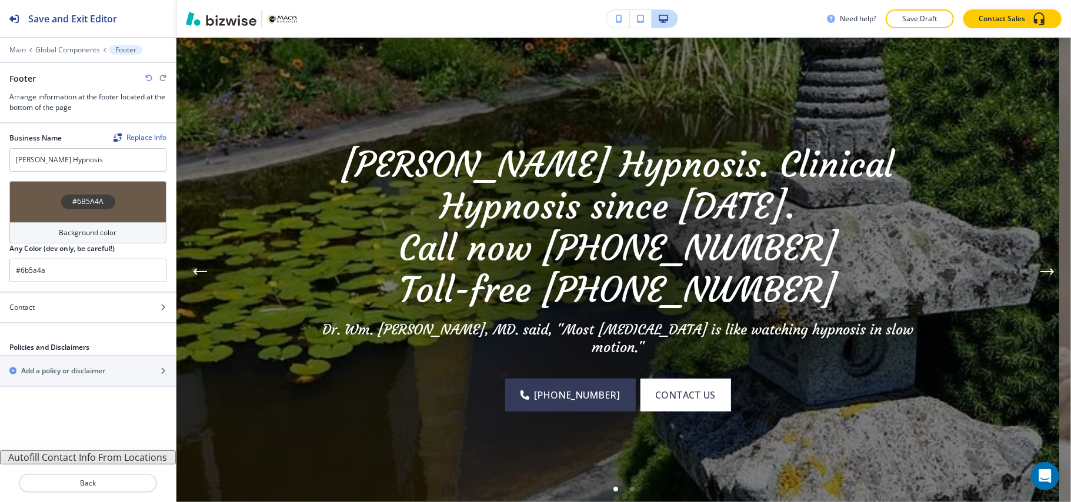
scroll to position [0, 0]
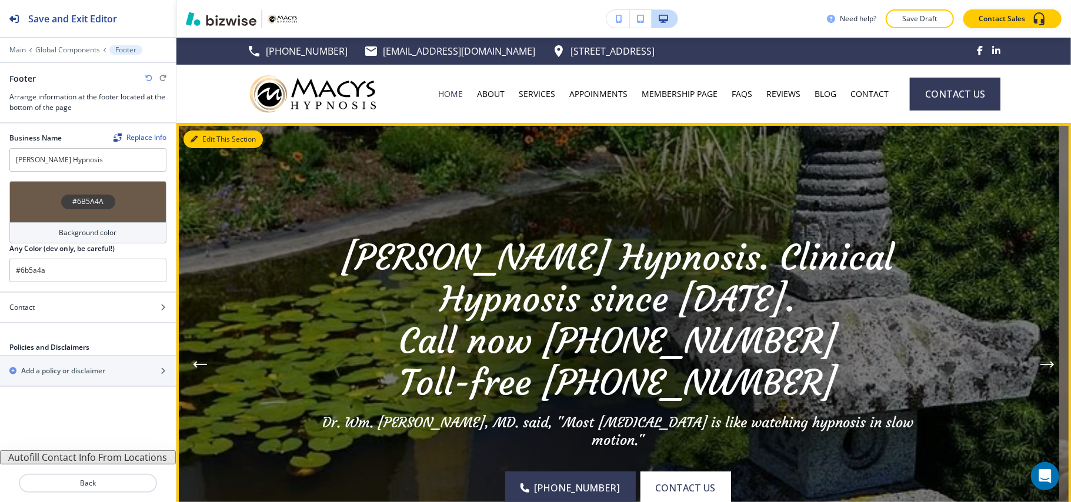
click at [199, 146] on button "Edit This Section" at bounding box center [222, 140] width 79 height 18
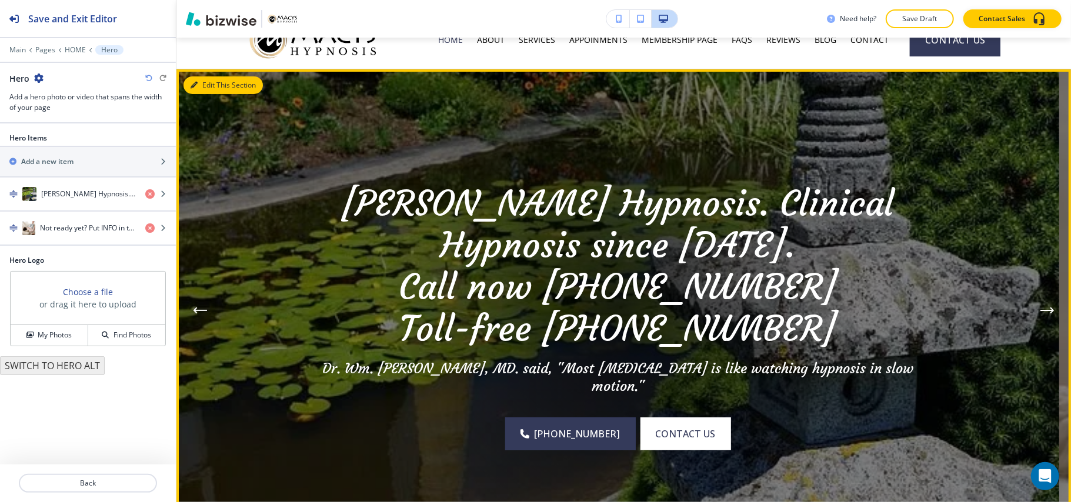
scroll to position [86, 0]
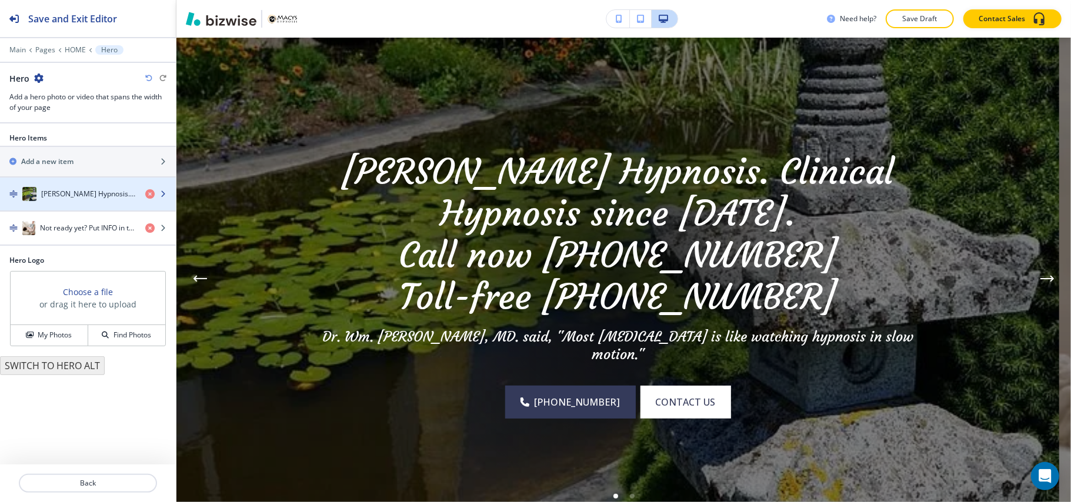
click at [90, 201] on div "[PERSON_NAME] Hypnosis. Clinical Hypnosis since [DATE][DOMAIN_NAME] now 559-344…" at bounding box center [68, 194] width 136 height 14
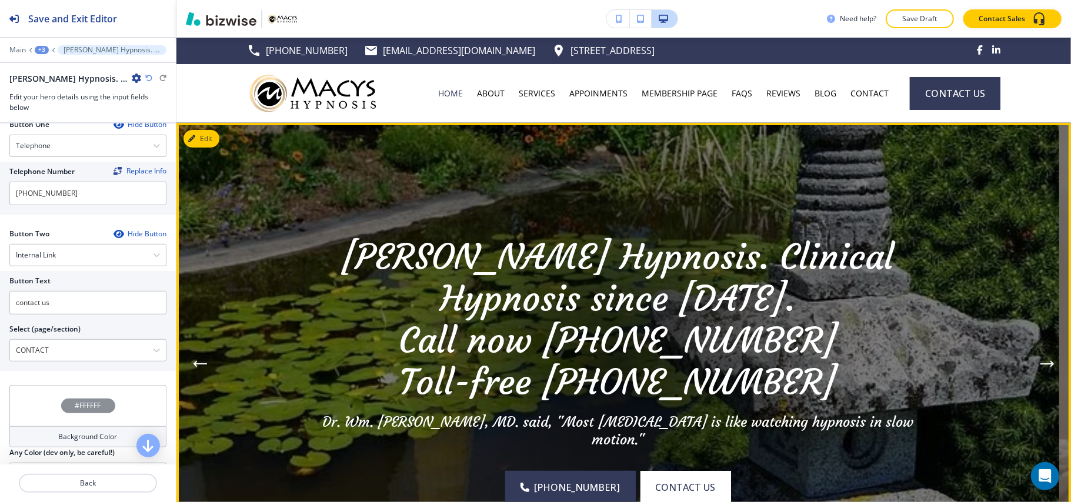
scroll to position [0, 0]
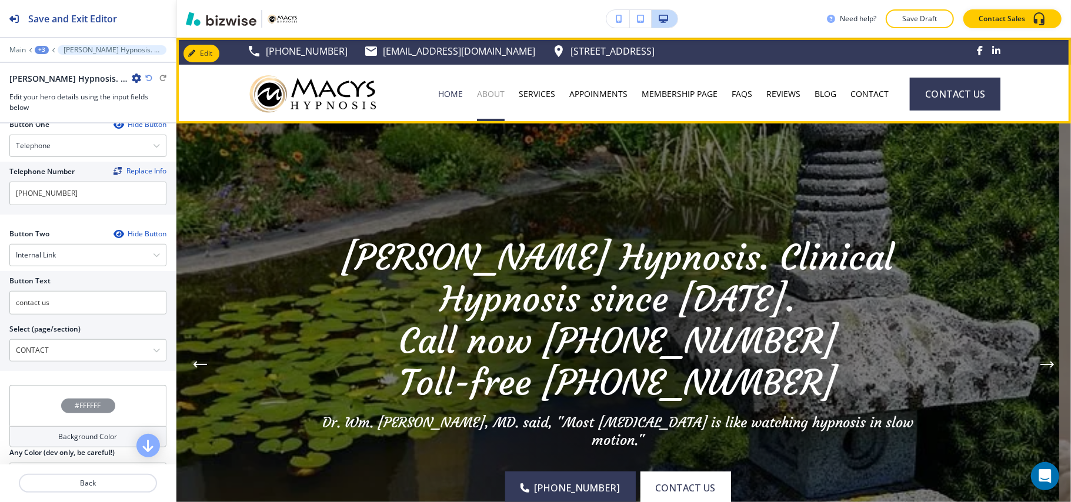
click at [483, 92] on p "ABOUT" at bounding box center [491, 94] width 28 height 12
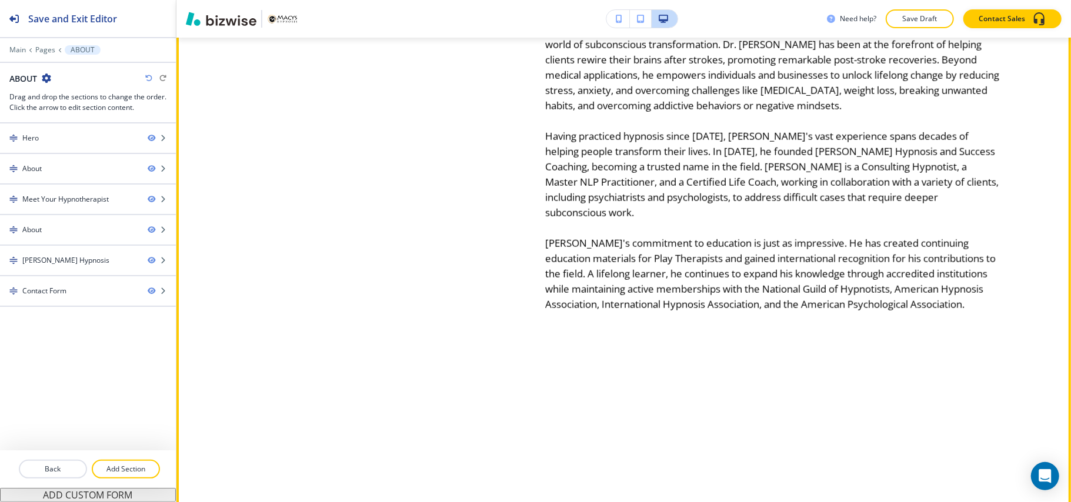
scroll to position [470, 0]
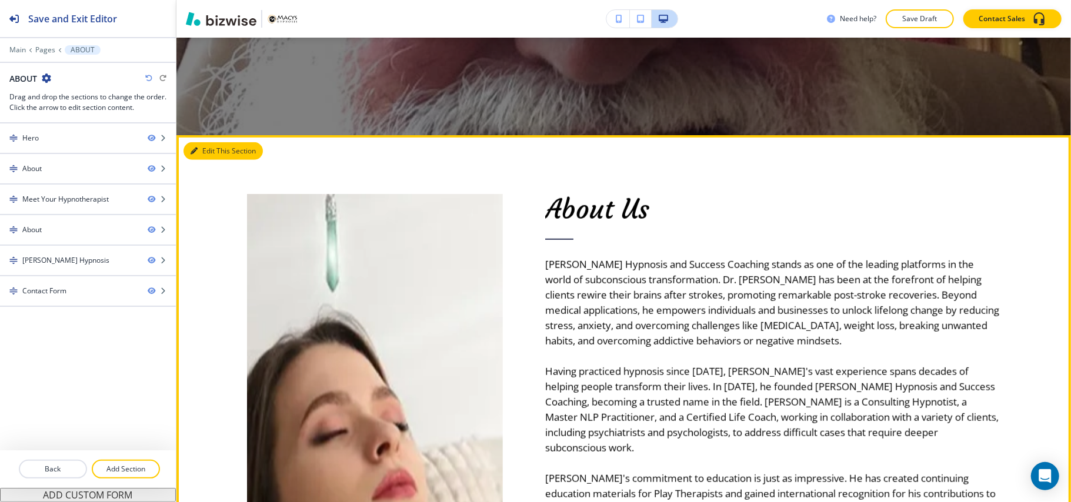
click at [205, 153] on button "Edit This Section" at bounding box center [222, 151] width 79 height 18
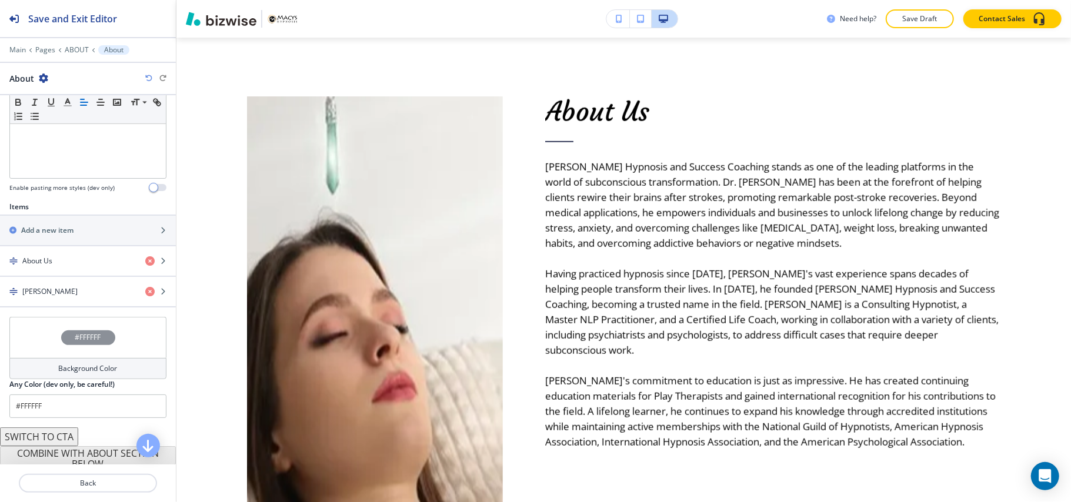
scroll to position [341, 0]
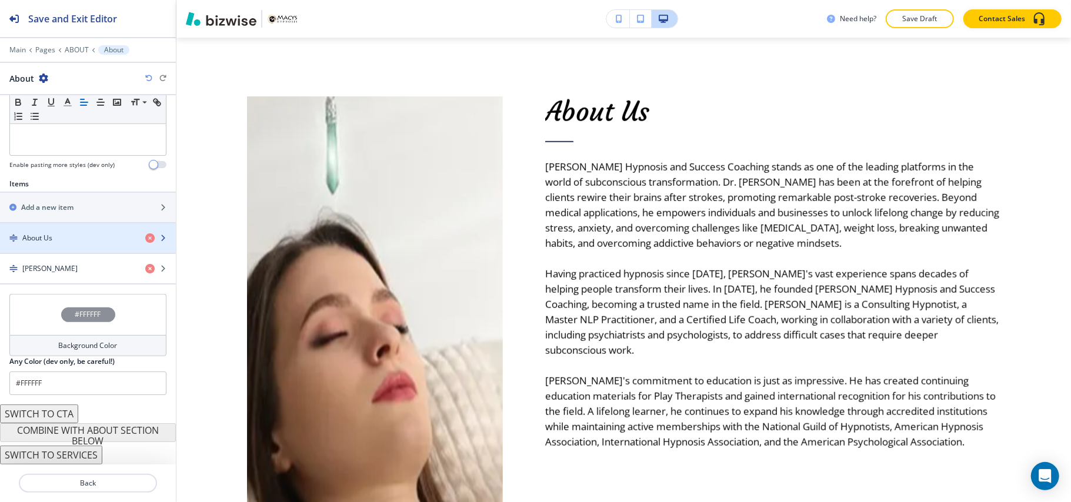
click at [72, 246] on div "button" at bounding box center [88, 247] width 176 height 9
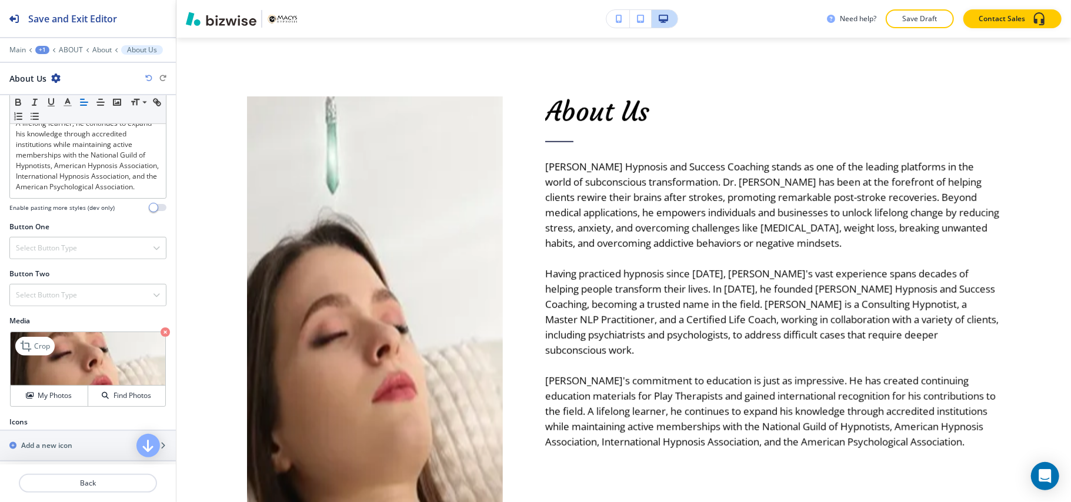
scroll to position [607, 0]
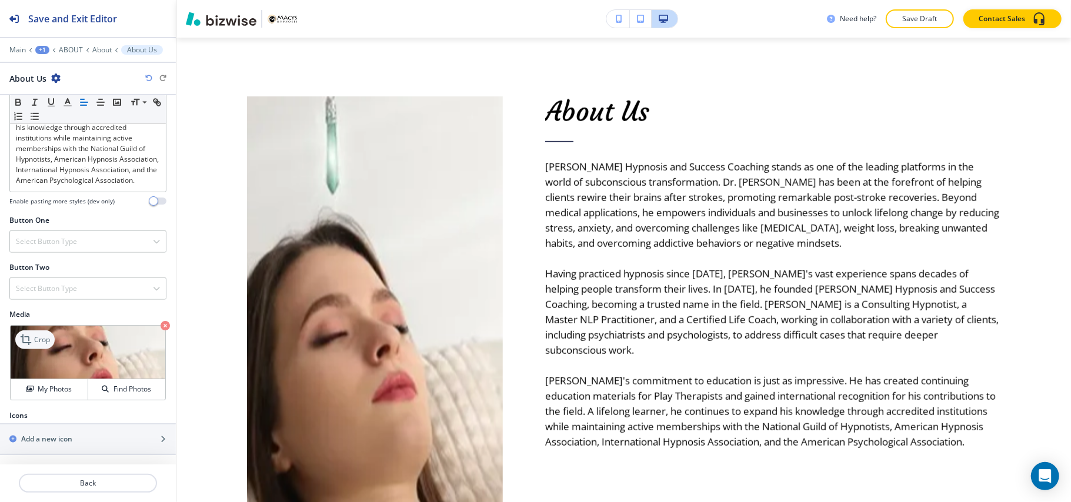
click at [45, 339] on p "Crop" at bounding box center [42, 340] width 16 height 11
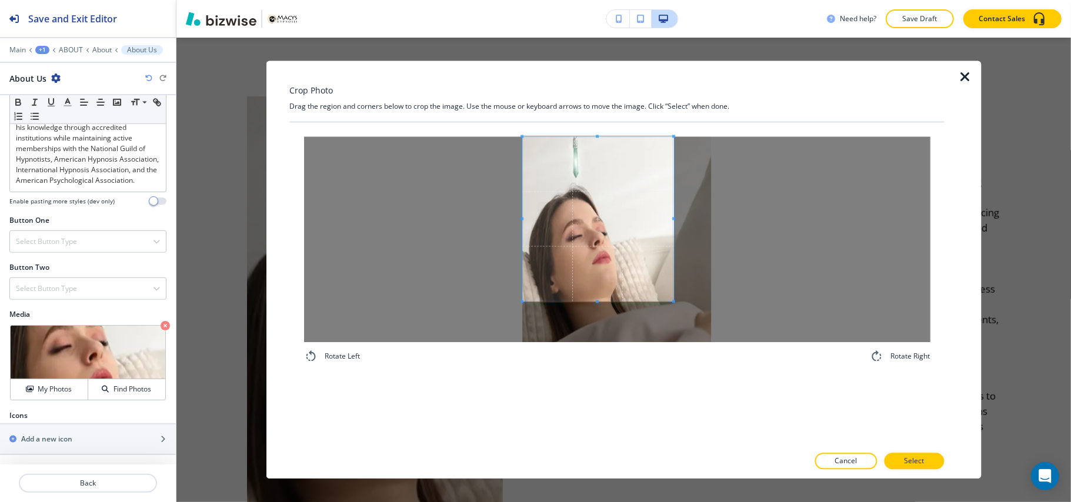
click at [634, 238] on span at bounding box center [597, 219] width 151 height 165
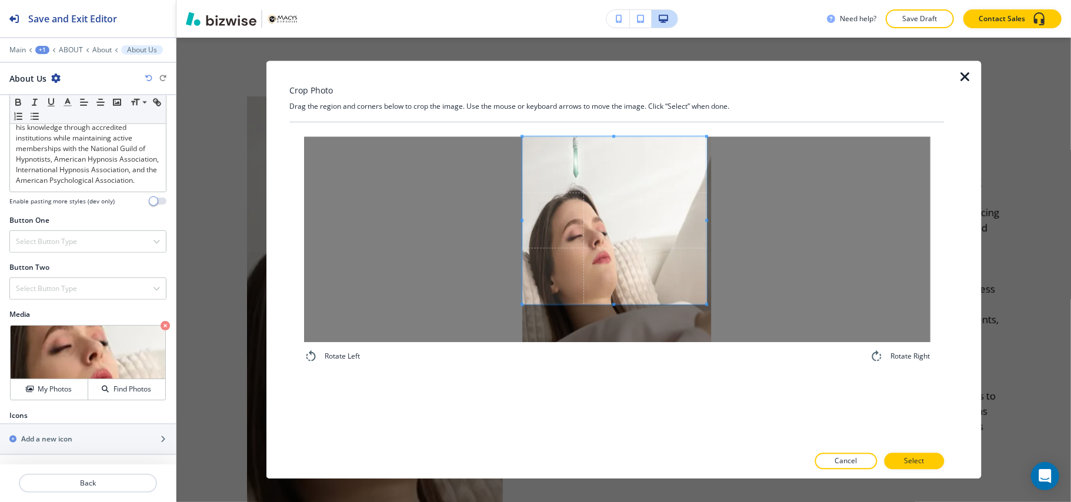
click at [706, 305] on span at bounding box center [706, 304] width 3 height 3
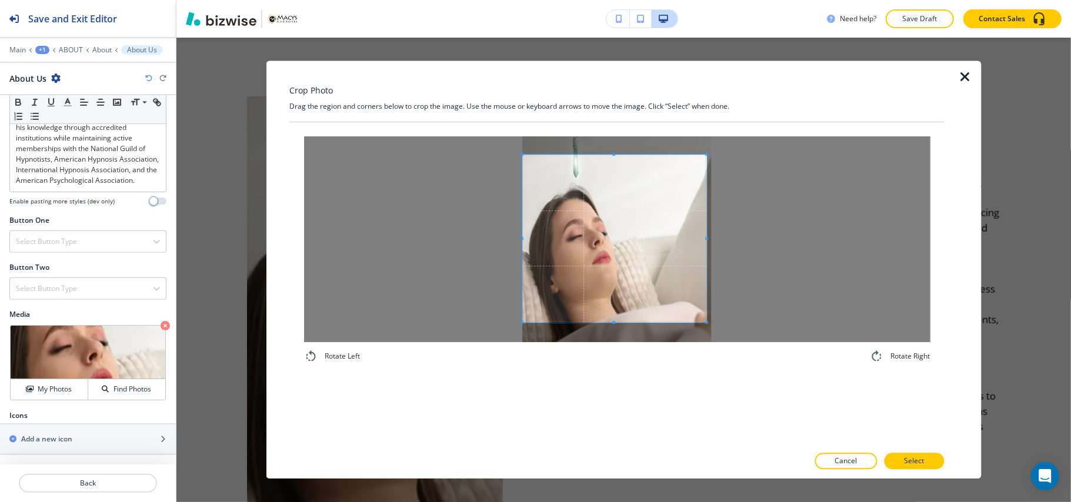
click at [614, 280] on span at bounding box center [614, 239] width 184 height 168
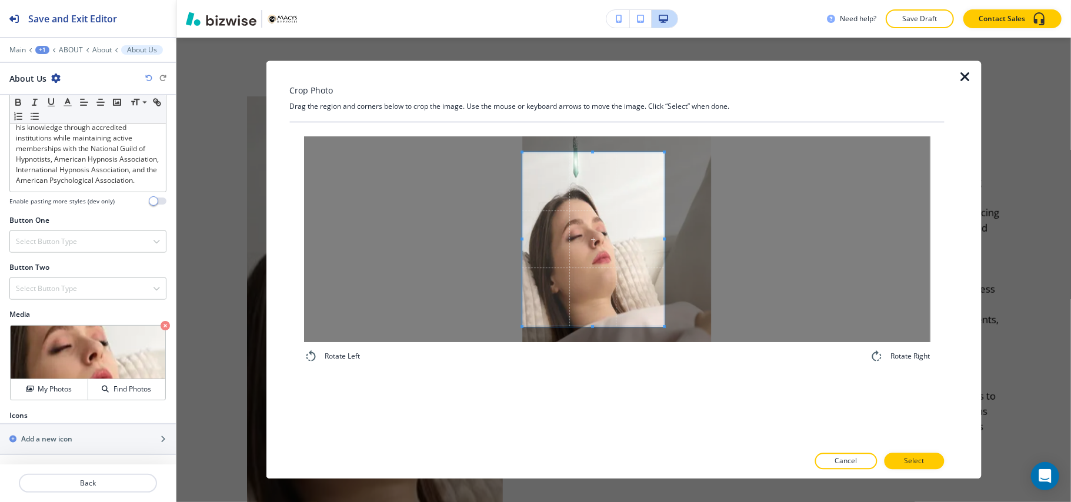
click at [663, 327] on span at bounding box center [664, 326] width 3 height 3
click at [911, 461] on p "Select" at bounding box center [914, 461] width 20 height 11
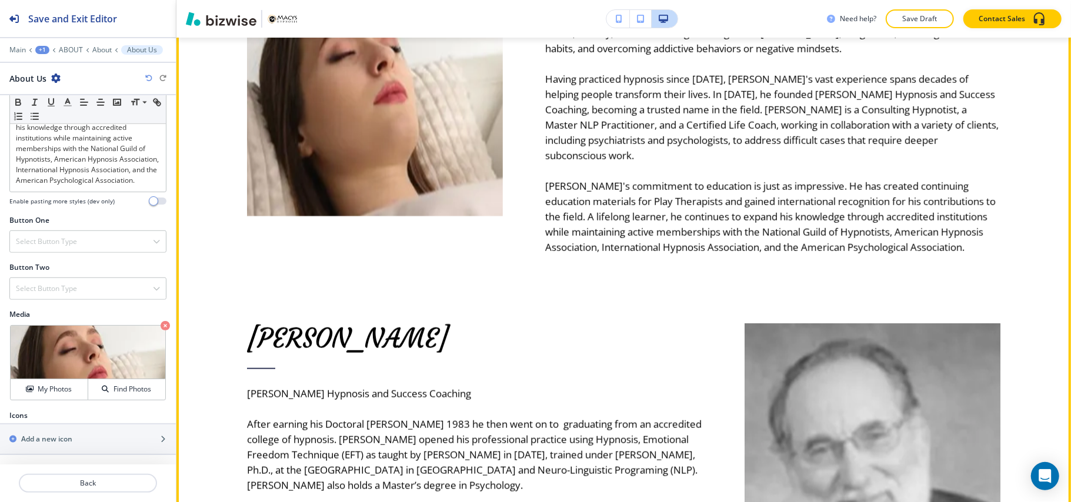
scroll to position [647, 0]
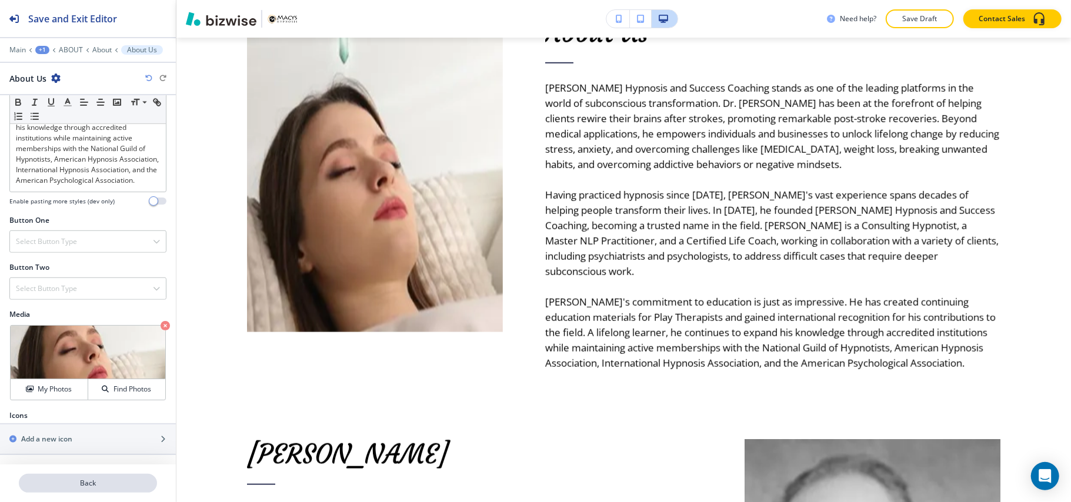
click at [112, 481] on p "Back" at bounding box center [88, 483] width 136 height 11
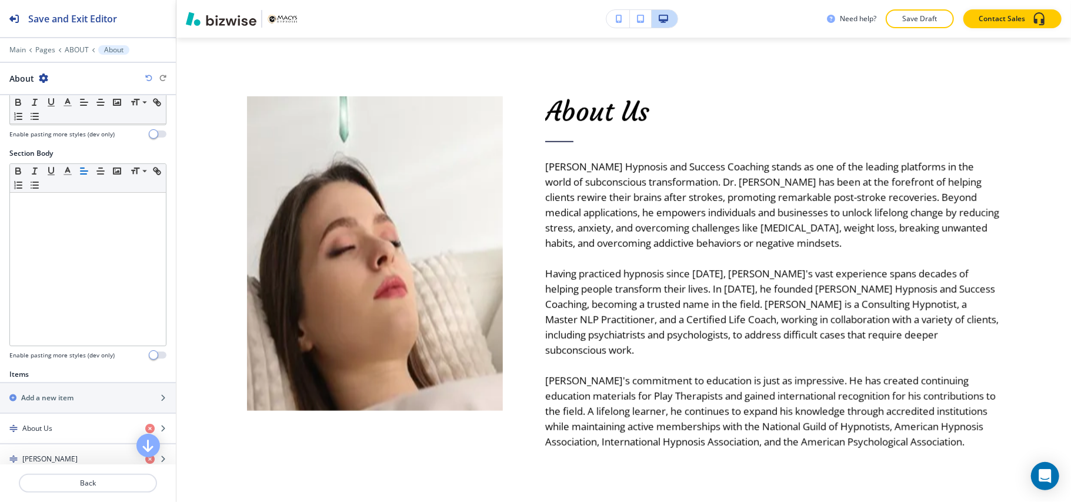
scroll to position [313, 0]
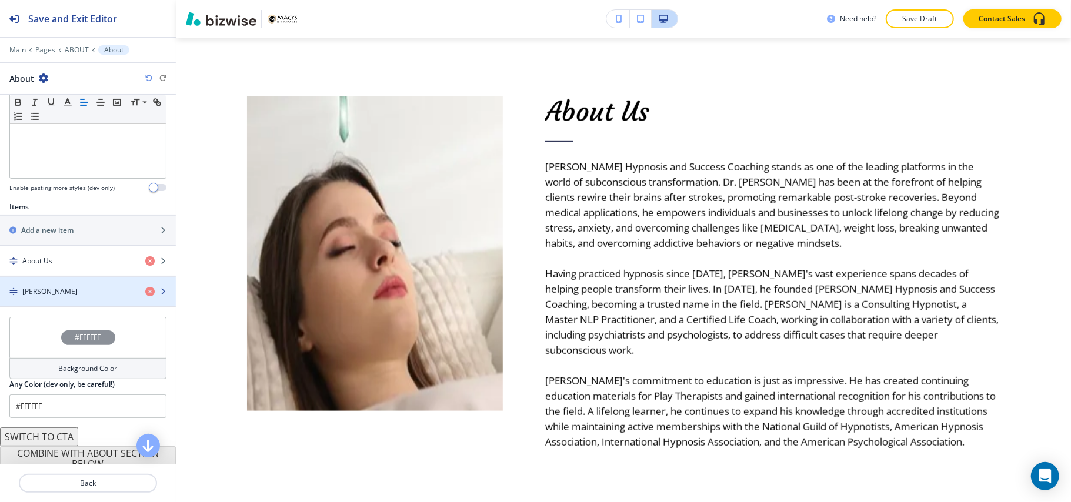
click at [61, 302] on div "button" at bounding box center [88, 301] width 176 height 9
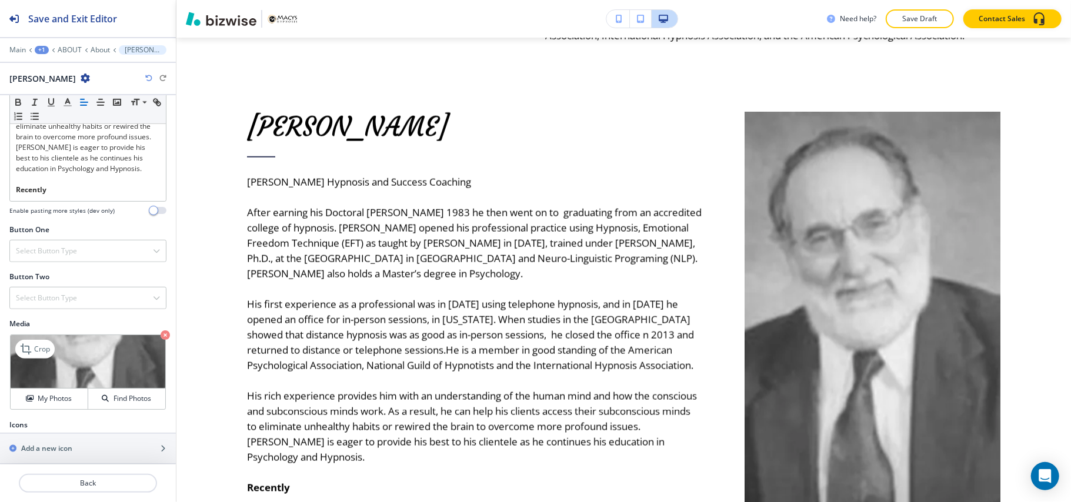
scroll to position [597, 0]
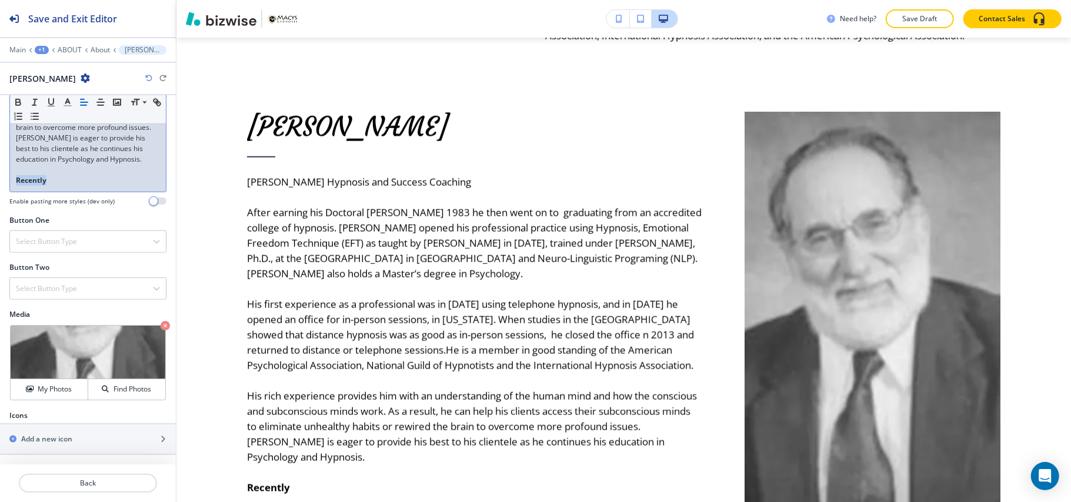
drag, startPoint x: 54, startPoint y: 177, endPoint x: 0, endPoint y: 177, distance: 54.1
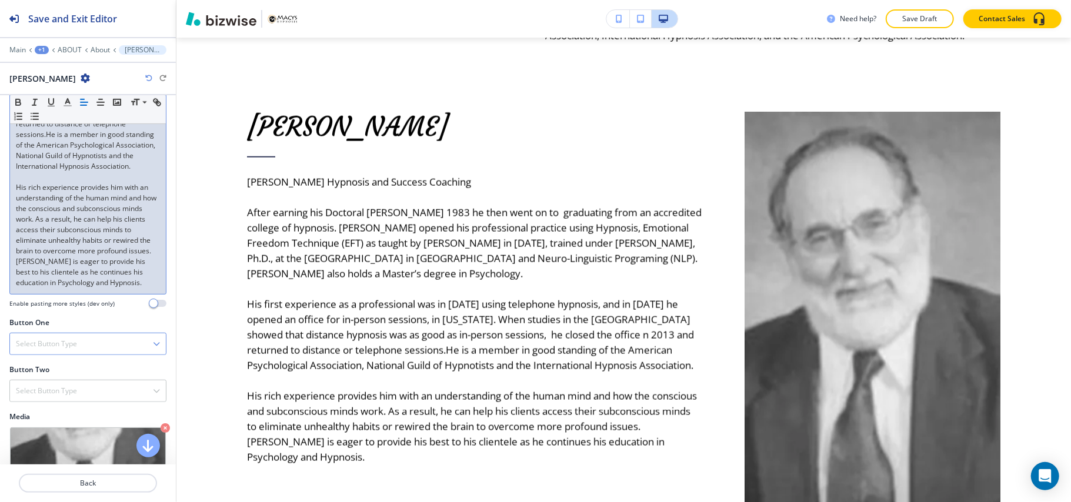
click at [64, 352] on div "Select Button Type" at bounding box center [88, 343] width 156 height 21
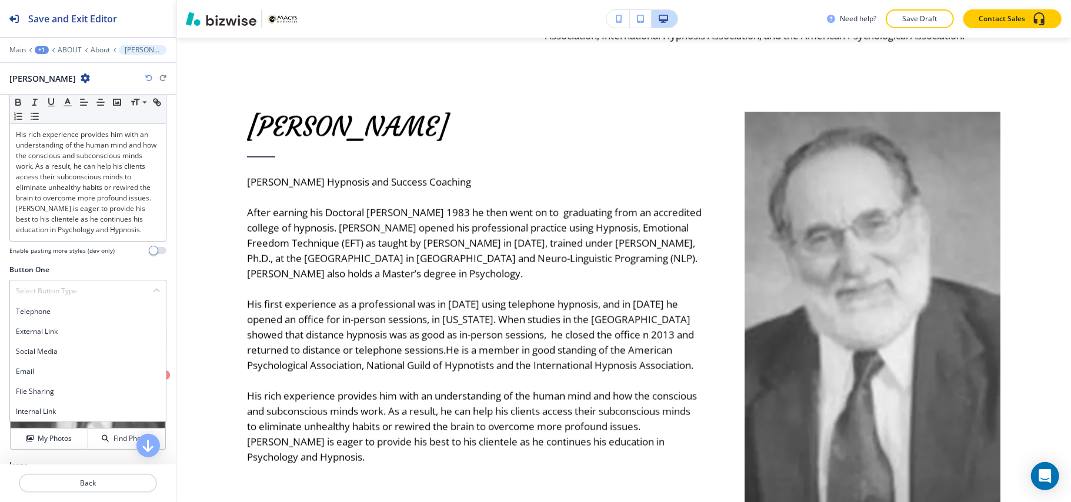
scroll to position [548, 0]
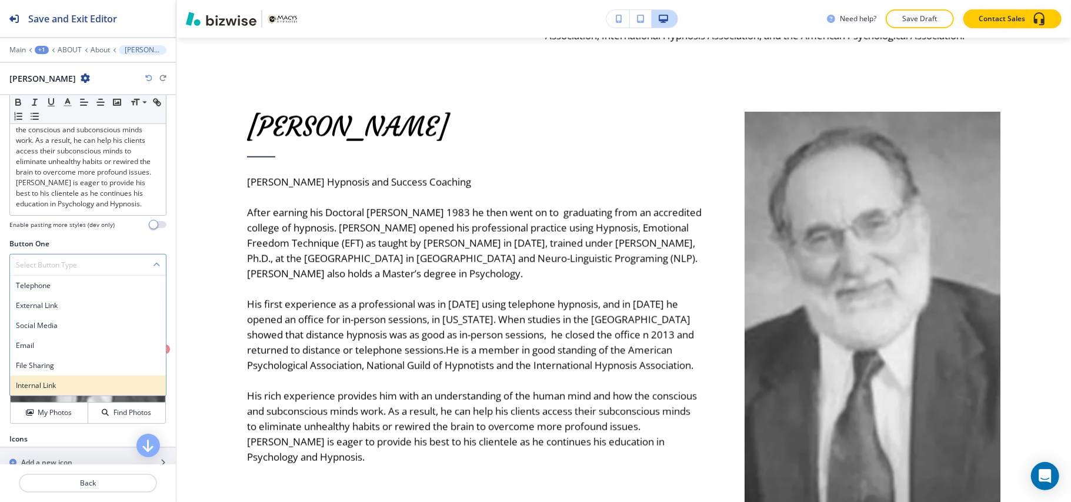
click at [54, 391] on h4 "Internal Link" at bounding box center [88, 385] width 144 height 11
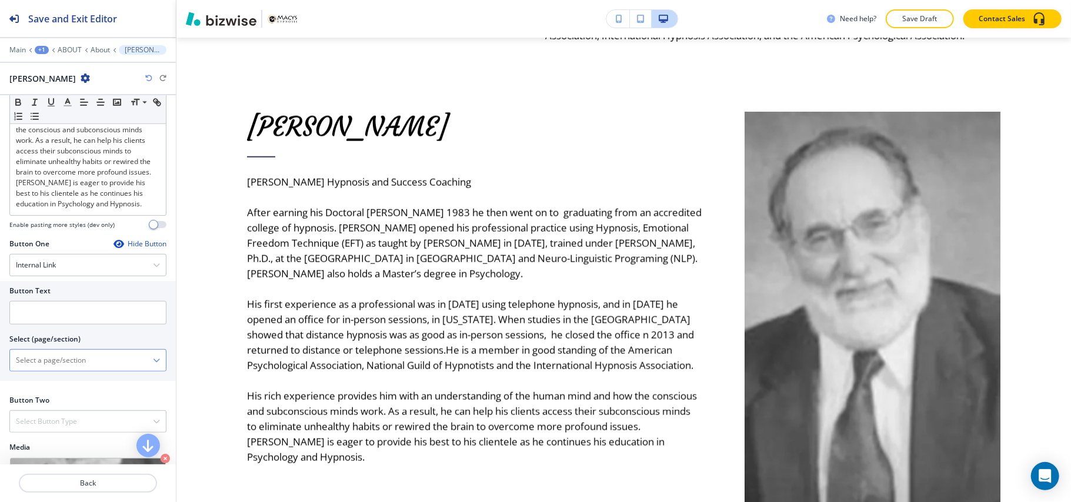
click at [57, 365] on \(page\/section\) "Manual Input" at bounding box center [81, 360] width 143 height 20
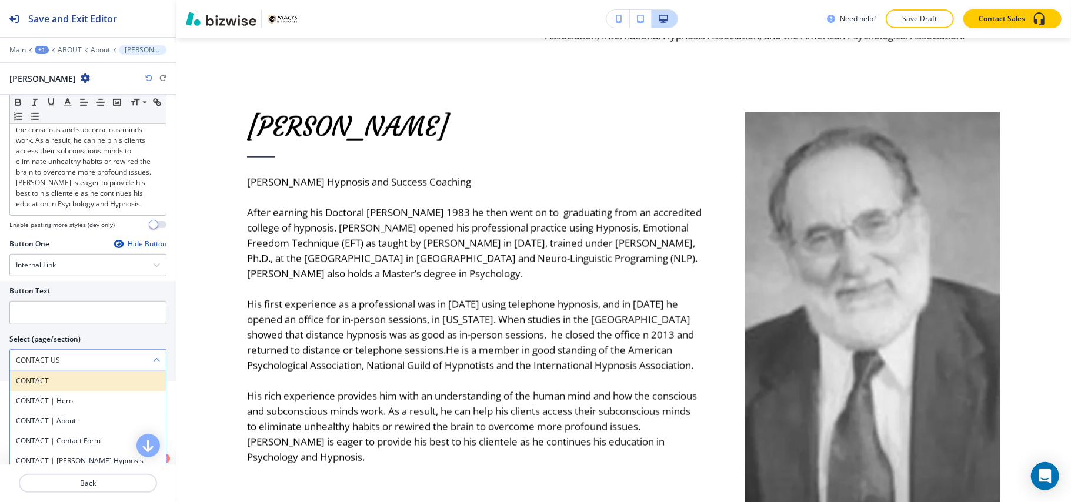
click at [43, 390] on div "CONTACT" at bounding box center [88, 381] width 156 height 20
type \(page\/section\) "CONTACT"
click at [61, 301] on div at bounding box center [87, 298] width 157 height 5
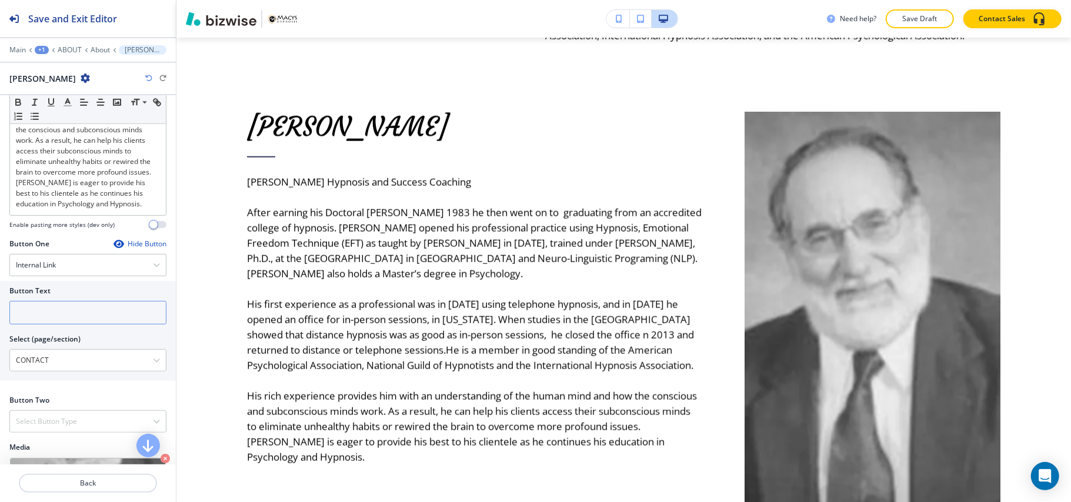
click at [60, 312] on input "text" at bounding box center [87, 313] width 157 height 24
paste input "CONTACT US"
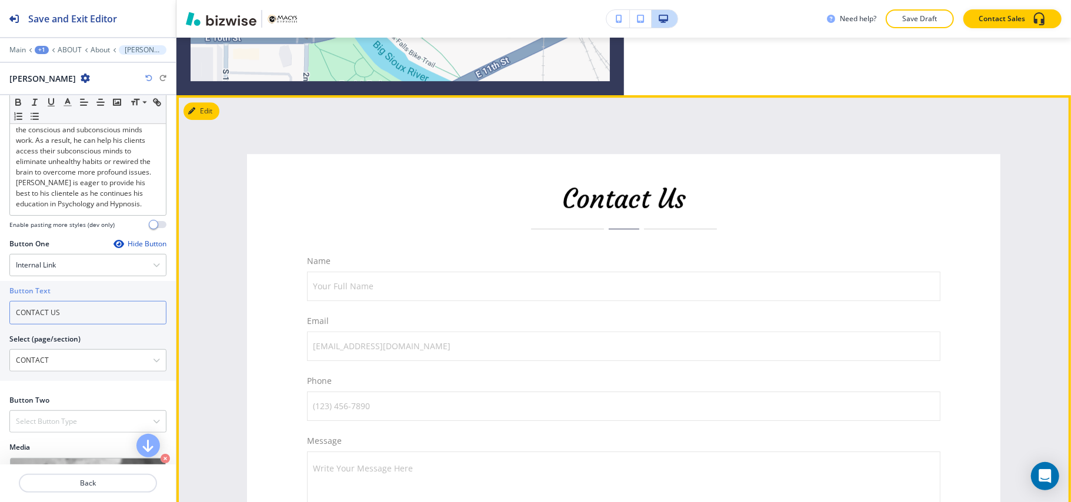
scroll to position [2778, 0]
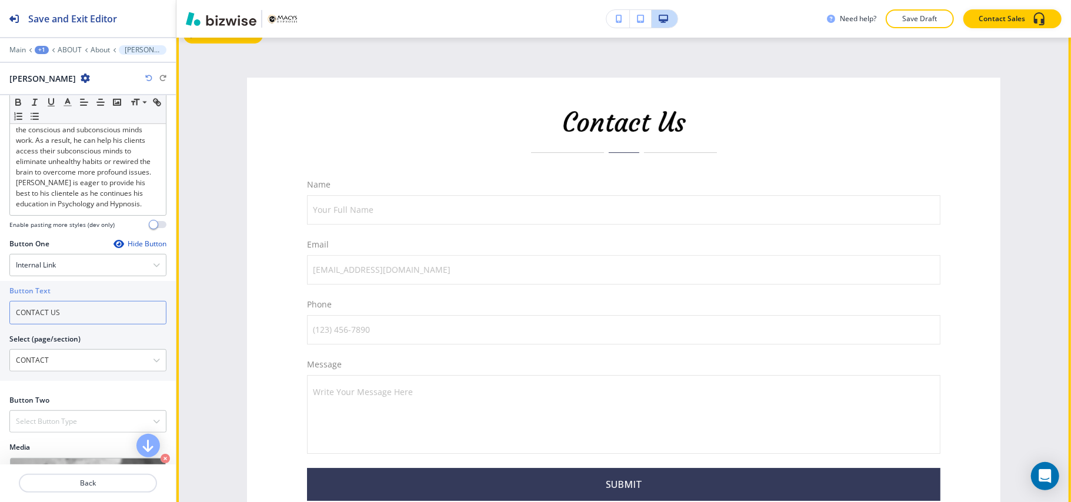
type input "CONTACT US"
click at [209, 44] on button "Edit This Section" at bounding box center [222, 35] width 79 height 18
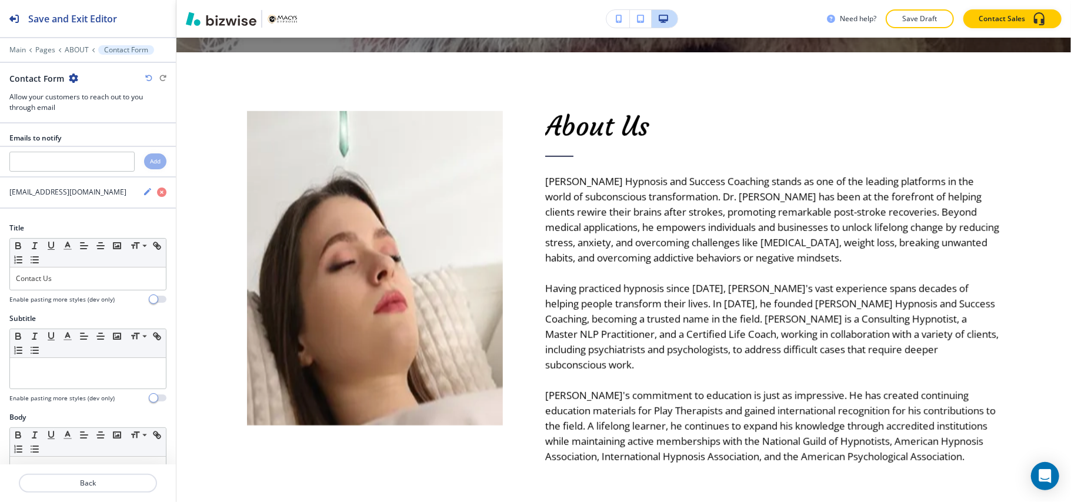
scroll to position [0, 0]
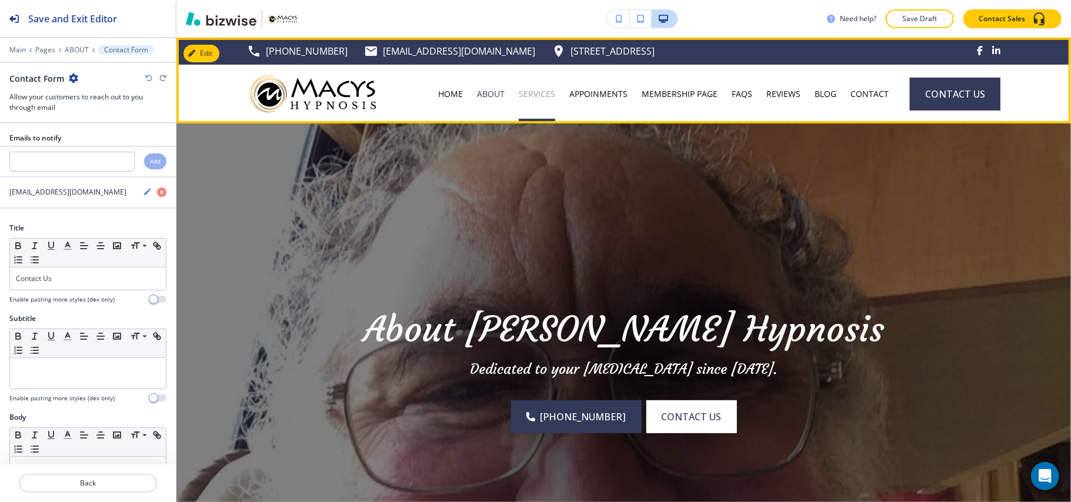
click at [539, 91] on p "SERVICES" at bounding box center [537, 94] width 36 height 12
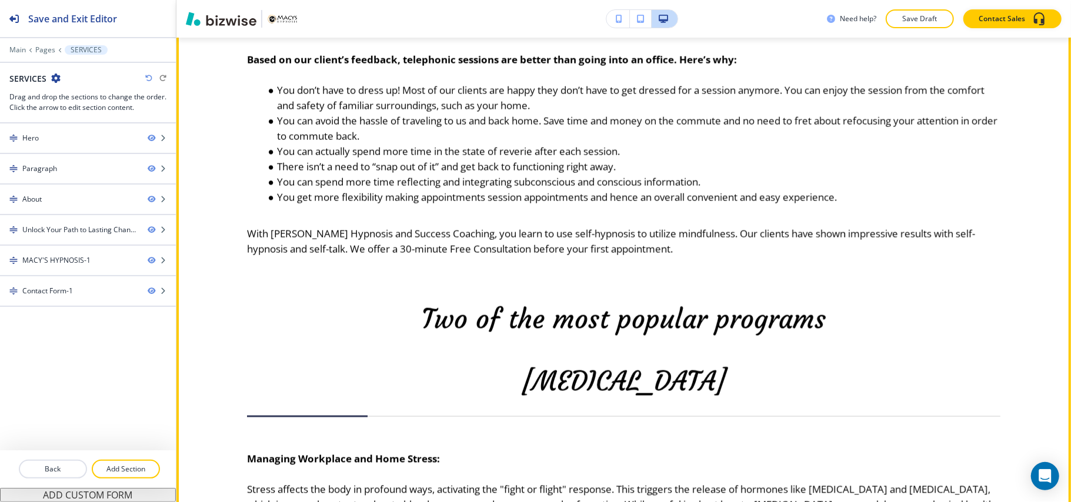
scroll to position [1332, 0]
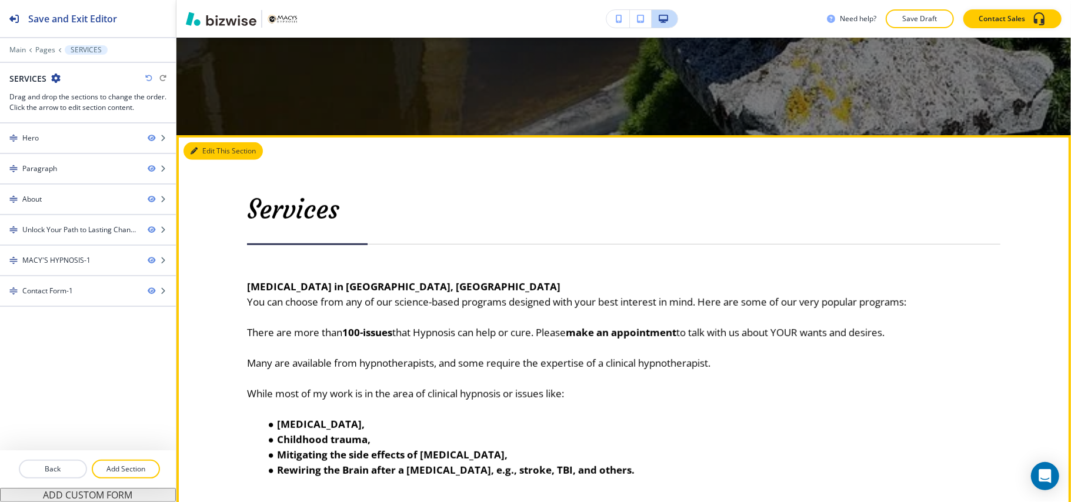
click at [200, 151] on button "Edit This Section" at bounding box center [222, 151] width 79 height 18
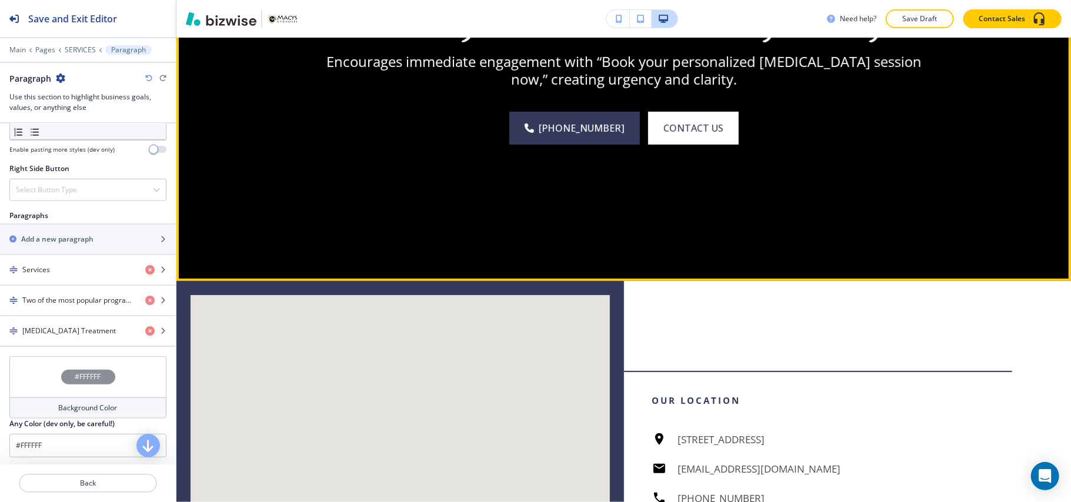
scroll to position [3469, 0]
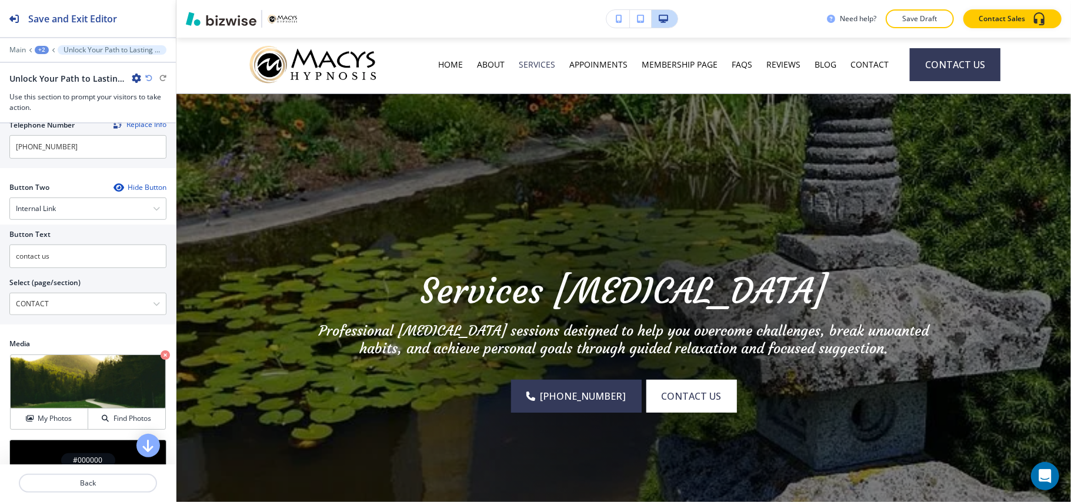
scroll to position [0, 0]
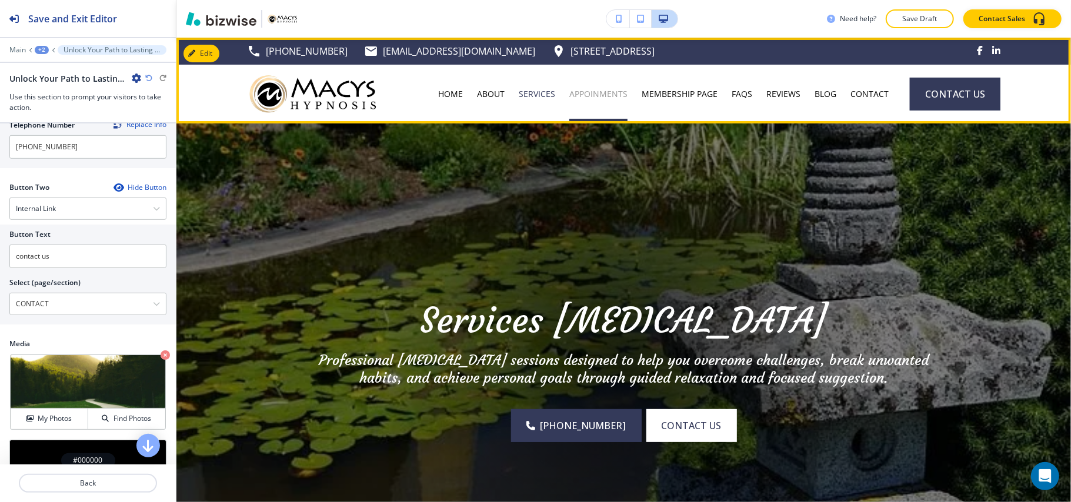
click at [595, 95] on p "APPOINMENTS" at bounding box center [598, 94] width 58 height 12
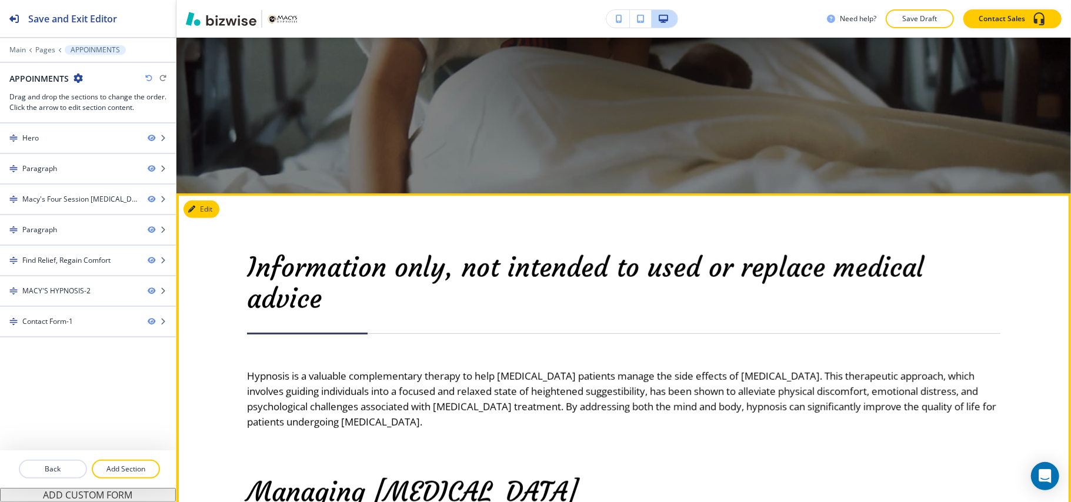
scroll to position [392, 0]
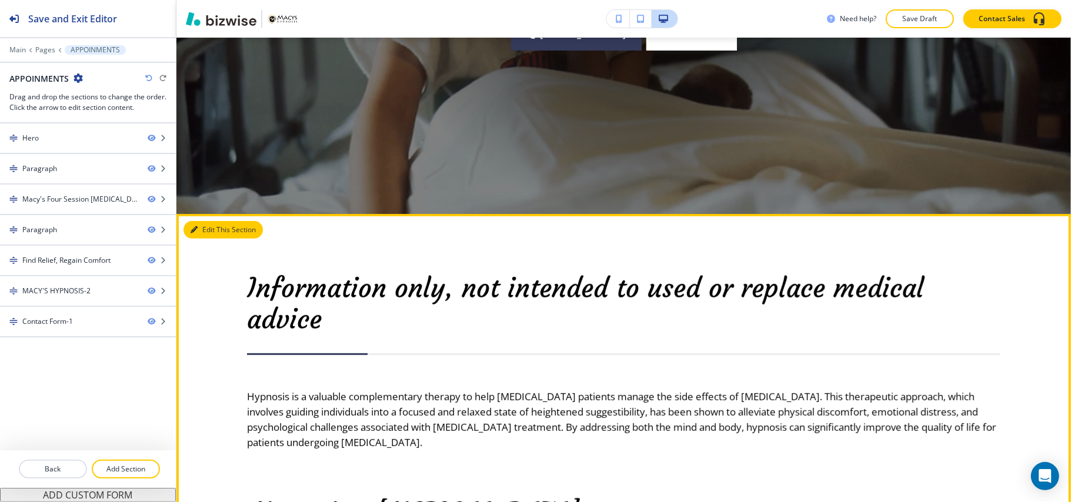
click at [202, 226] on button "Edit This Section" at bounding box center [222, 230] width 79 height 18
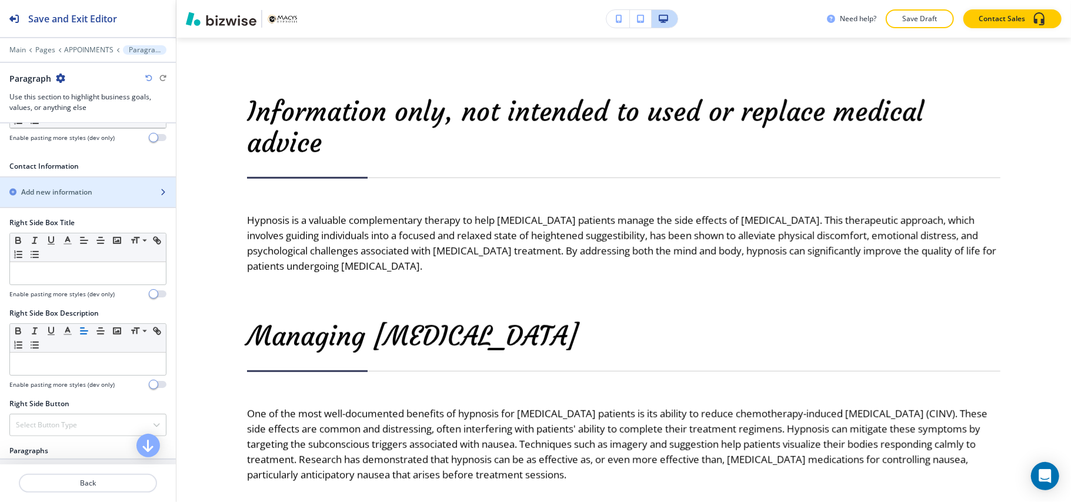
click at [60, 198] on h2 "Add new information" at bounding box center [56, 192] width 71 height 11
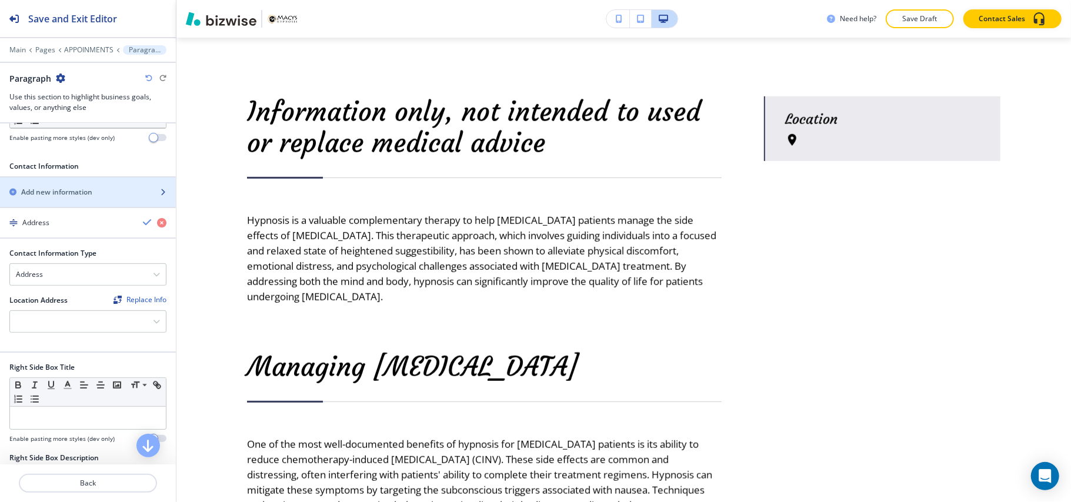
click at [60, 198] on h2 "Add new information" at bounding box center [56, 192] width 71 height 11
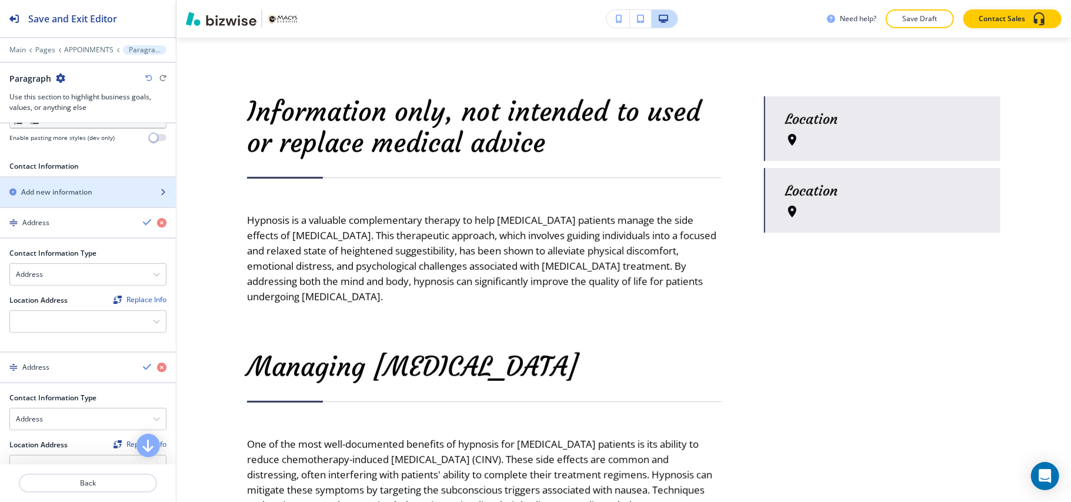
click at [60, 198] on h2 "Add new information" at bounding box center [56, 192] width 71 height 11
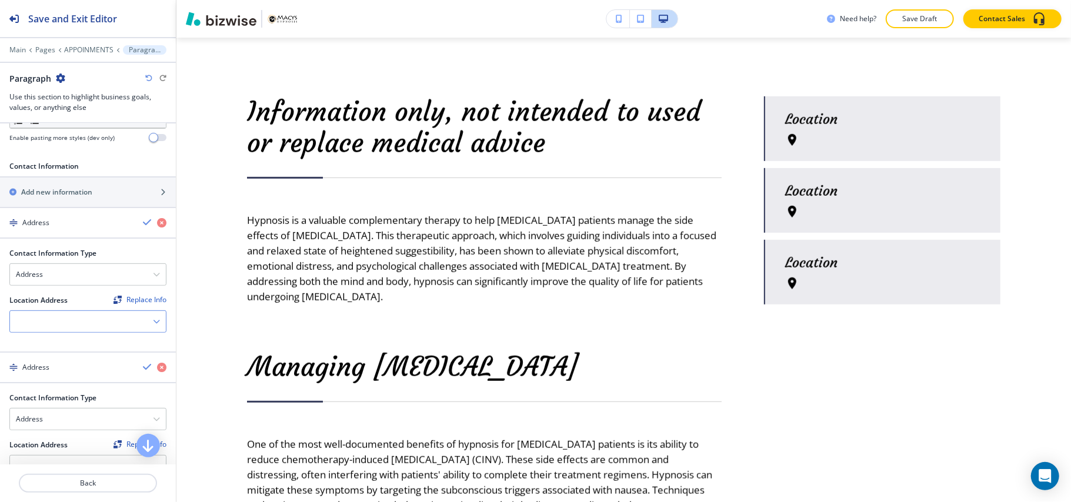
click at [41, 327] on div at bounding box center [88, 321] width 156 height 21
drag, startPoint x: 45, startPoint y: 348, endPoint x: 48, endPoint y: 260, distance: 88.2
click at [45, 347] on h4 "[STREET_ADDRESS]" at bounding box center [88, 342] width 144 height 11
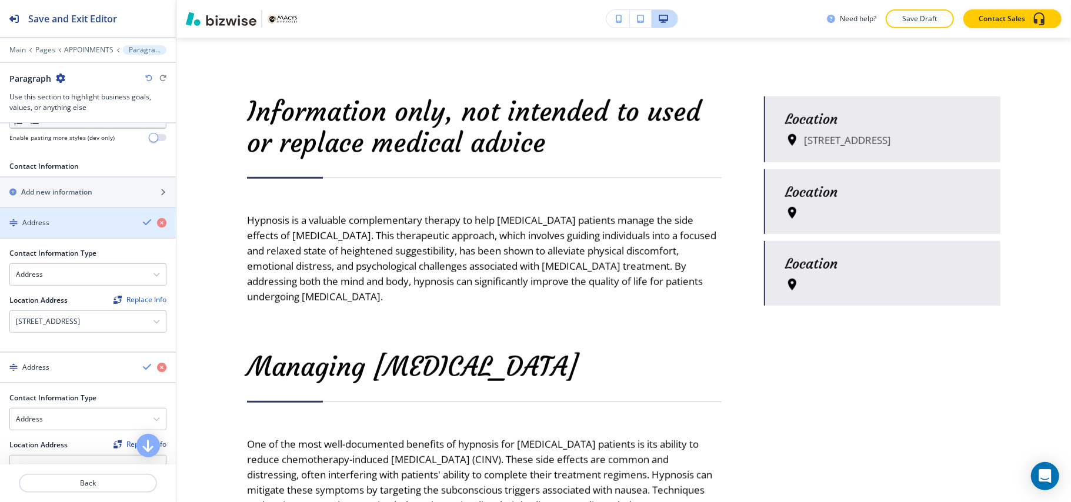
click at [46, 227] on h4 "Address" at bounding box center [35, 223] width 27 height 11
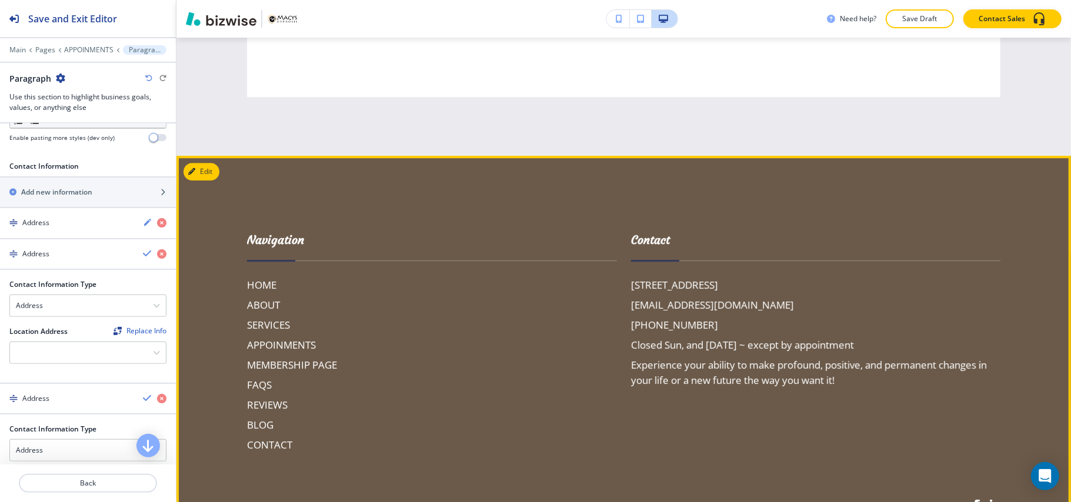
scroll to position [5916, 0]
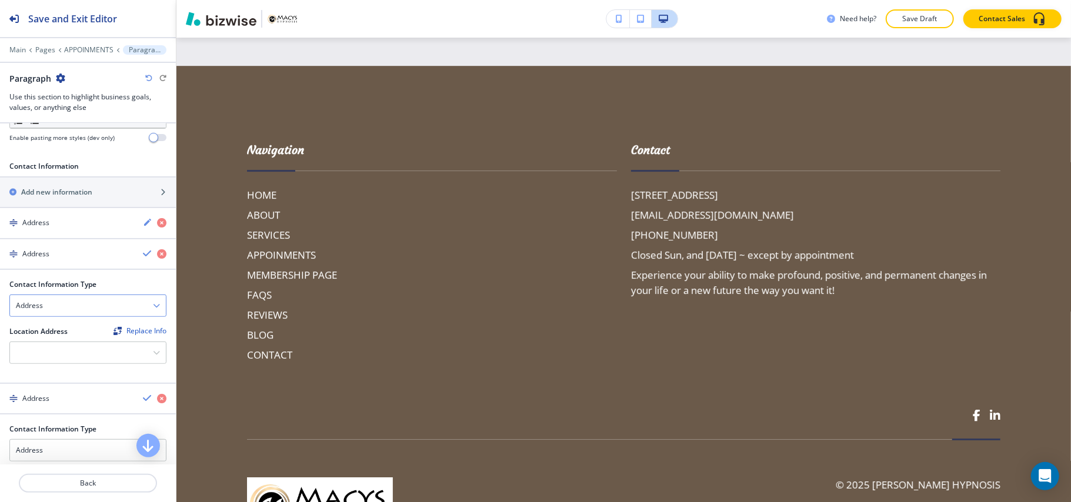
click at [54, 313] on div "Address" at bounding box center [88, 305] width 156 height 21
click at [59, 328] on h4 "Email Address" at bounding box center [88, 326] width 144 height 11
click at [51, 359] on input "text" at bounding box center [87, 354] width 157 height 24
paste input "[EMAIL_ADDRESS][DOMAIN_NAME]"
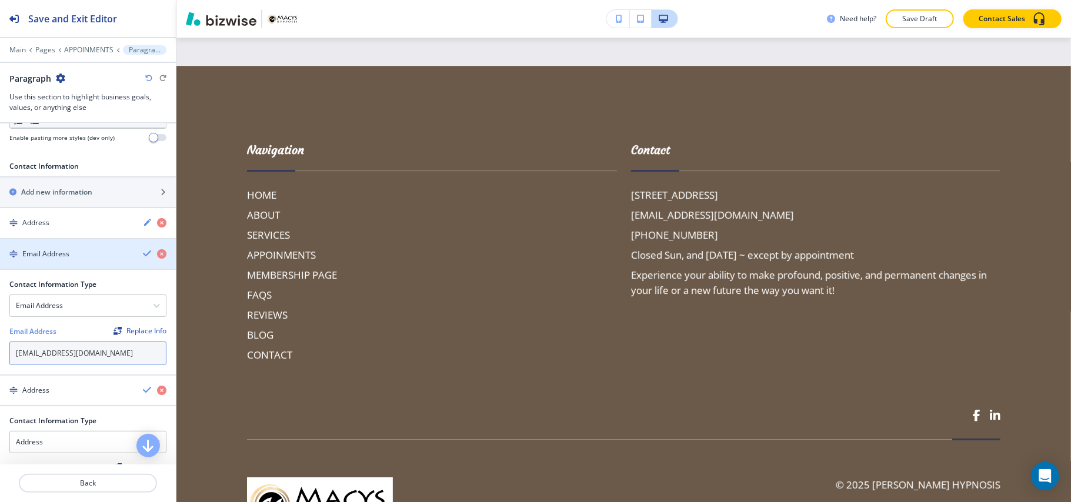
type input "[EMAIL_ADDRESS][DOMAIN_NAME]"
click at [66, 265] on div "button" at bounding box center [88, 263] width 176 height 9
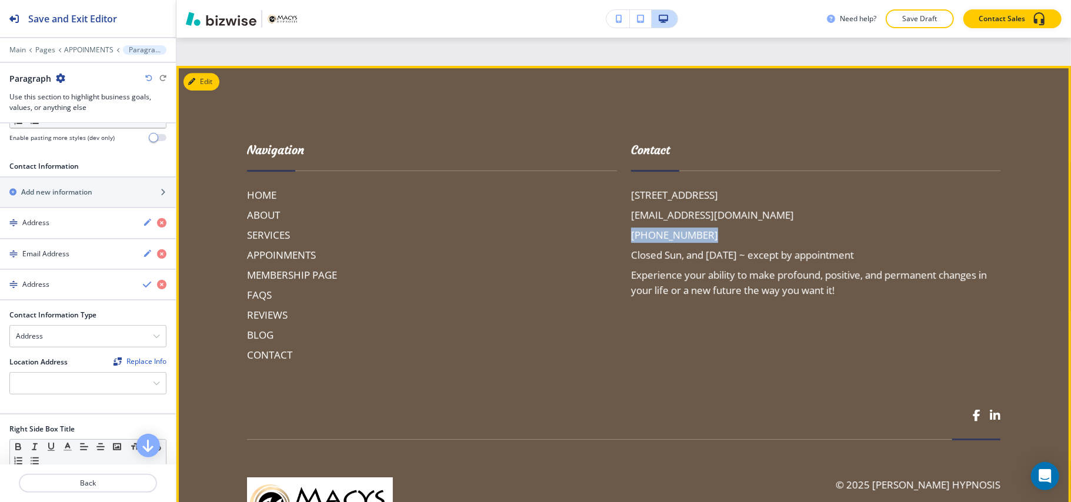
drag, startPoint x: 703, startPoint y: 249, endPoint x: 617, endPoint y: 252, distance: 85.9
click at [617, 252] on div "Contact [STREET_ADDRESS][PHONE_NUMBER] [EMAIL_ADDRESS][DOMAIN_NAME] [PHONE_NUMB…" at bounding box center [809, 240] width 384 height 245
copy h6 "[PHONE_NUMBER]"
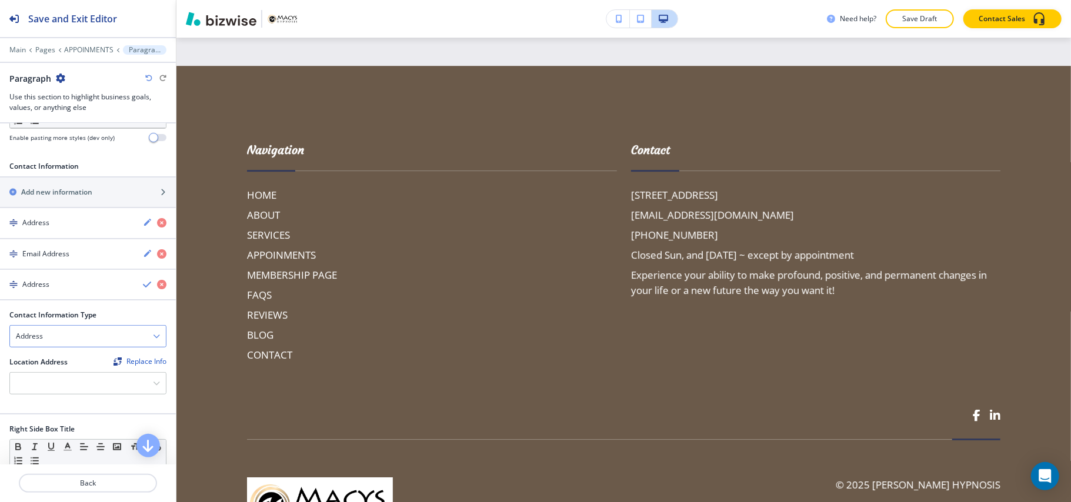
click at [85, 337] on div "Address" at bounding box center [88, 336] width 156 height 21
click at [56, 382] on h4 "Phone Number" at bounding box center [88, 377] width 144 height 11
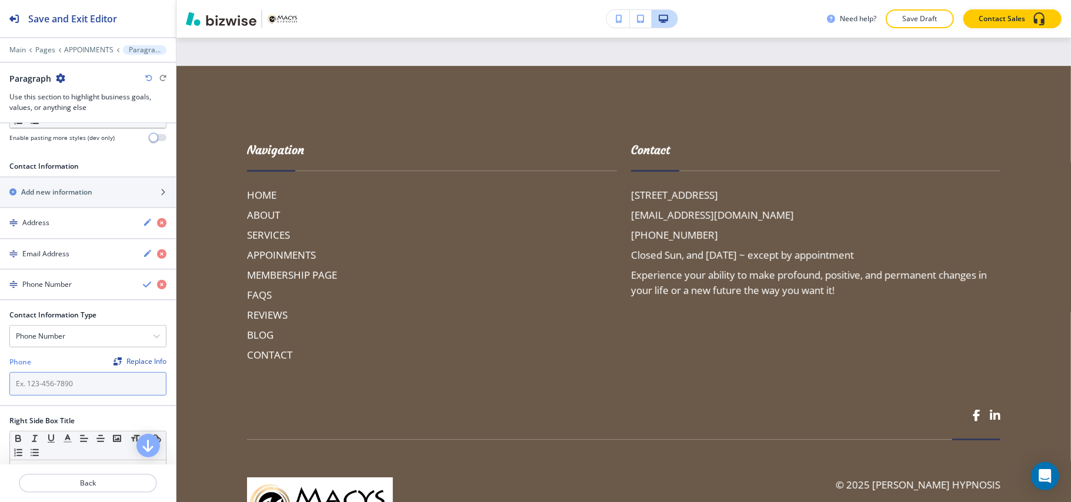
click at [58, 388] on input "text" at bounding box center [87, 384] width 157 height 24
paste input "[PHONE_NUMBER]"
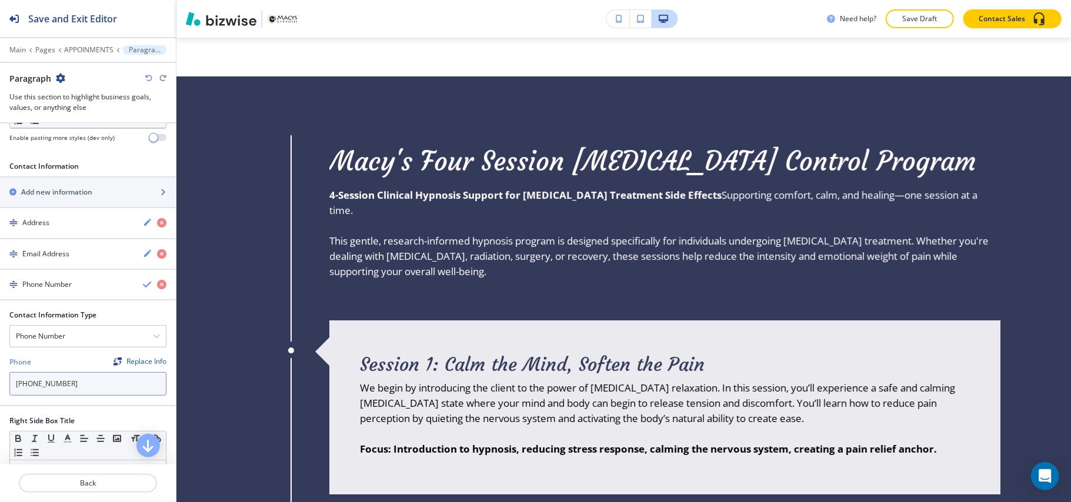
scroll to position [2865, 0]
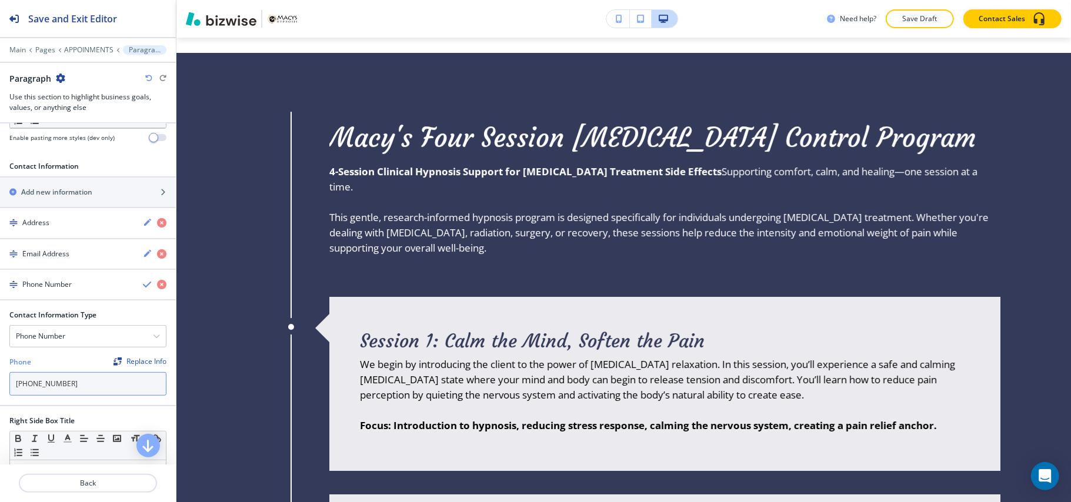
type input "[PHONE_NUMBER]"
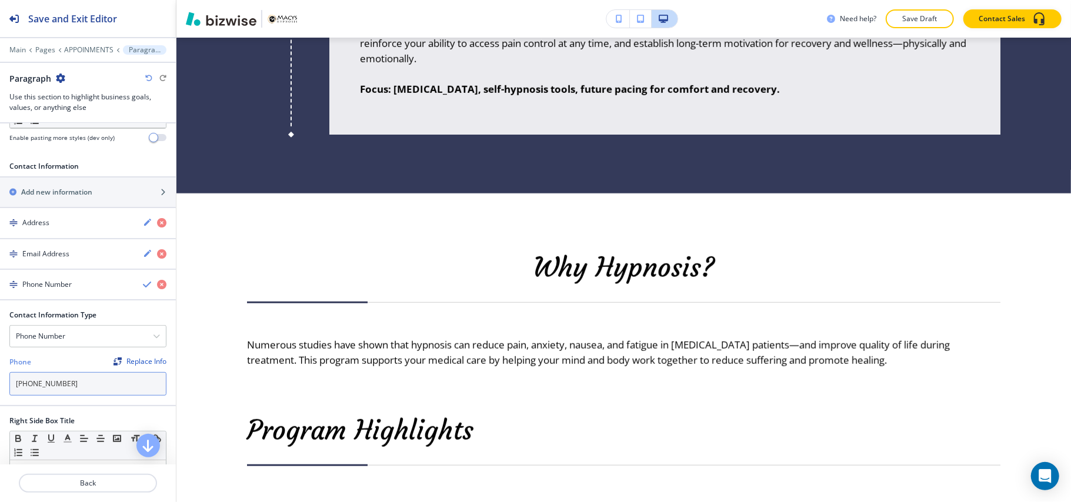
scroll to position [3851, 0]
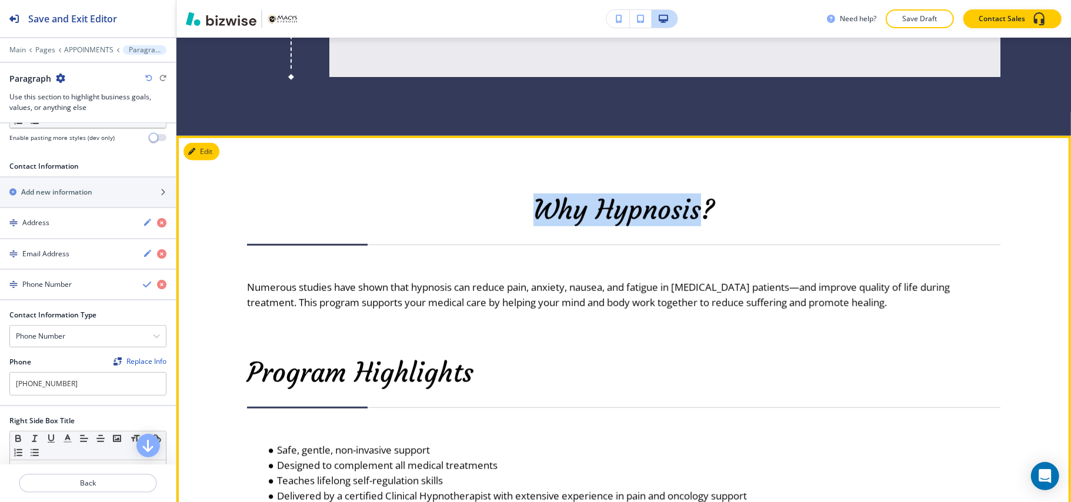
drag, startPoint x: 523, startPoint y: 207, endPoint x: 689, endPoint y: 207, distance: 166.4
click at [689, 207] on p "Why Hypnosis?" at bounding box center [623, 210] width 753 height 31
copy p "Why Hypnosis"
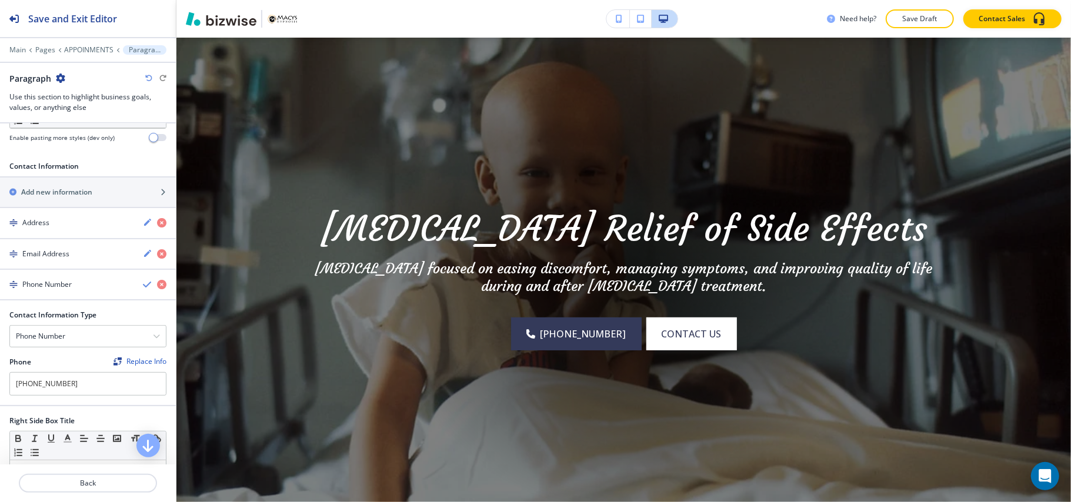
scroll to position [0, 0]
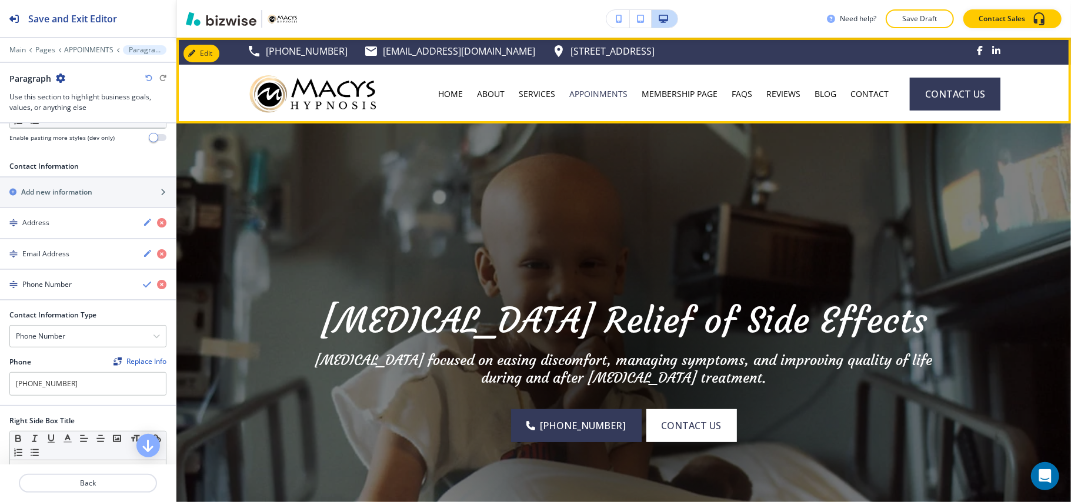
click at [662, 86] on div "MEMBERSHIP PAGE" at bounding box center [679, 94] width 90 height 59
click at [677, 102] on div "MEMBERSHIP PAGE" at bounding box center [679, 94] width 90 height 59
click at [692, 91] on p "MEMBERSHIP PAGE" at bounding box center [679, 94] width 76 height 12
